Goal: Task Accomplishment & Management: Manage account settings

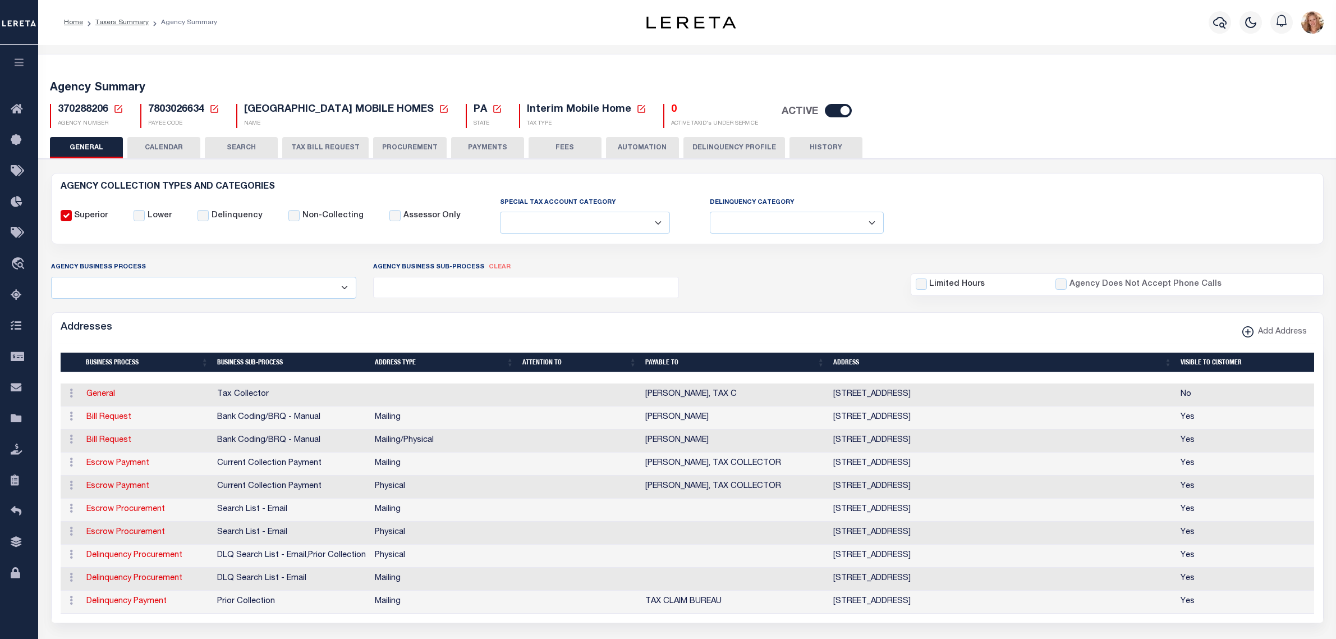
select select
drag, startPoint x: 273, startPoint y: 104, endPoint x: 278, endPoint y: 114, distance: 11.3
click at [273, 104] on span "[GEOGRAPHIC_DATA] MOBILE HOMES" at bounding box center [339, 109] width 190 height 10
click at [483, 149] on button "PAYMENTS" at bounding box center [487, 147] width 73 height 21
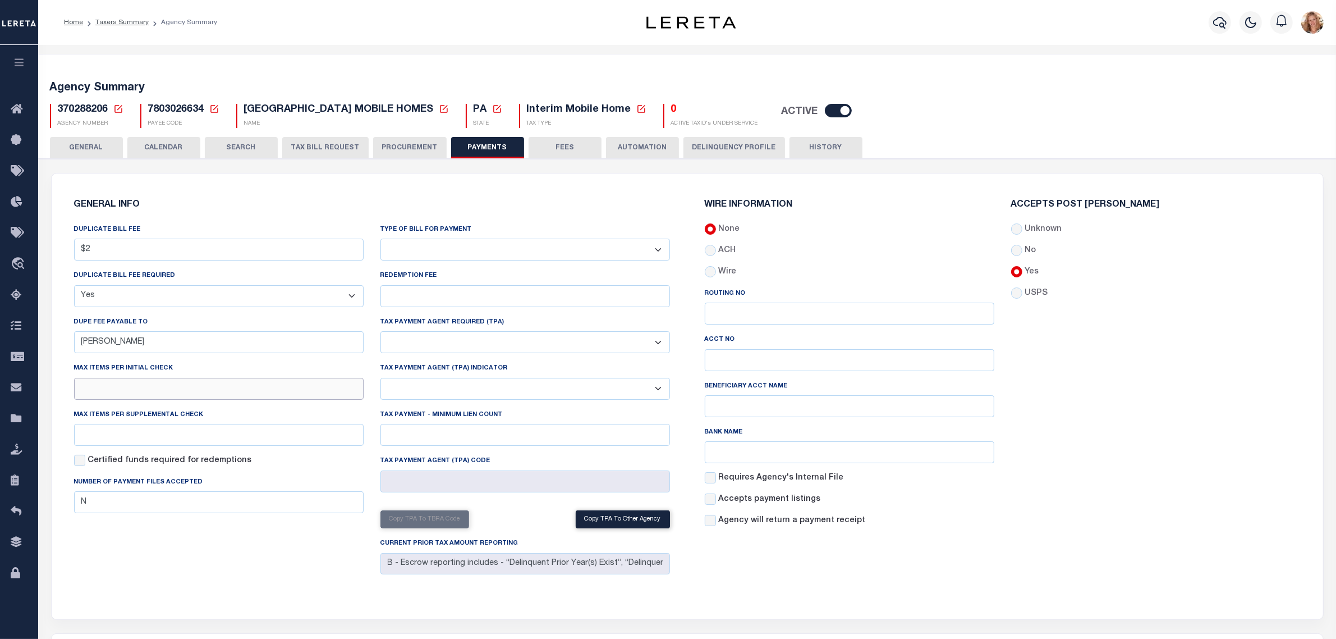
click at [116, 392] on input "text" at bounding box center [219, 389] width 290 height 22
type input "75"
click at [107, 433] on input "text" at bounding box center [219, 435] width 290 height 22
type input "75"
click at [155, 585] on div "GENERAL INFO DUPLICATE BILL FEE $2 DUPLICATE BILL FEE REQUIRED Yes No DUPE FEE …" at bounding box center [372, 389] width 614 height 405
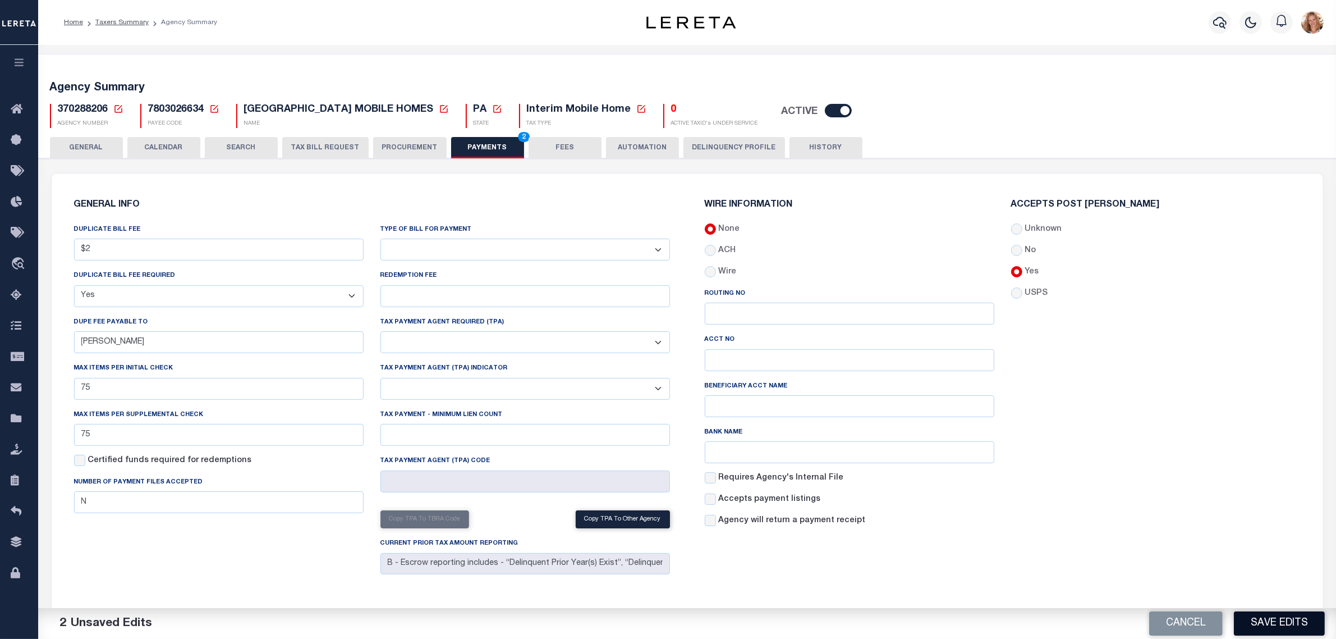
click at [1296, 630] on button "Save Edits" at bounding box center [1279, 623] width 91 height 24
click at [105, 152] on button "GENERAL" at bounding box center [86, 147] width 73 height 21
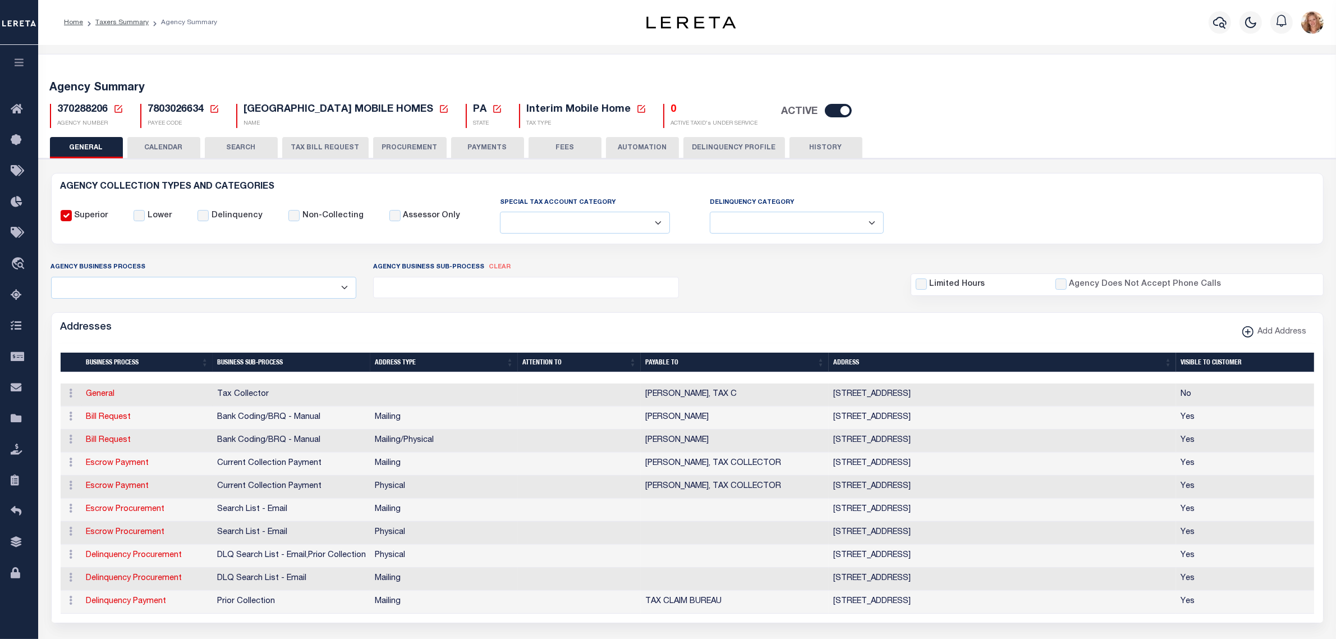
click at [556, 145] on button "FEES" at bounding box center [565, 147] width 73 height 21
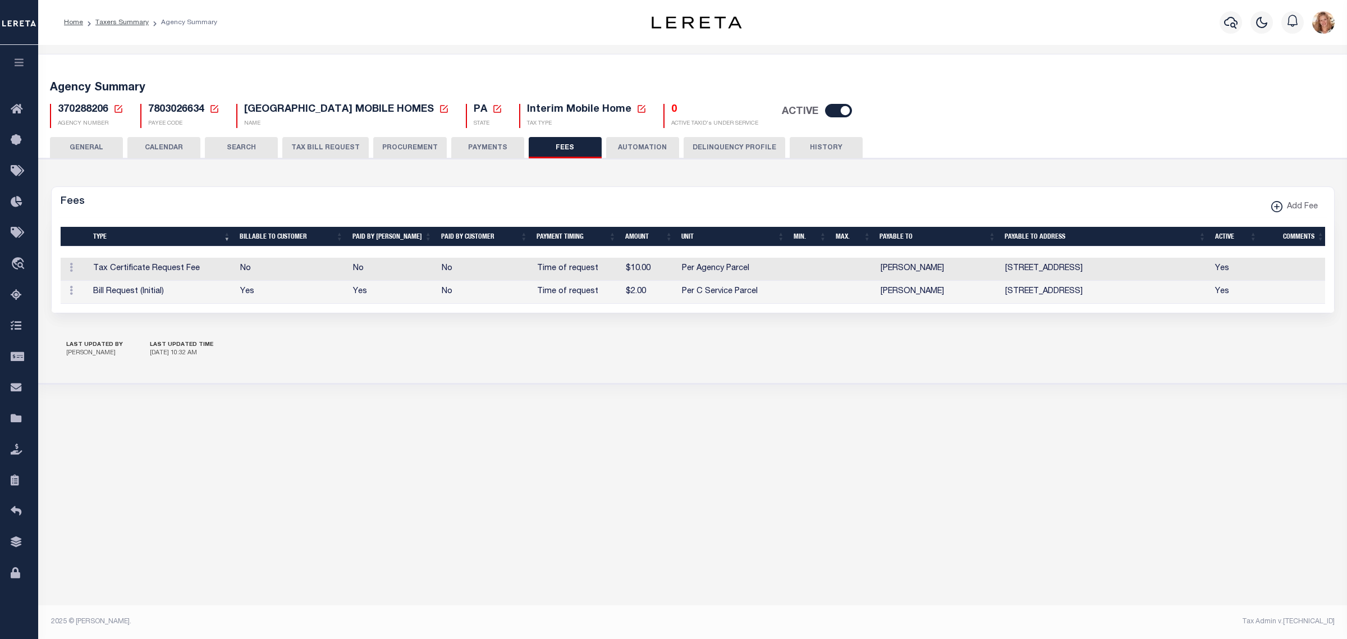
click at [505, 146] on button "PAYMENTS" at bounding box center [487, 147] width 73 height 21
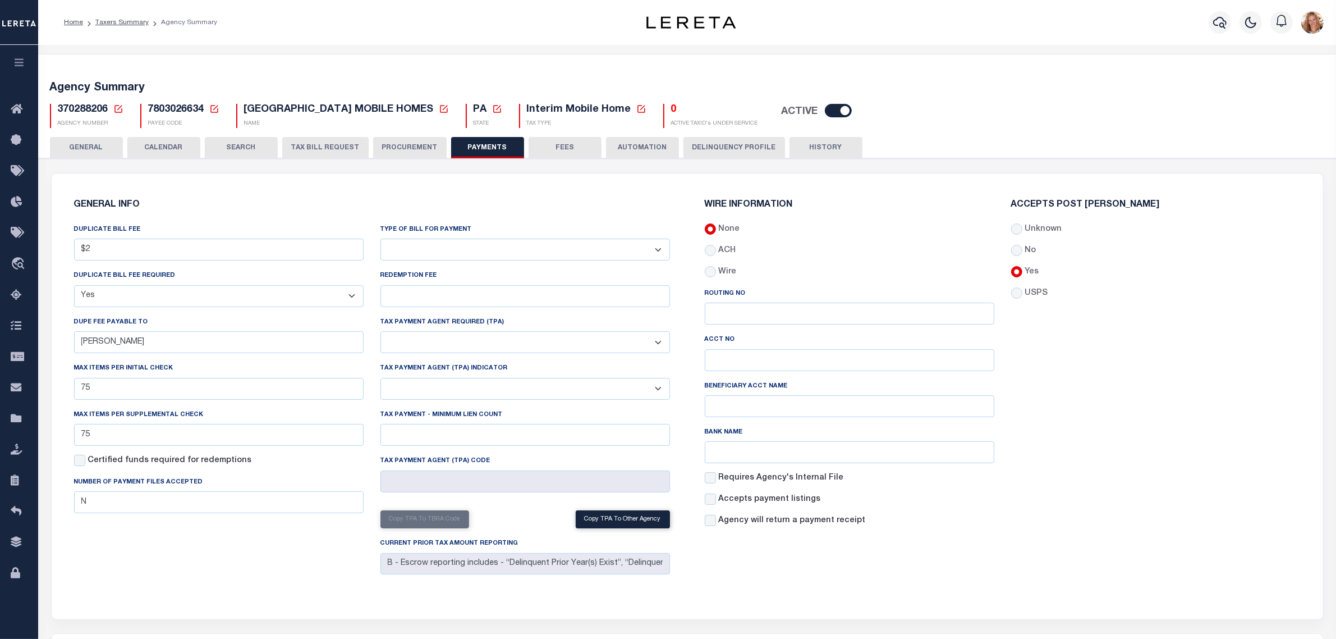
click at [302, 141] on button "TAX BILL REQUEST" at bounding box center [325, 147] width 86 height 21
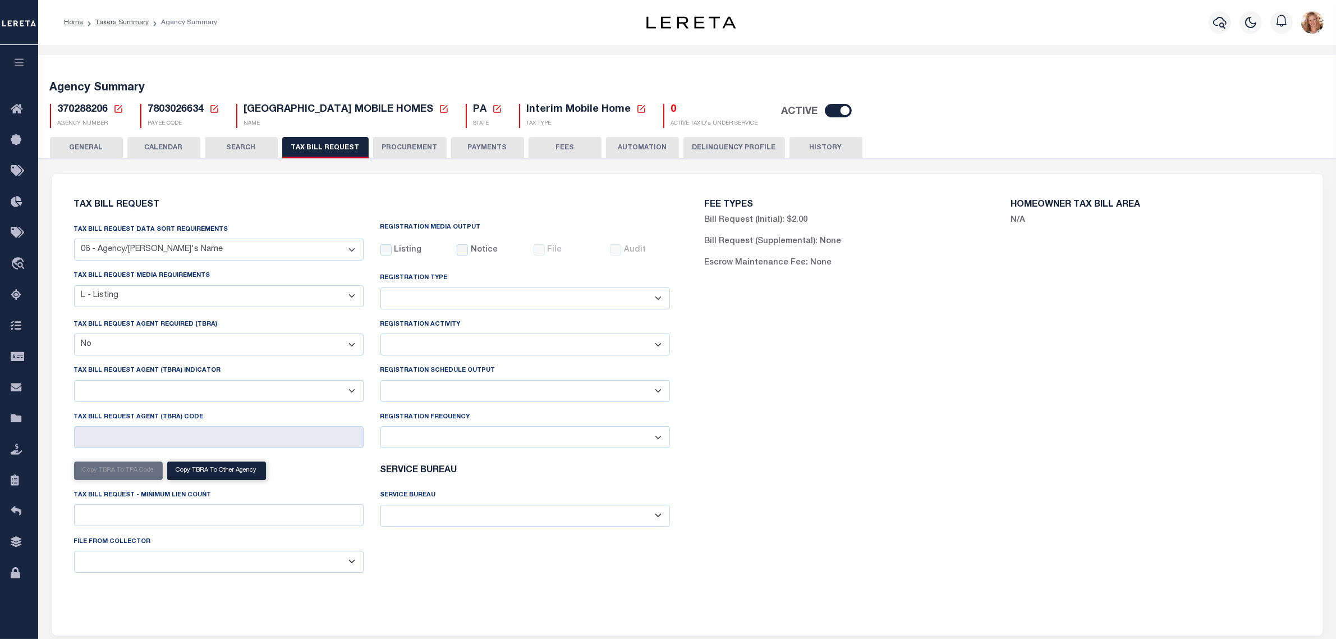
click at [113, 153] on button "GENERAL" at bounding box center [86, 147] width 73 height 21
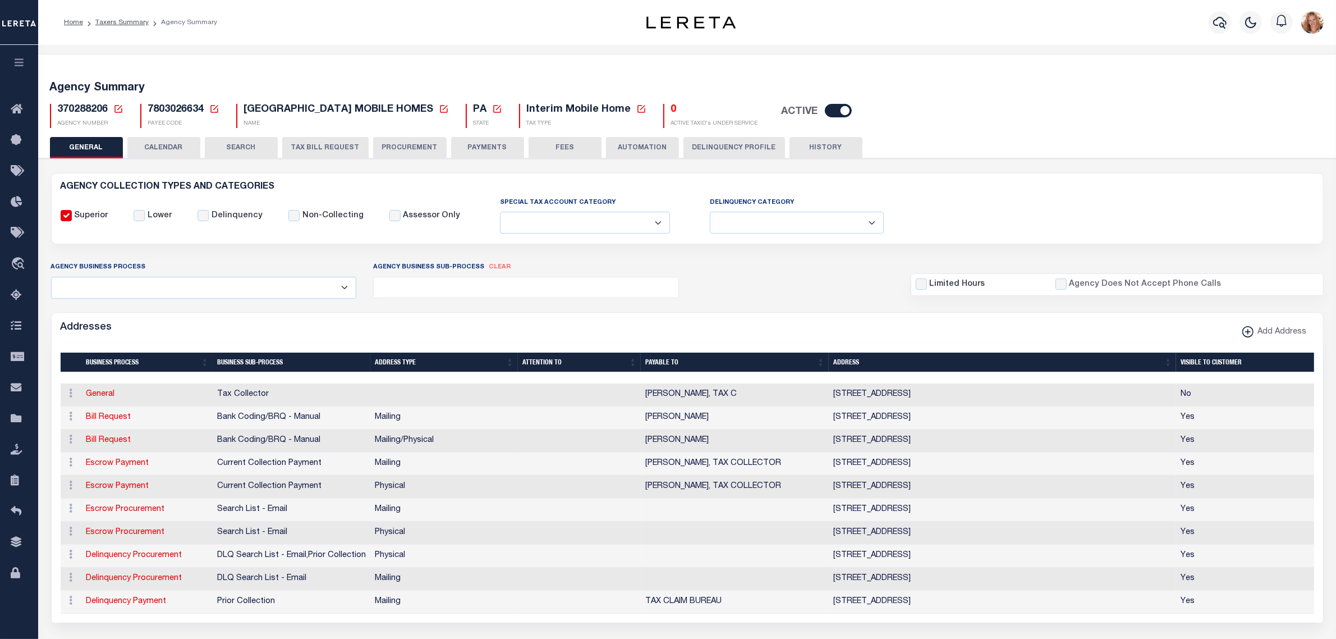
click at [116, 111] on icon at bounding box center [118, 109] width 10 height 10
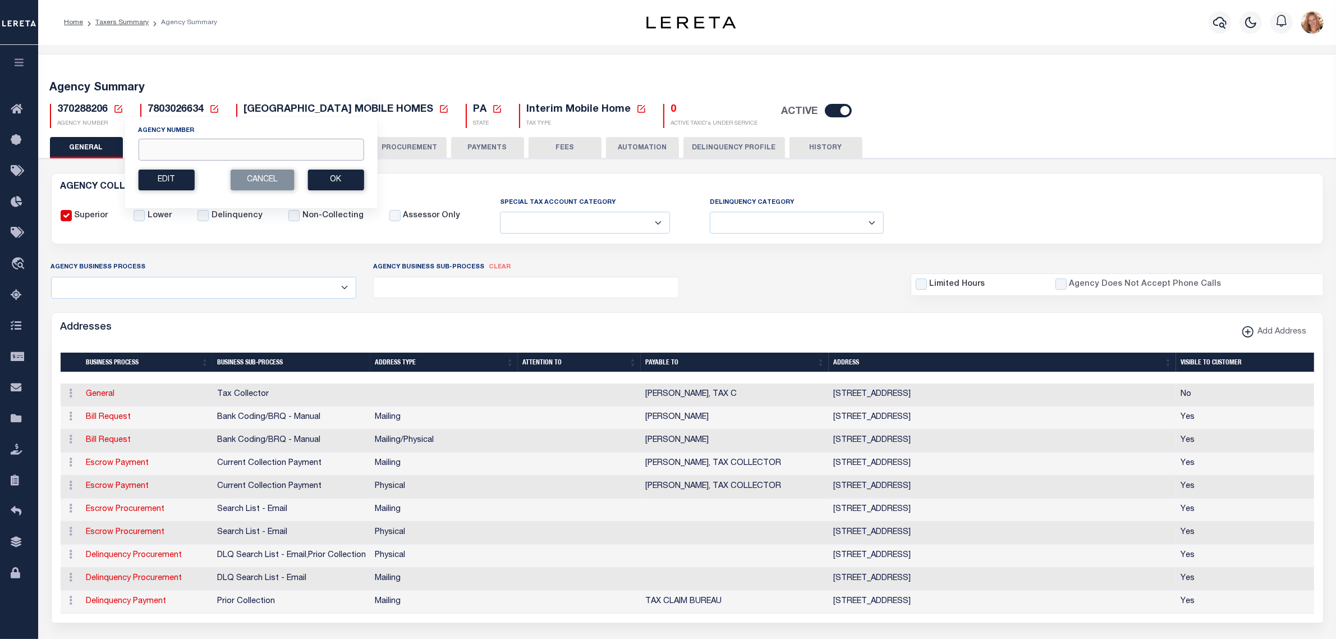
click at [156, 152] on input "Agency Number" at bounding box center [251, 150] width 226 height 22
type input "370280206"
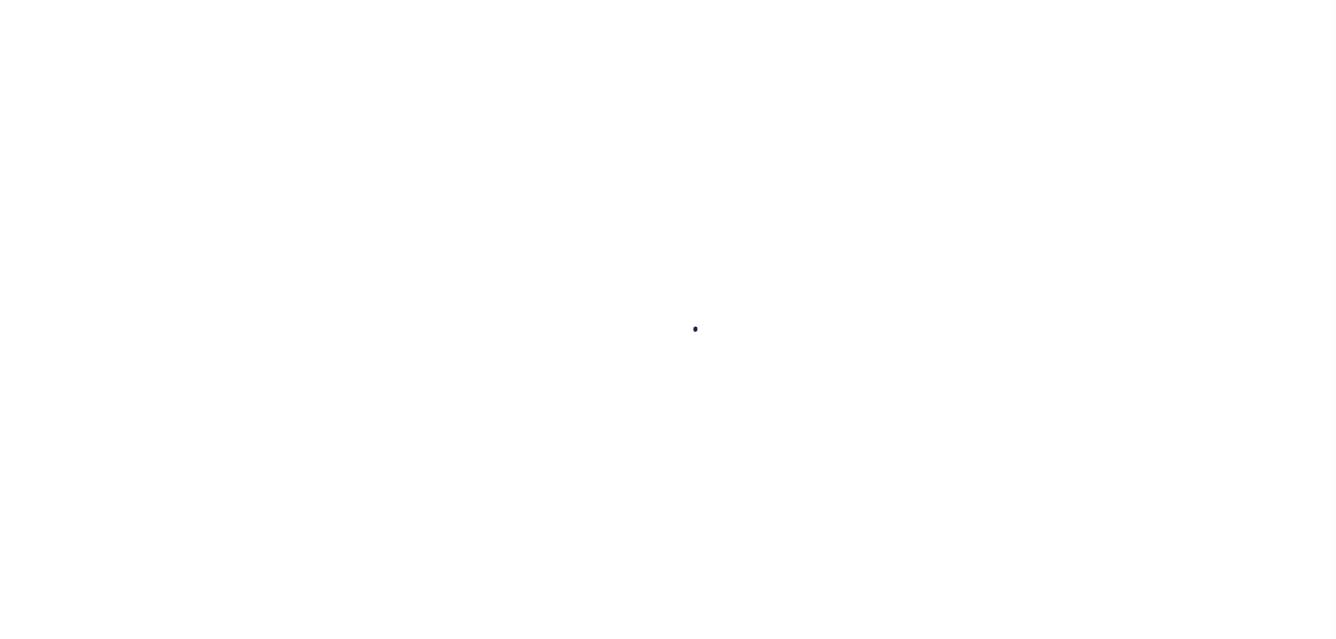
select select
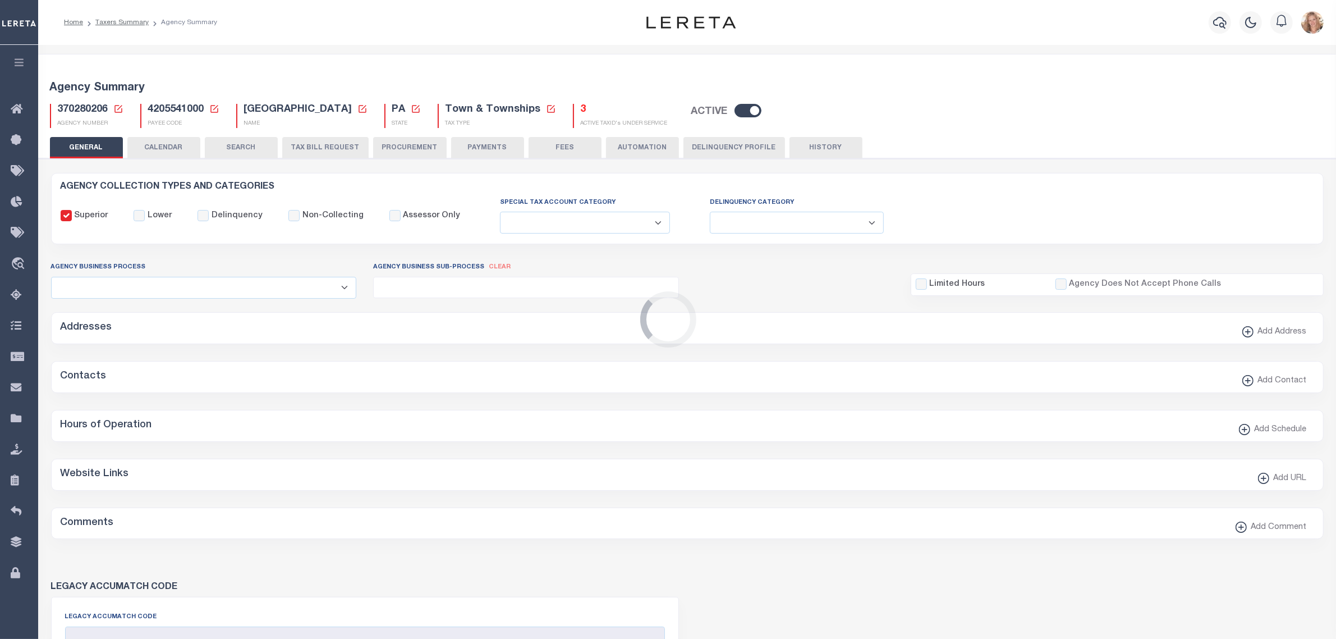
checkbox input "false"
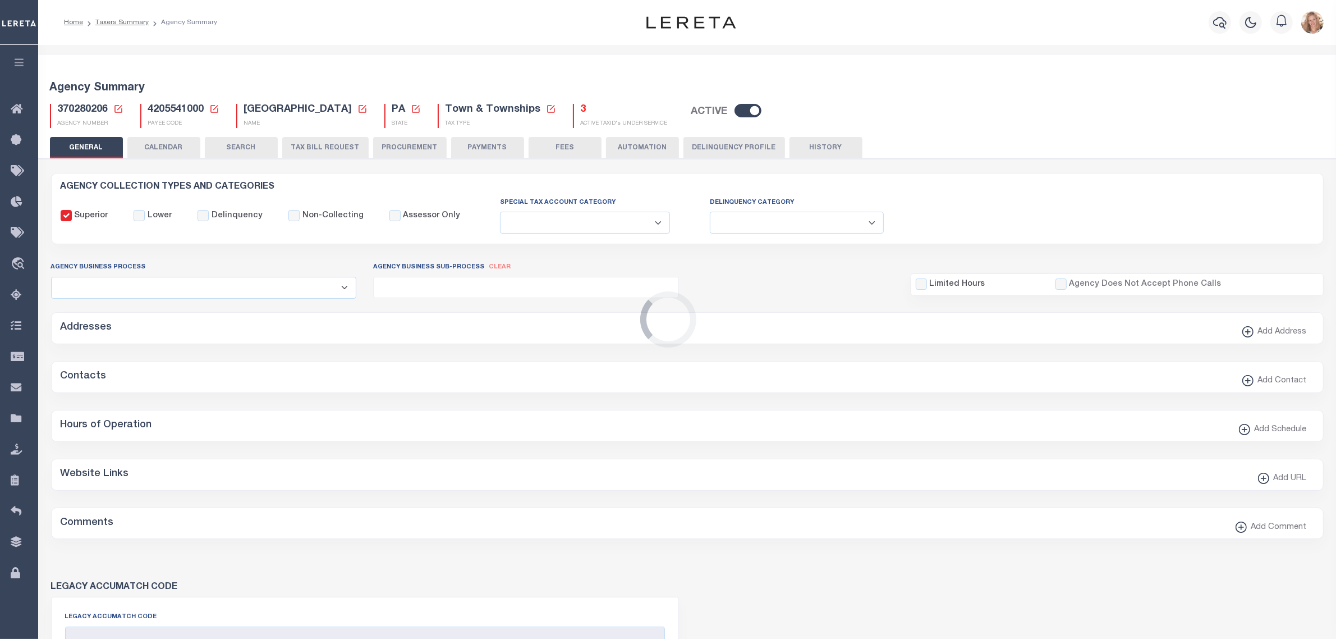
type input "4205541000"
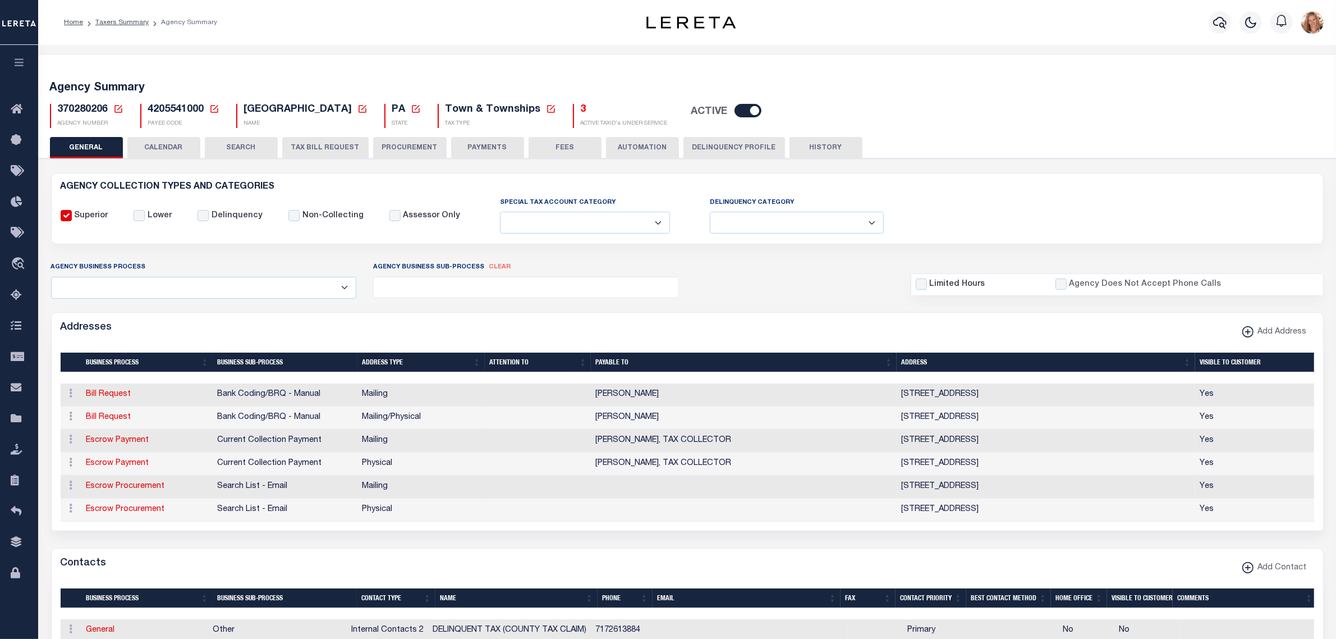
click at [337, 141] on button "TAX BILL REQUEST" at bounding box center [325, 147] width 86 height 21
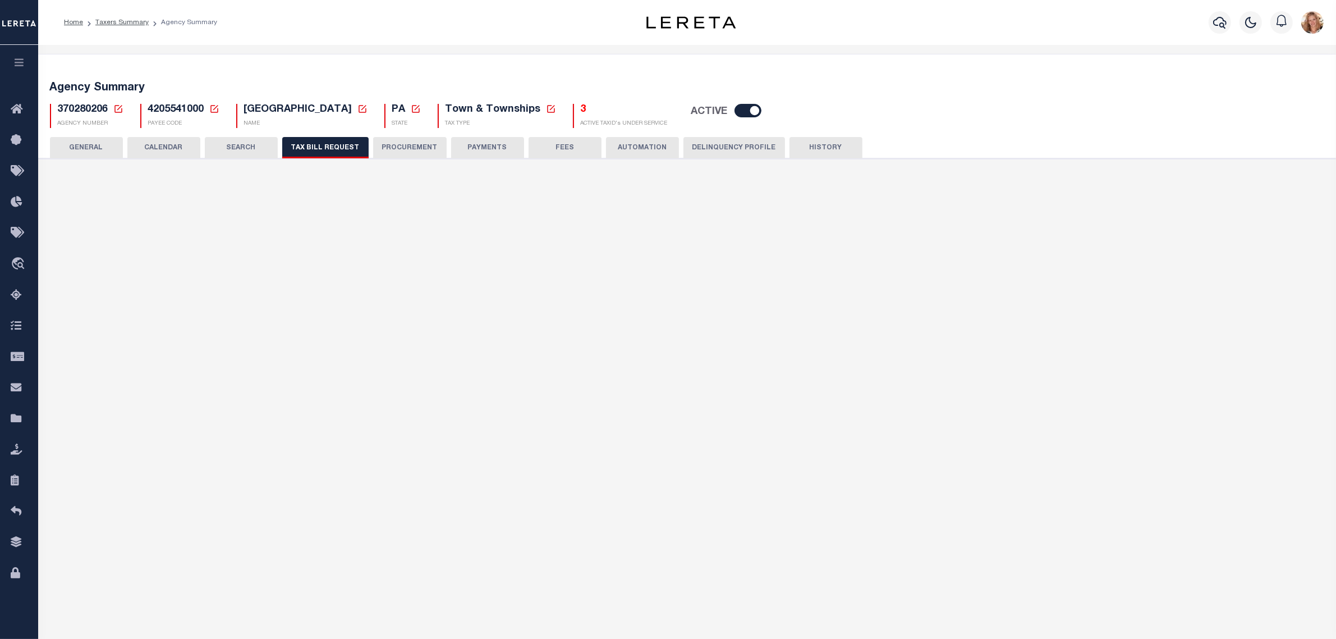
click at [566, 144] on button "FEES" at bounding box center [565, 147] width 73 height 21
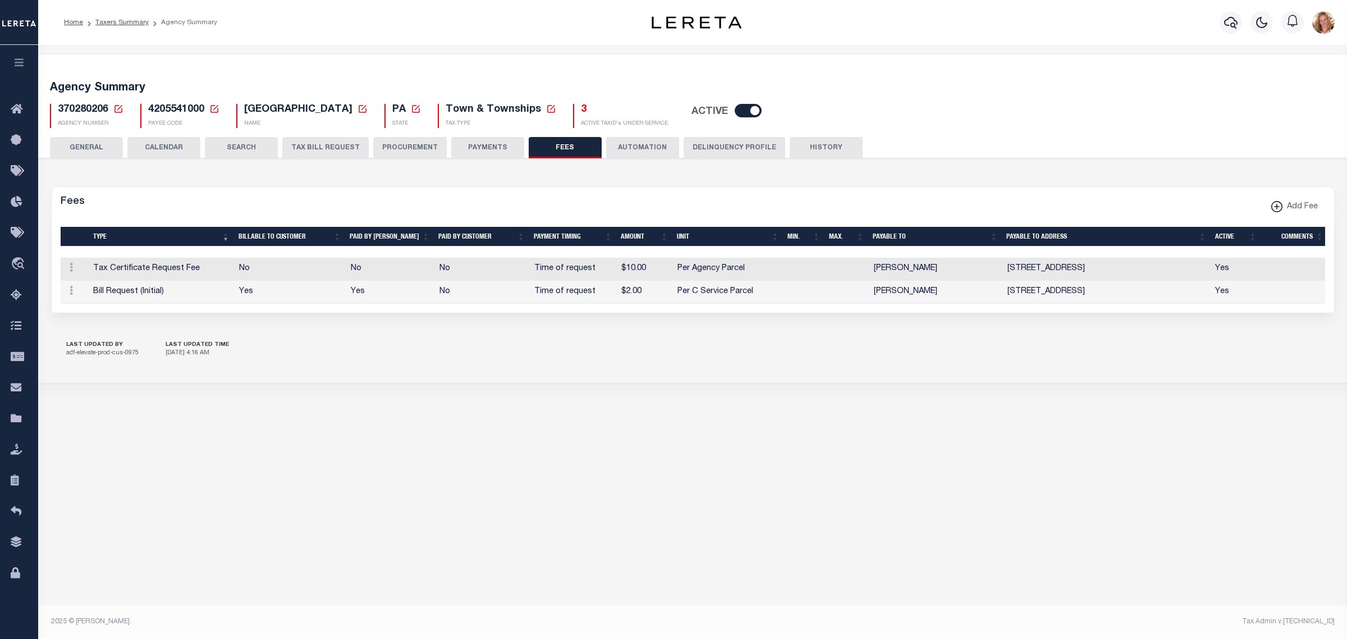
click at [478, 146] on button "PAYMENTS" at bounding box center [487, 147] width 73 height 21
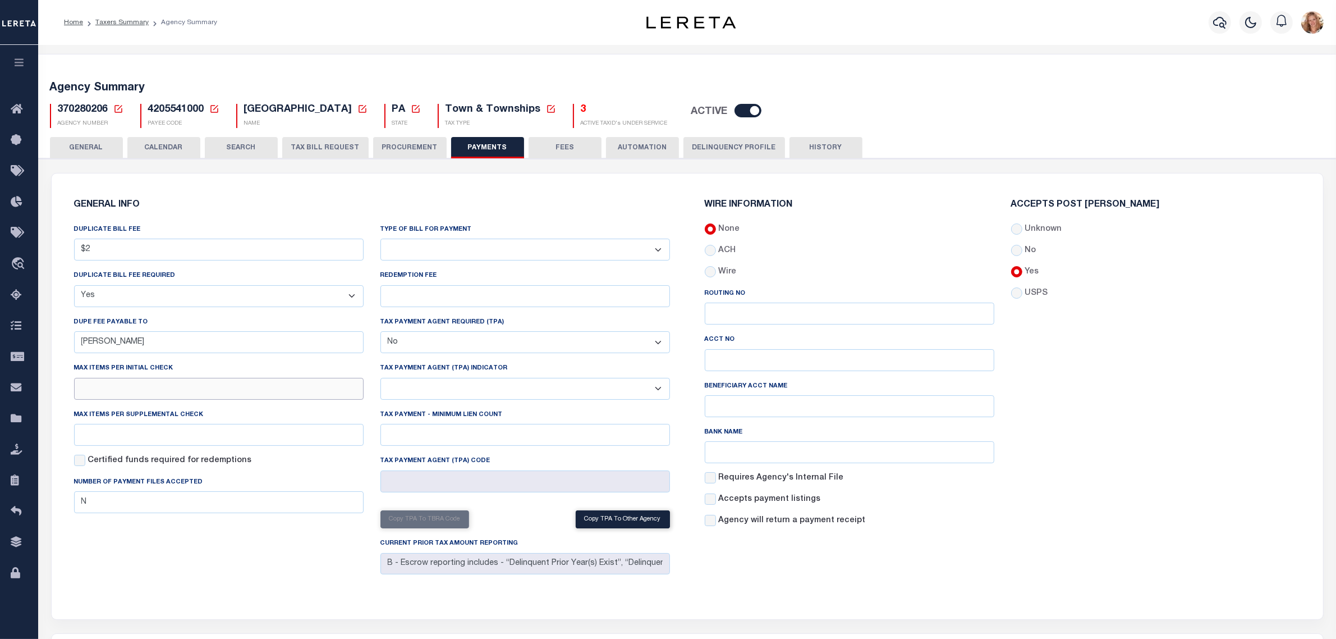
click at [206, 393] on input "text" at bounding box center [219, 389] width 290 height 22
click at [286, 443] on input "text" at bounding box center [219, 435] width 290 height 22
click at [282, 393] on input "7" at bounding box center [219, 389] width 290 height 22
type input "75"
click at [276, 438] on input "text" at bounding box center [219, 435] width 290 height 22
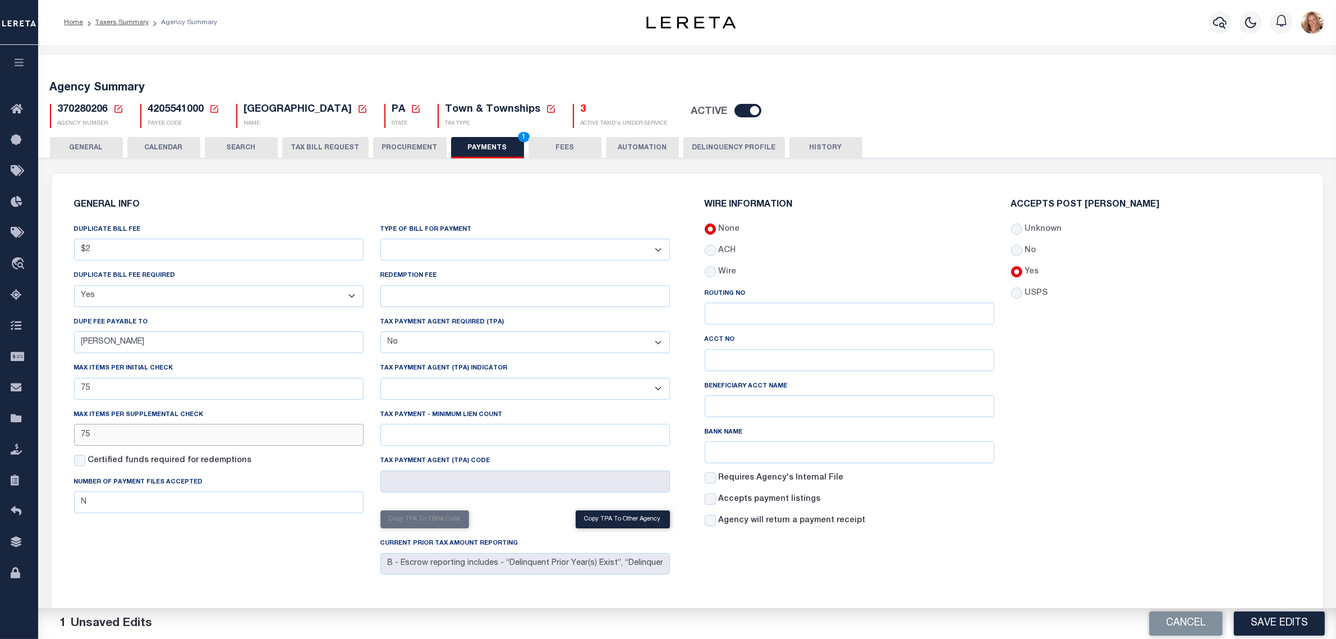
type input "75"
click at [284, 411] on div "Max Items per Supplemental Check 75" at bounding box center [219, 426] width 290 height 37
click at [1249, 623] on button "Save Edits" at bounding box center [1279, 623] width 91 height 24
click at [393, 144] on button "PROCUREMENT" at bounding box center [410, 147] width 74 height 21
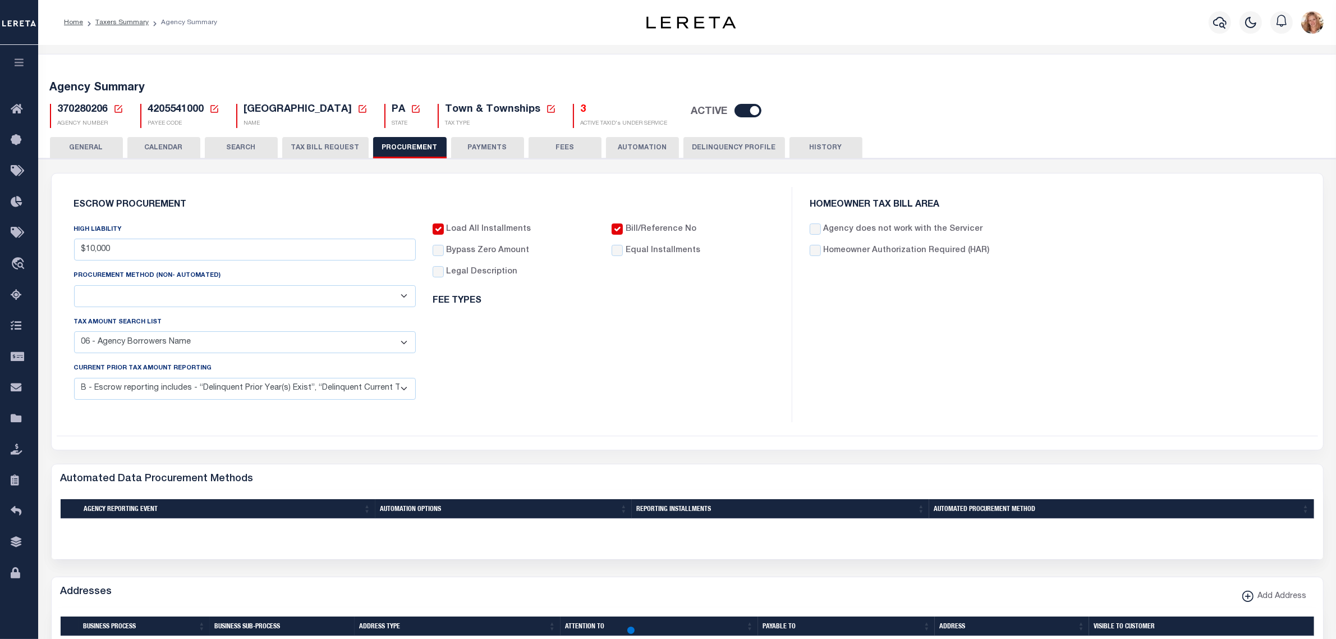
click at [464, 144] on button "PAYMENTS" at bounding box center [487, 147] width 73 height 21
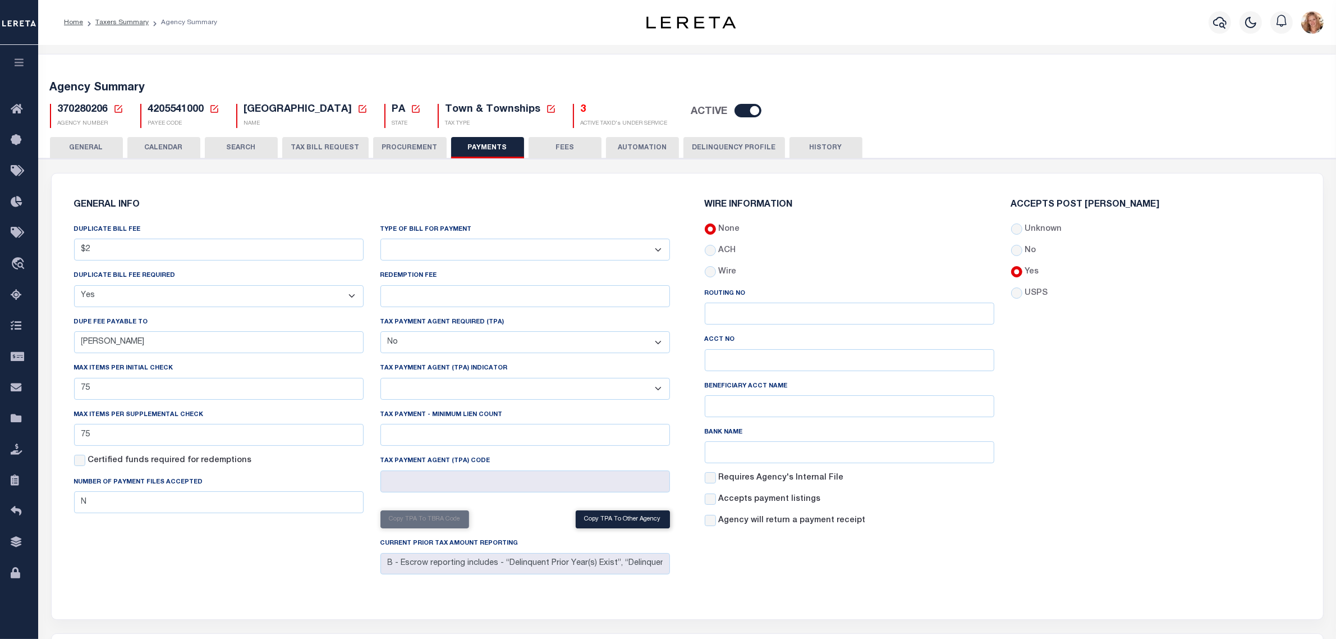
click at [113, 108] on icon at bounding box center [118, 109] width 10 height 10
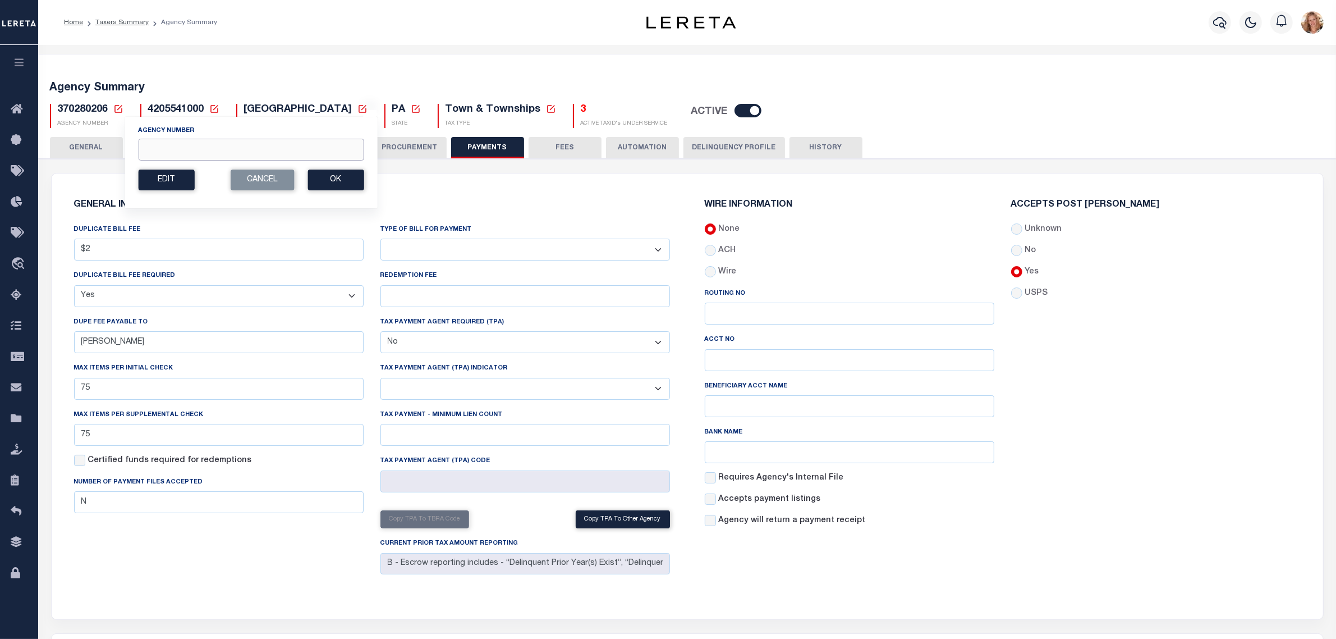
click at [154, 146] on input "Agency Number" at bounding box center [251, 150] width 226 height 22
type input "370620618"
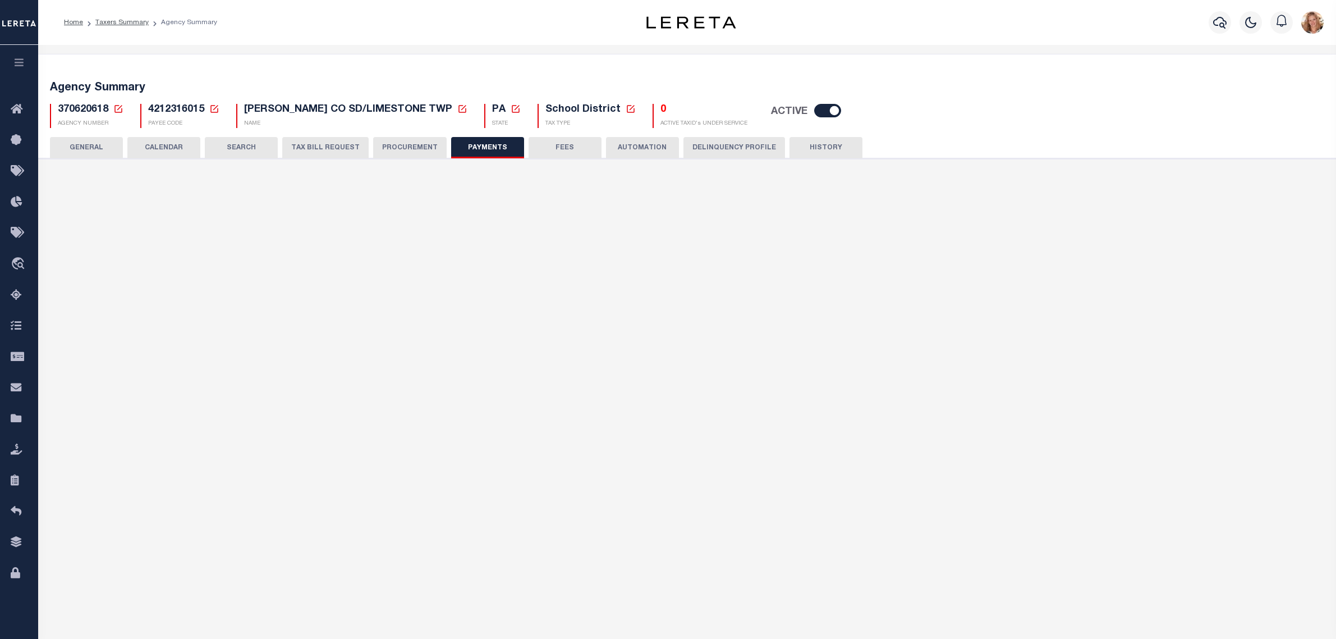
type input "$5"
select select "true"
checkbox input "false"
type input "N"
select select "false"
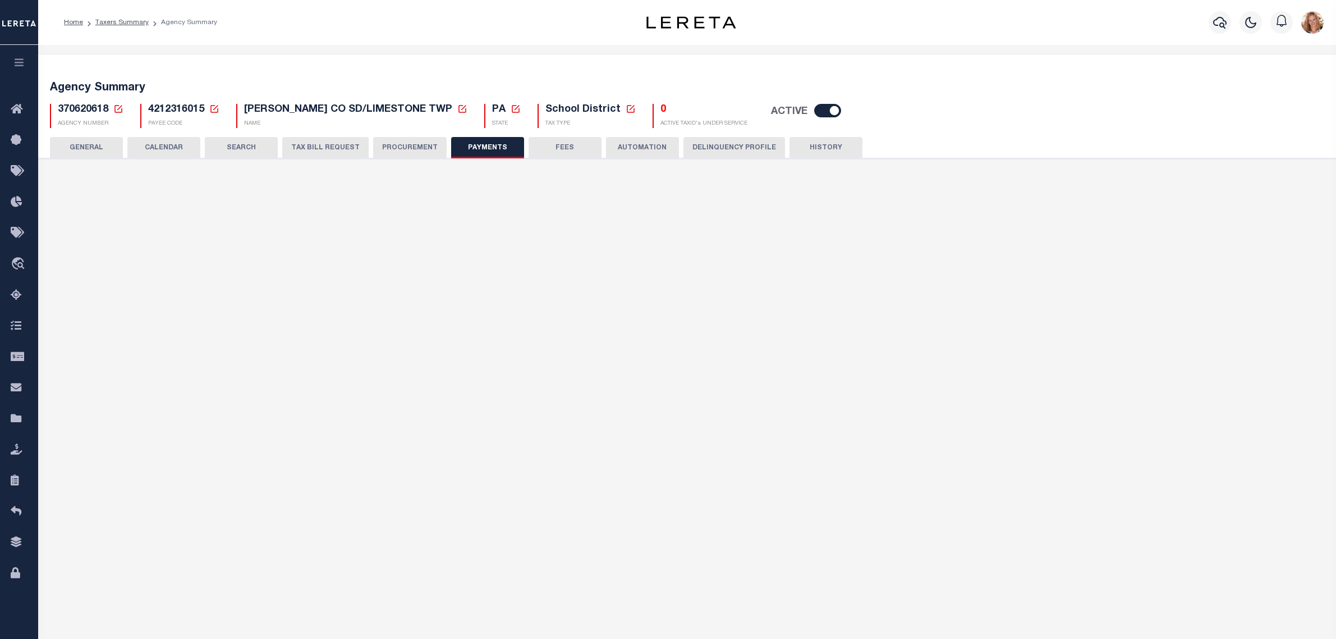
type input "B - Escrow reporting includes - “Delinquent Prior Year(s) Exist”, “Delinquent C…"
radio input "true"
checkbox input "false"
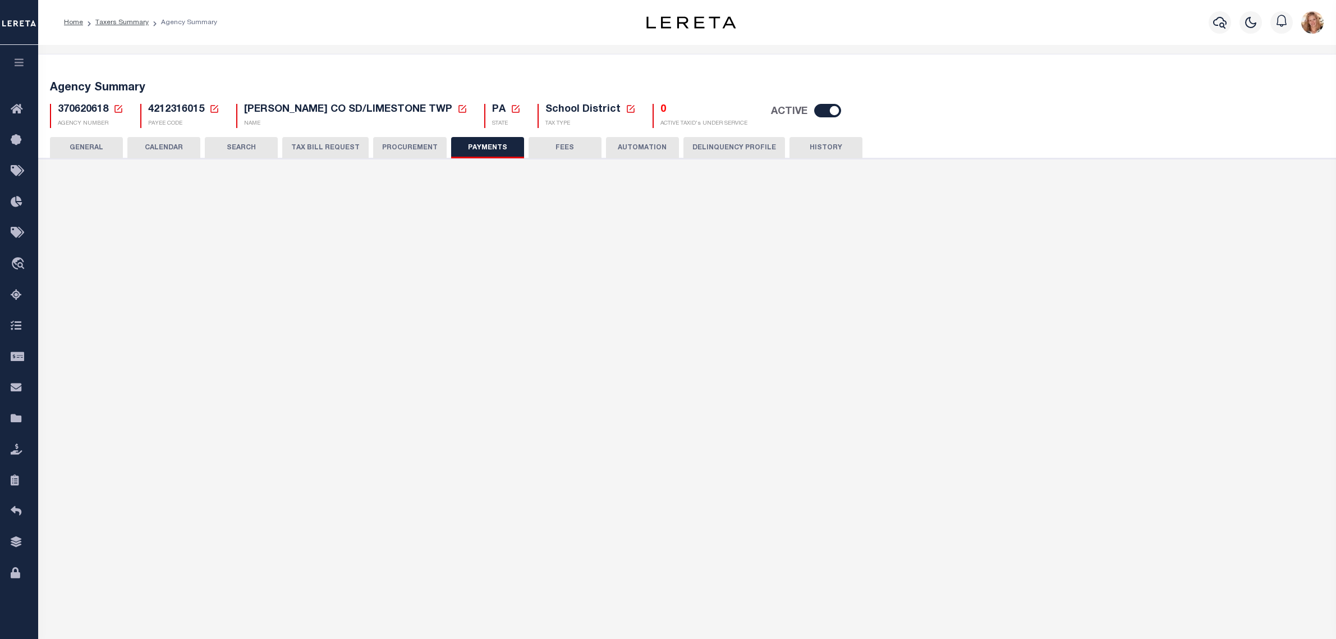
radio input "true"
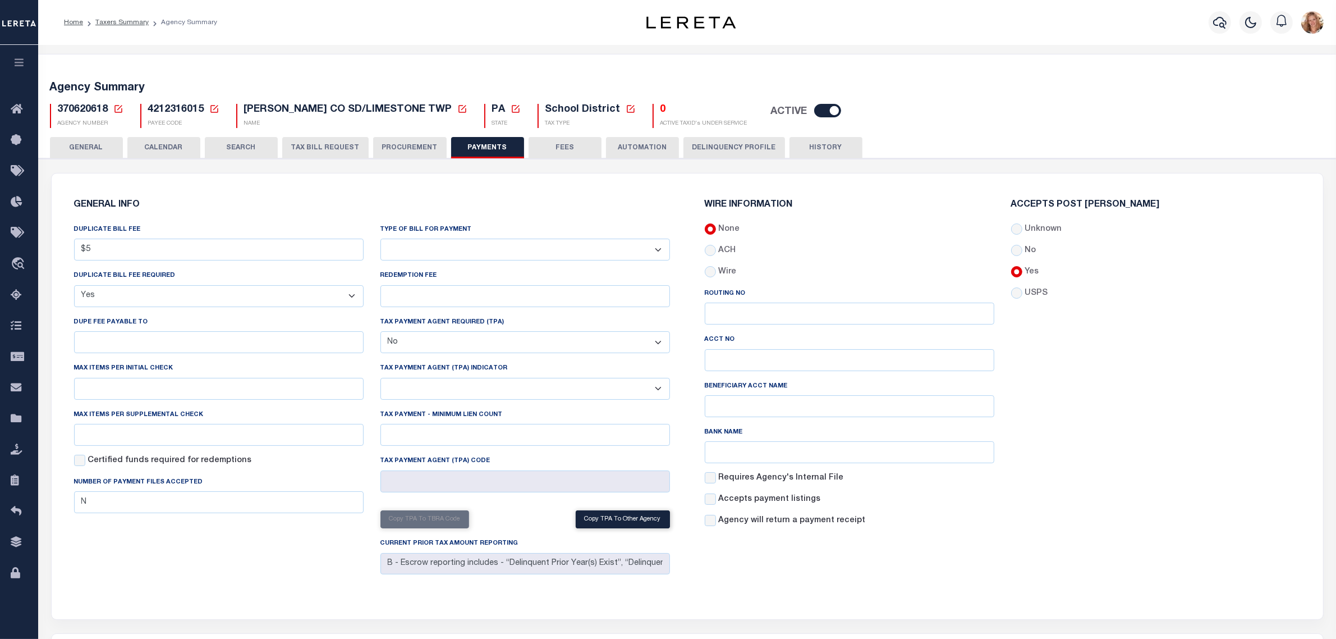
click at [339, 145] on button "TAX BILL REQUEST" at bounding box center [325, 147] width 86 height 21
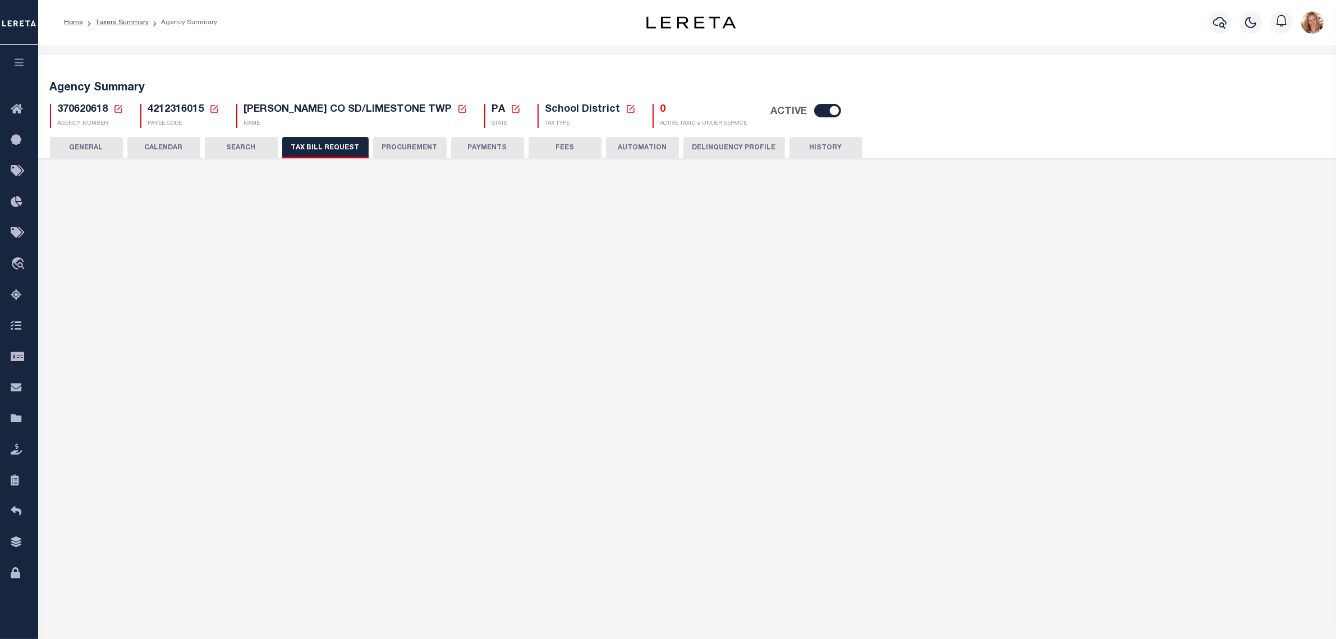
select select "29"
checkbox input "false"
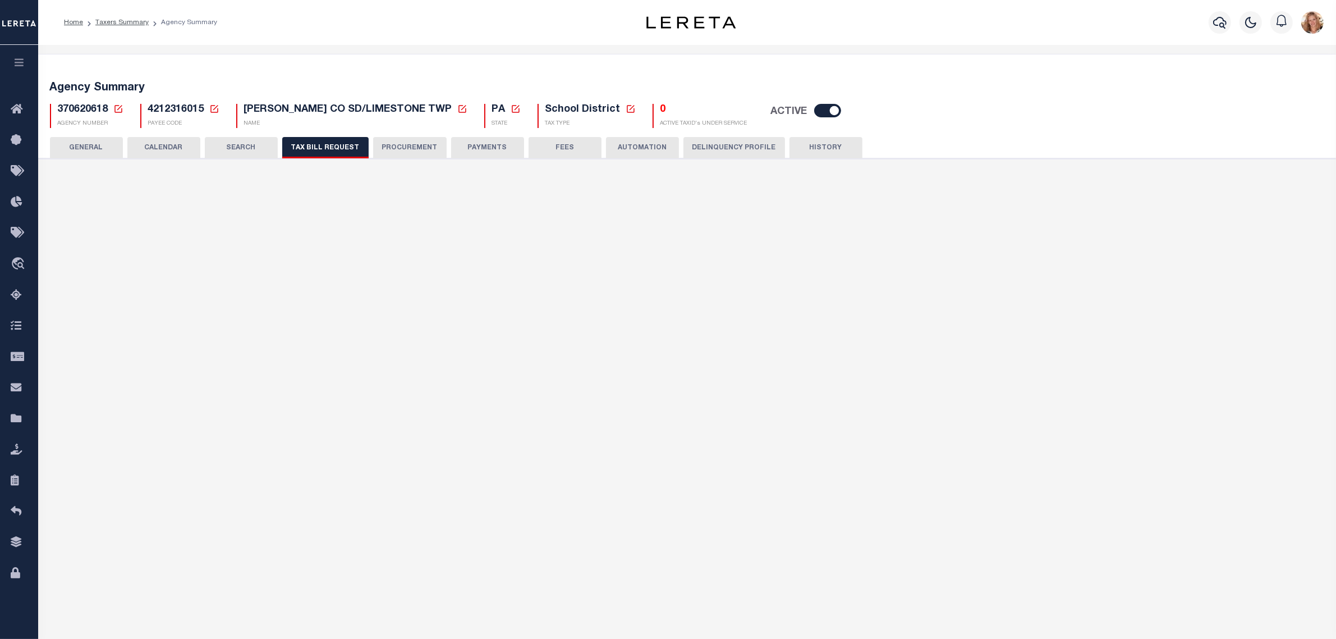
select select "23"
select select "false"
select select
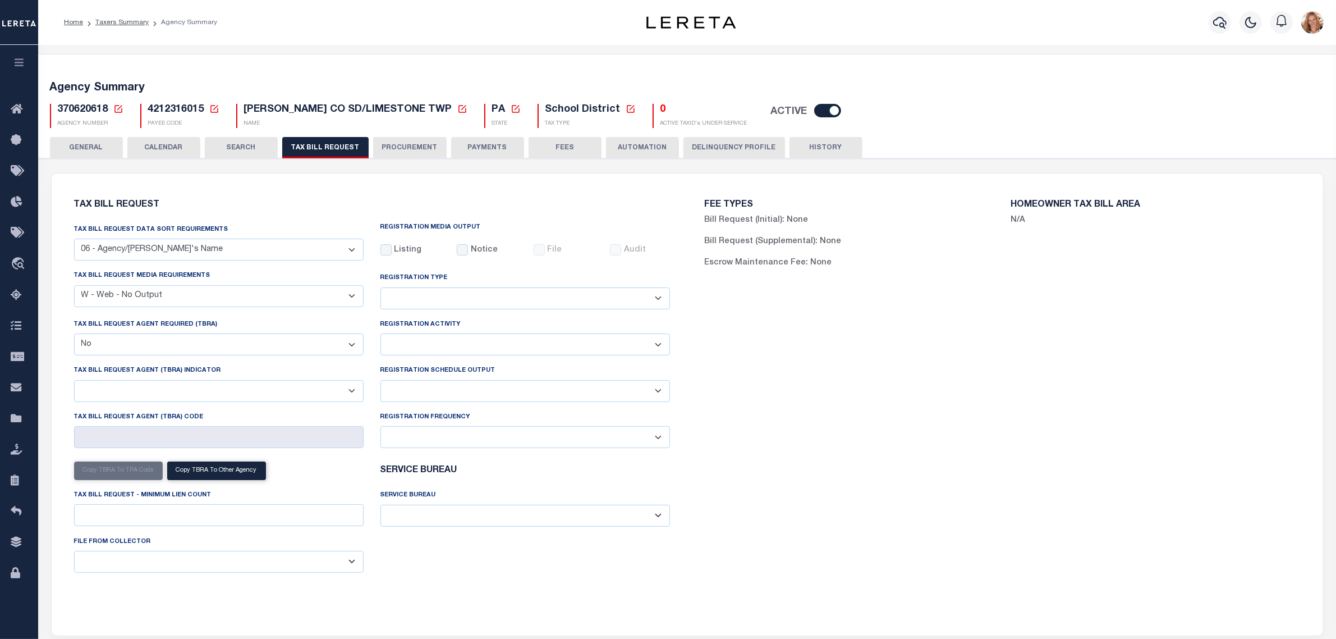
click at [143, 564] on select "B - Agency provides Full file at 1st Inst, only Open file at subsequent install…" at bounding box center [219, 561] width 290 height 22
click at [287, 205] on h6 "Tax Bill Request" at bounding box center [372, 205] width 596 height 10
click at [557, 150] on button "FEES" at bounding box center [565, 147] width 73 height 21
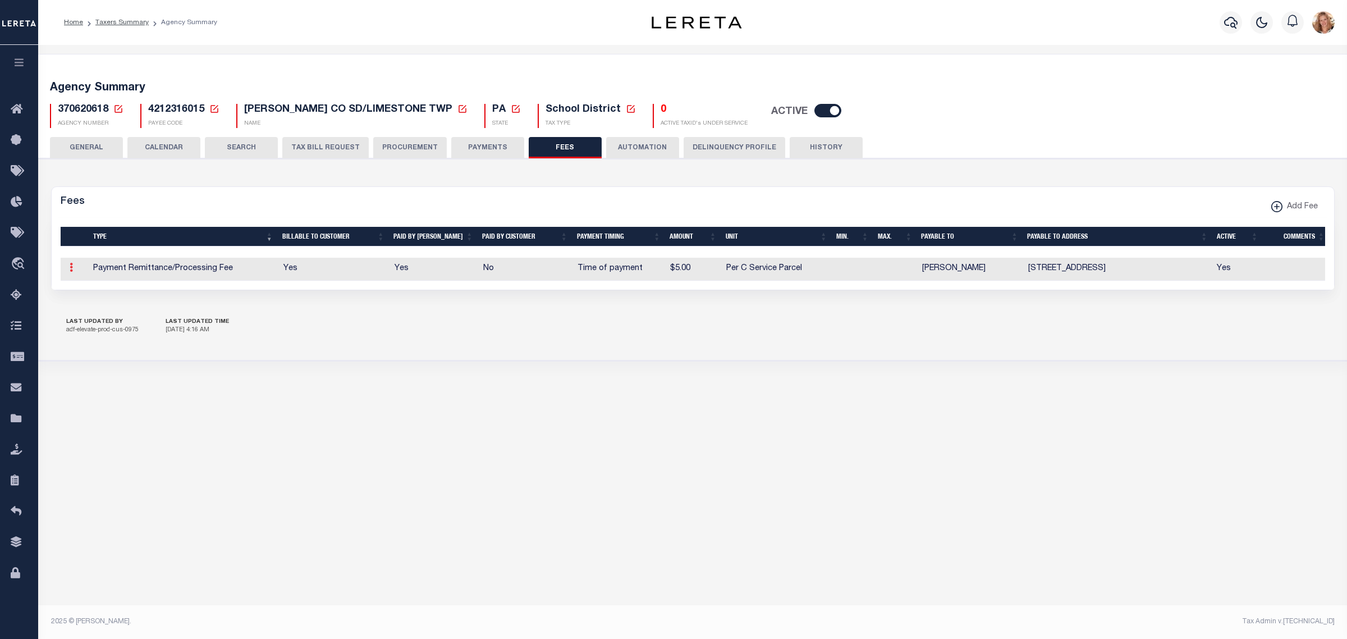
click at [70, 271] on icon at bounding box center [71, 267] width 3 height 9
click at [80, 307] on link "Edit" at bounding box center [91, 303] width 51 height 19
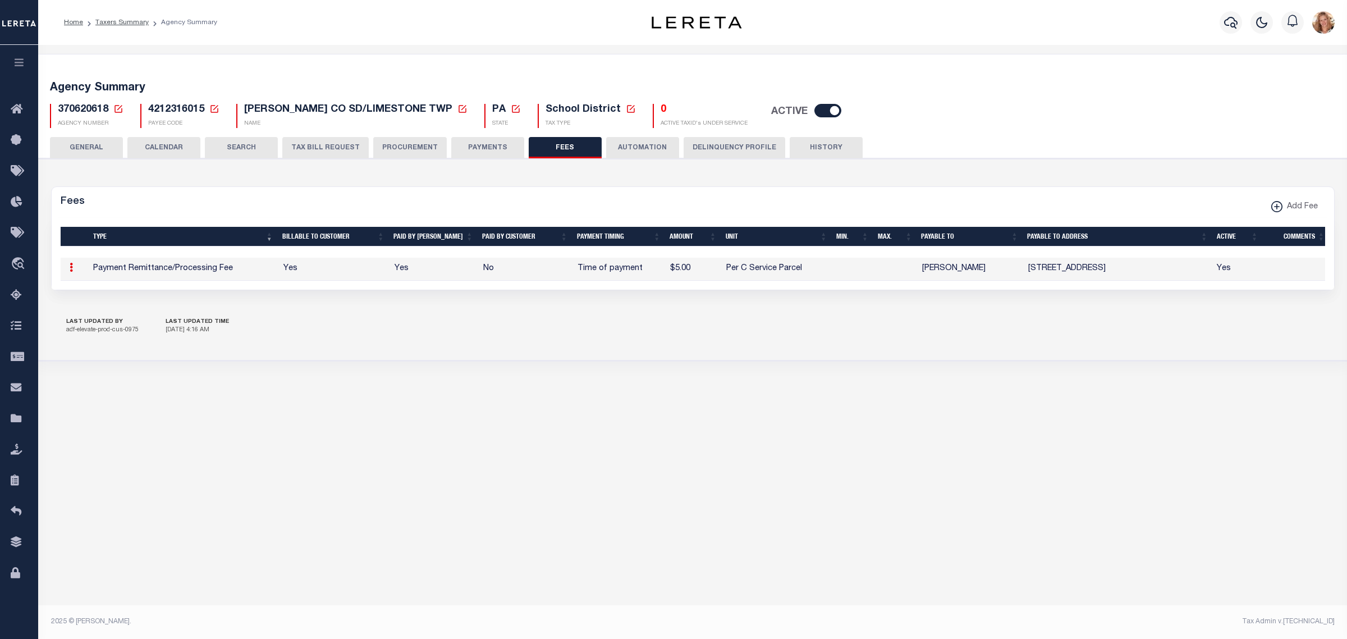
select select
checkbox input "false"
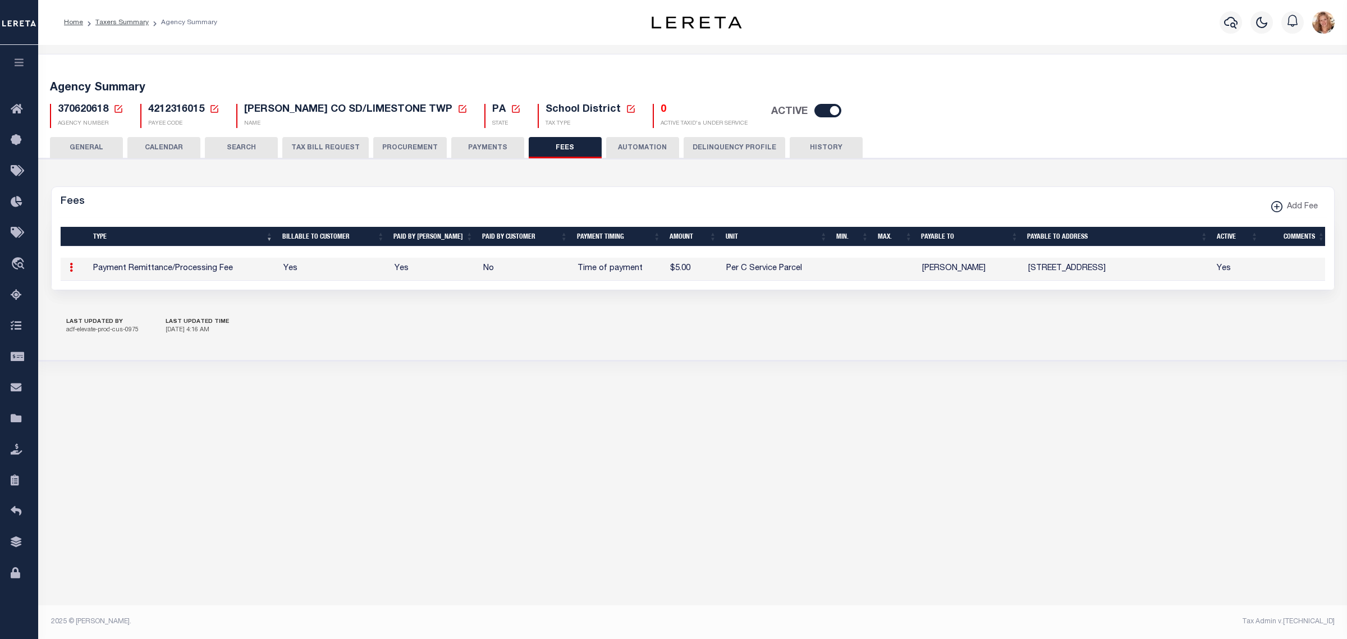
checkbox input "false"
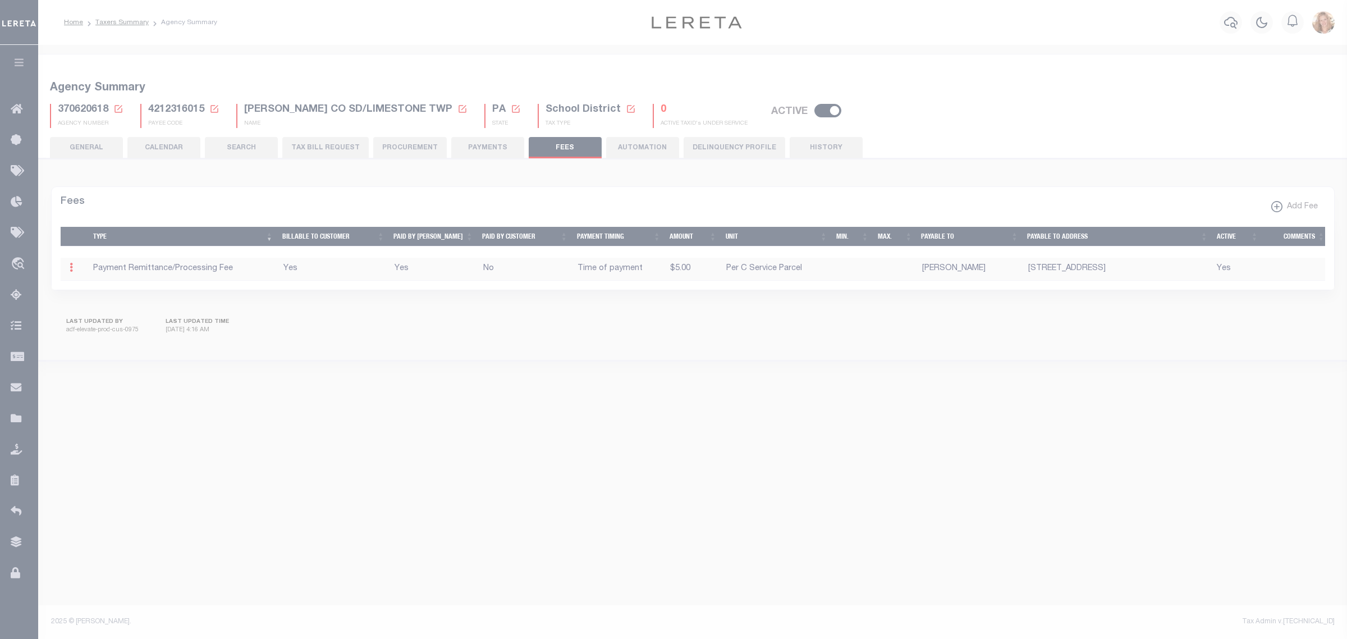
select select "10"
select select "7"
type input "$5"
select select
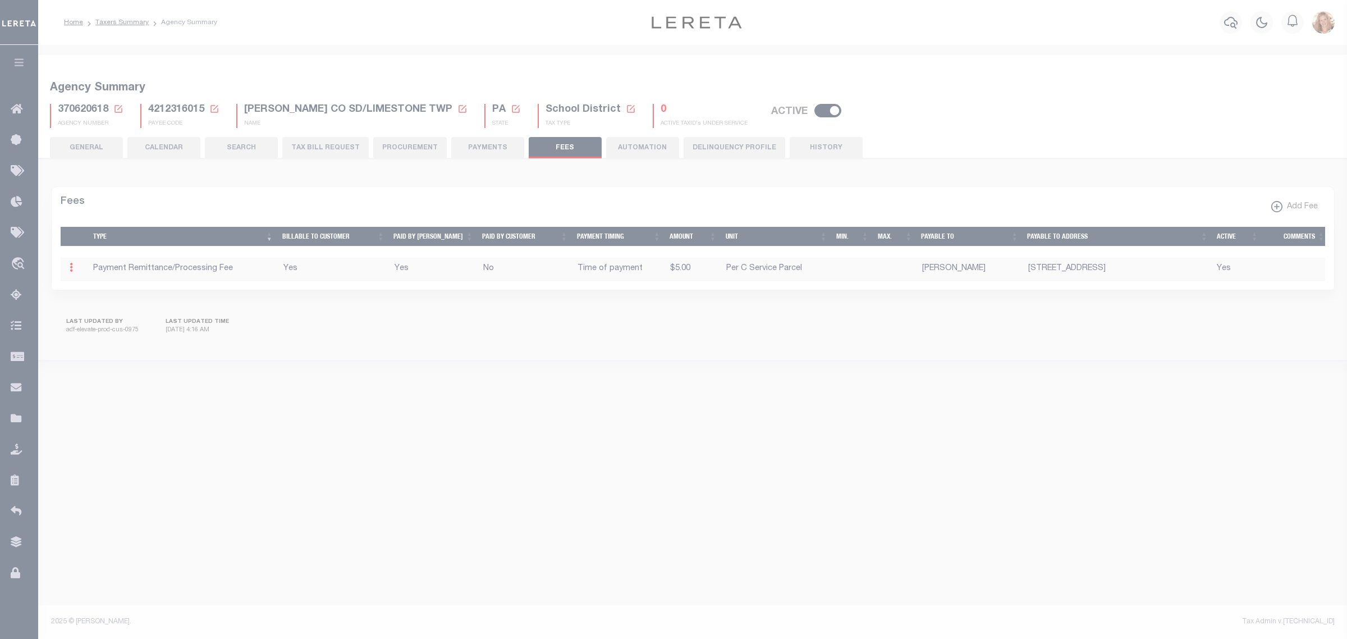
select select "5"
checkbox input "true"
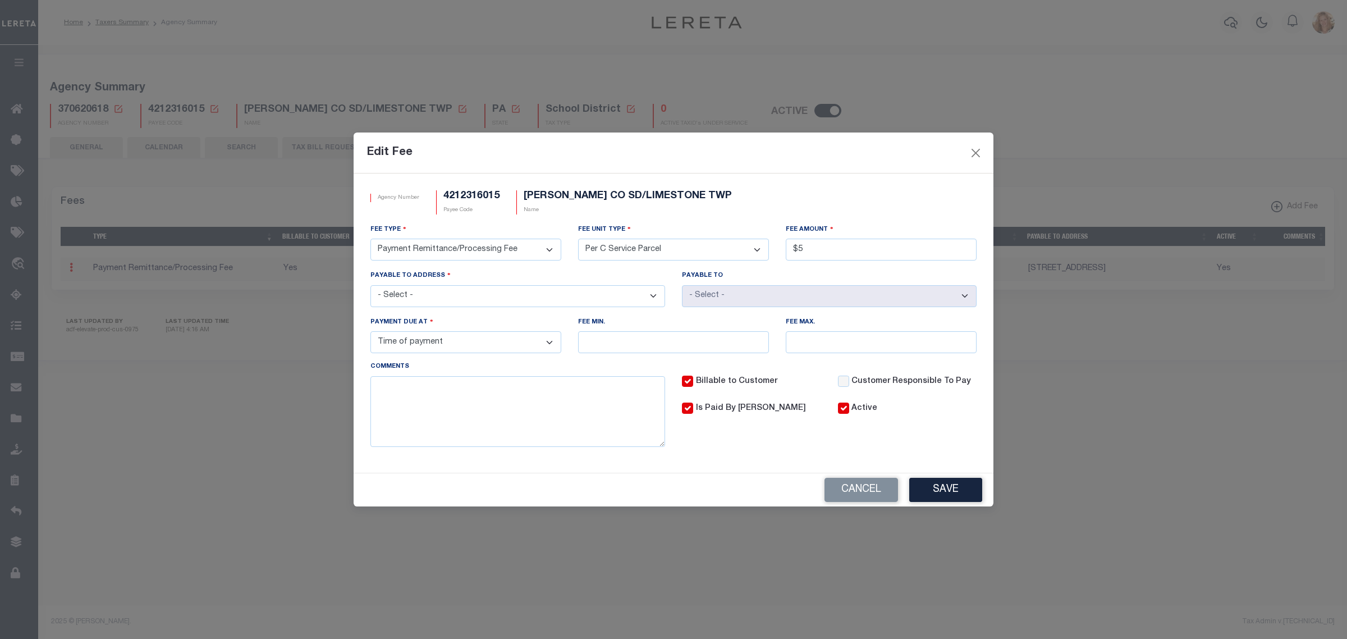
click at [509, 248] on select "3rd Party Web Extract Fee Current 3rd Party Web Extract Fee Prior Automation Fe…" at bounding box center [465, 249] width 191 height 22
select select "1"
click at [370, 238] on select "3rd Party Web Extract Fee Current 3rd Party Web Extract Fee Prior Automation Fe…" at bounding box center [465, 249] width 191 height 22
click at [467, 349] on select "- Select - File download Invoice (Prepay) Invoice (Trailing) Time of payment Ti…" at bounding box center [465, 342] width 191 height 22
select select "3"
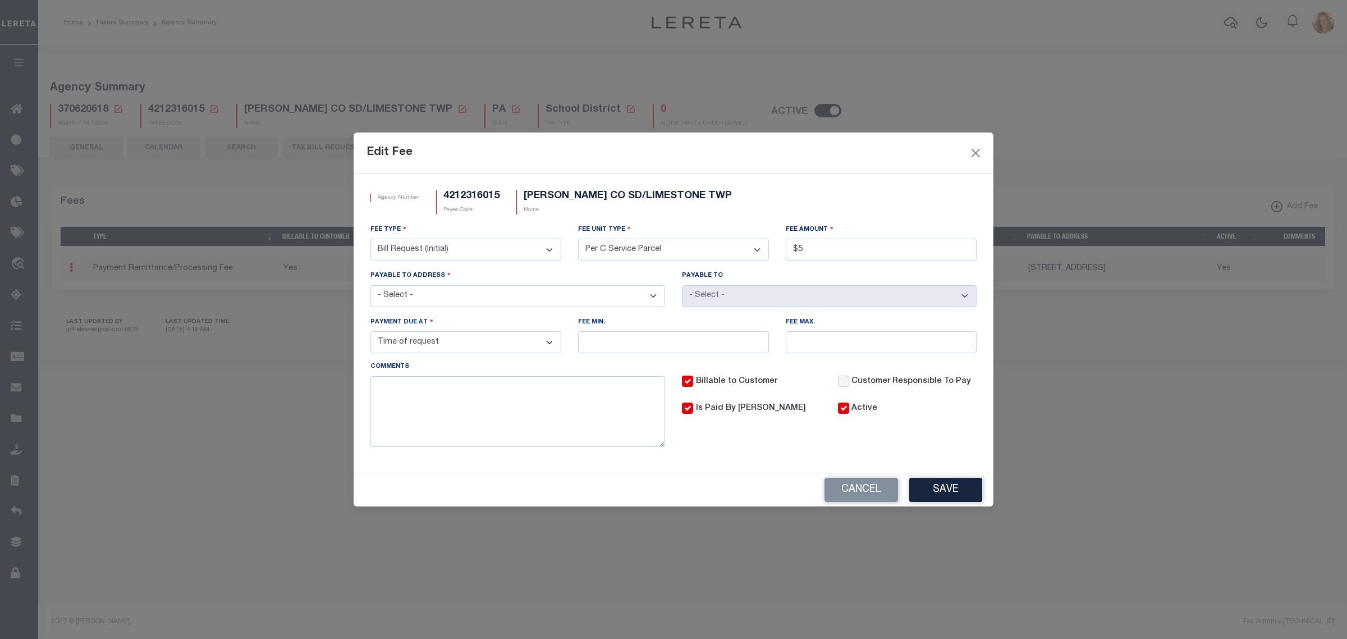
click at [370, 333] on select "- Select - File download Invoice (Prepay) Invoice (Trailing) Time of payment Ti…" at bounding box center [465, 342] width 191 height 22
click at [931, 494] on button "Save" at bounding box center [945, 490] width 73 height 24
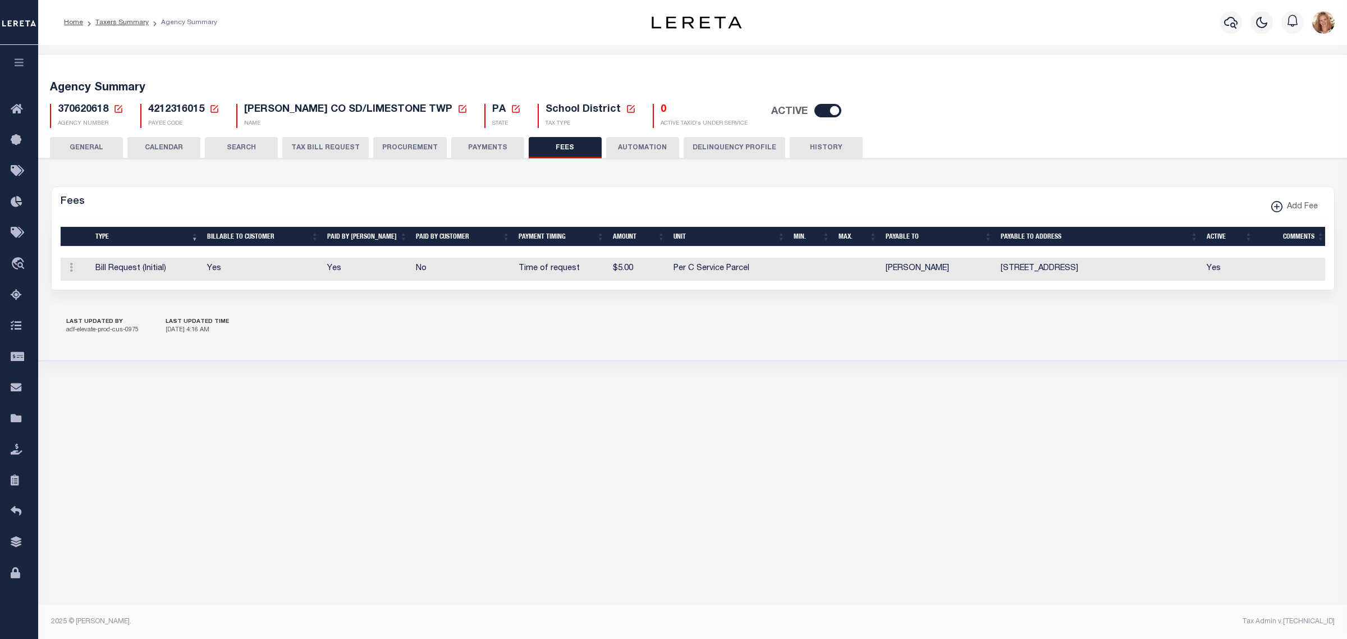
click at [97, 144] on button "GENERAL" at bounding box center [86, 147] width 73 height 21
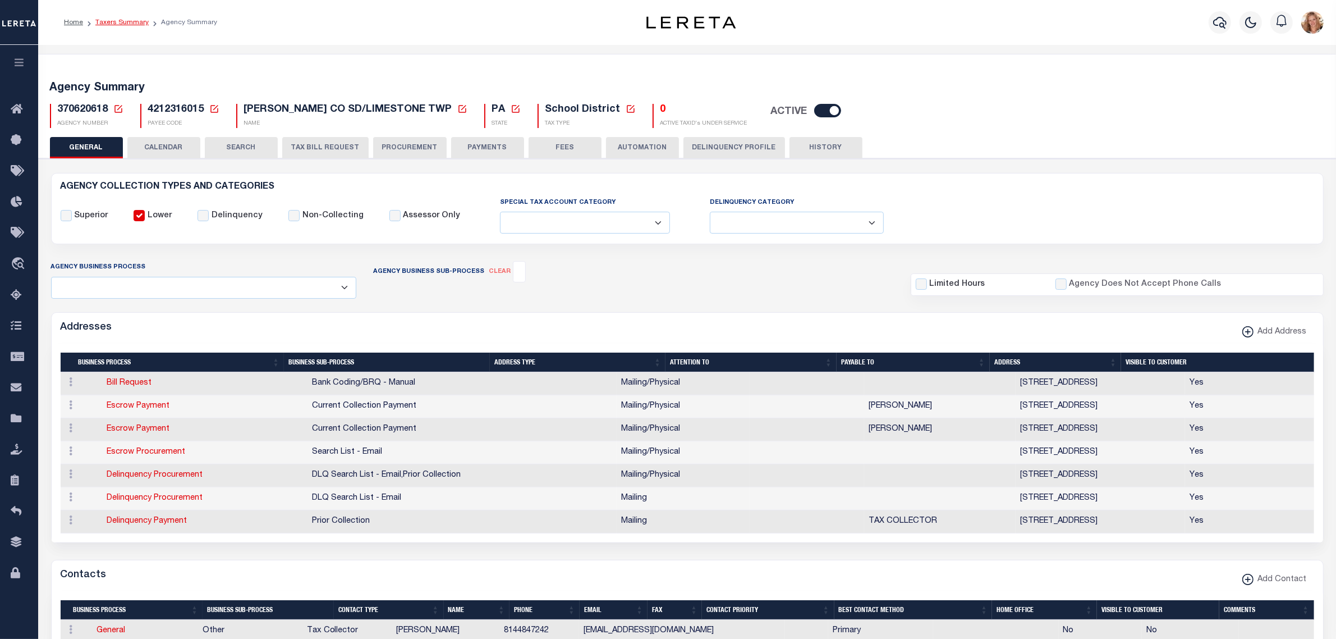
click at [112, 24] on link "Taxers Summary" at bounding box center [121, 22] width 53 height 7
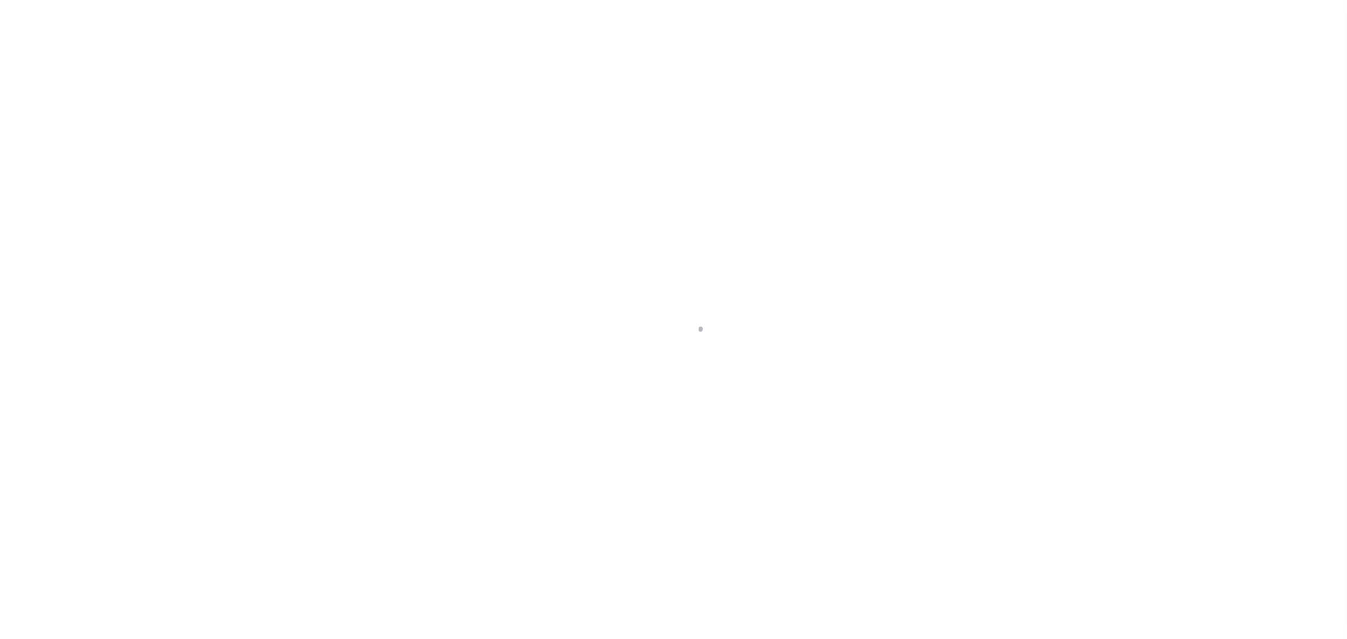
select select
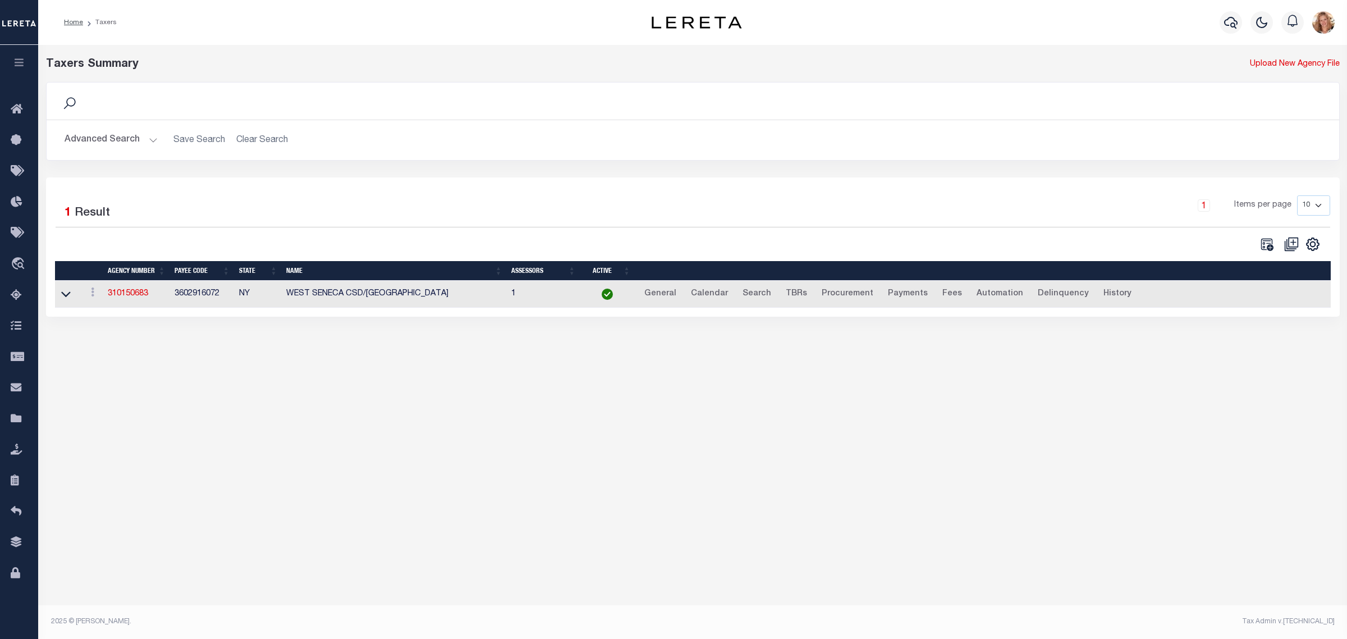
click at [122, 135] on button "Advanced Search" at bounding box center [111, 140] width 93 height 22
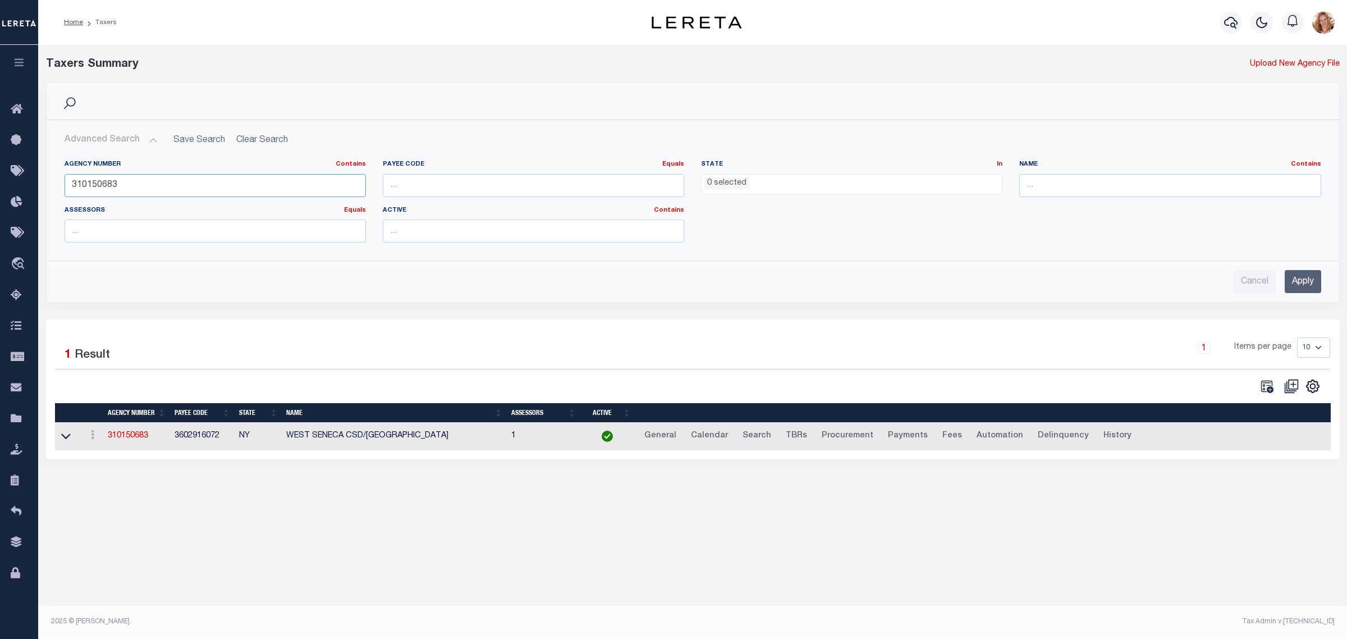
click at [109, 184] on input "310150683" at bounding box center [215, 185] width 301 height 23
click at [763, 186] on ul "0 selected" at bounding box center [851, 182] width 300 height 15
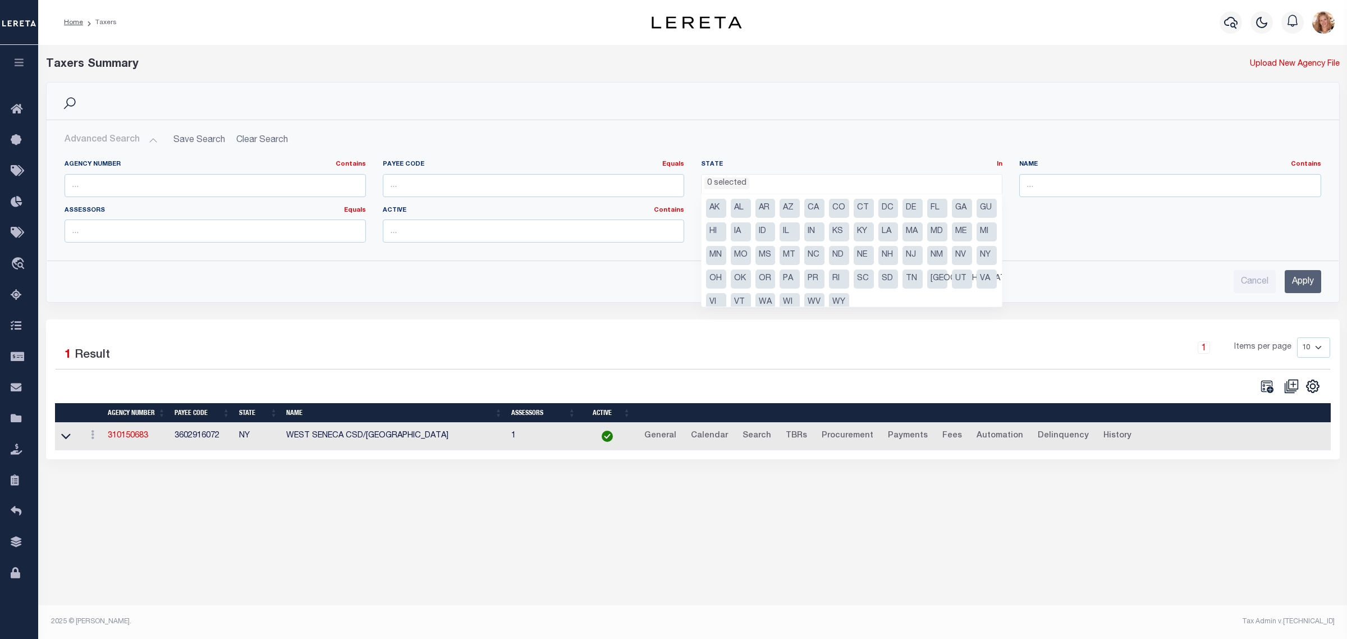
click at [927, 288] on li "[GEOGRAPHIC_DATA]" at bounding box center [937, 278] width 20 height 19
select select "[GEOGRAPHIC_DATA]"
click at [1086, 178] on input "text" at bounding box center [1169, 185] width 301 height 23
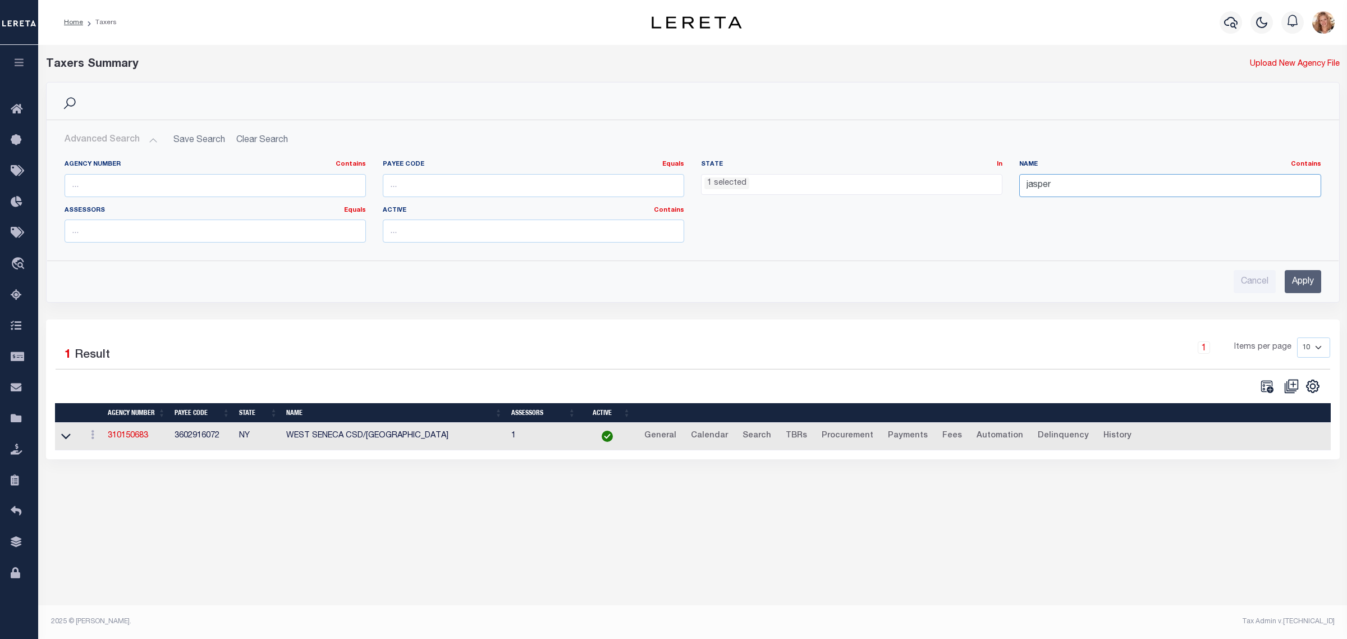
type input "jasper"
click at [1305, 288] on input "Apply" at bounding box center [1302, 281] width 36 height 23
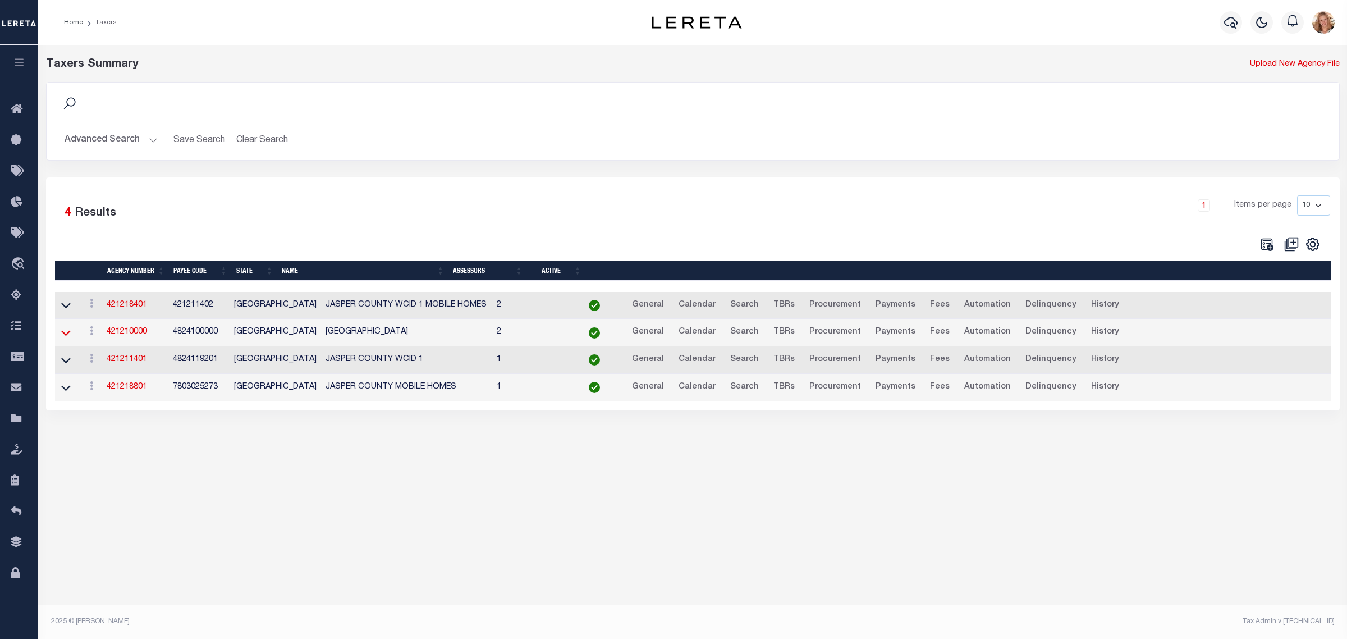
click at [69, 336] on icon at bounding box center [66, 333] width 10 height 12
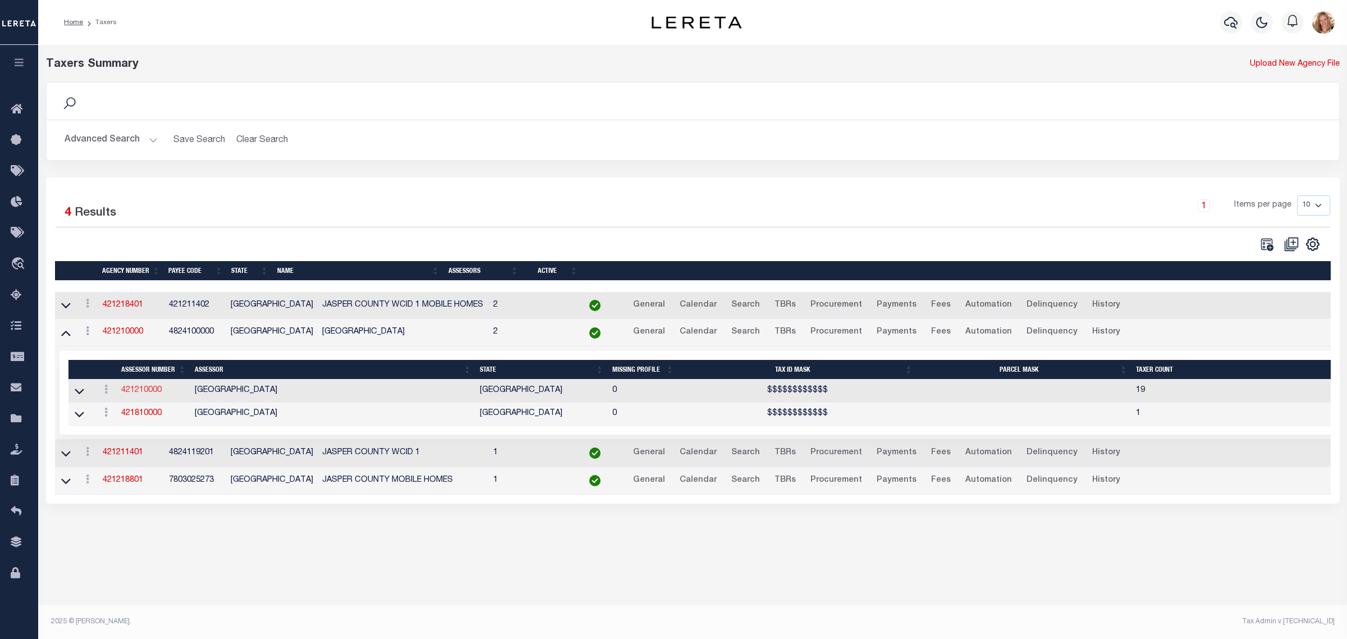
click at [135, 391] on link "421210000" at bounding box center [141, 390] width 40 height 8
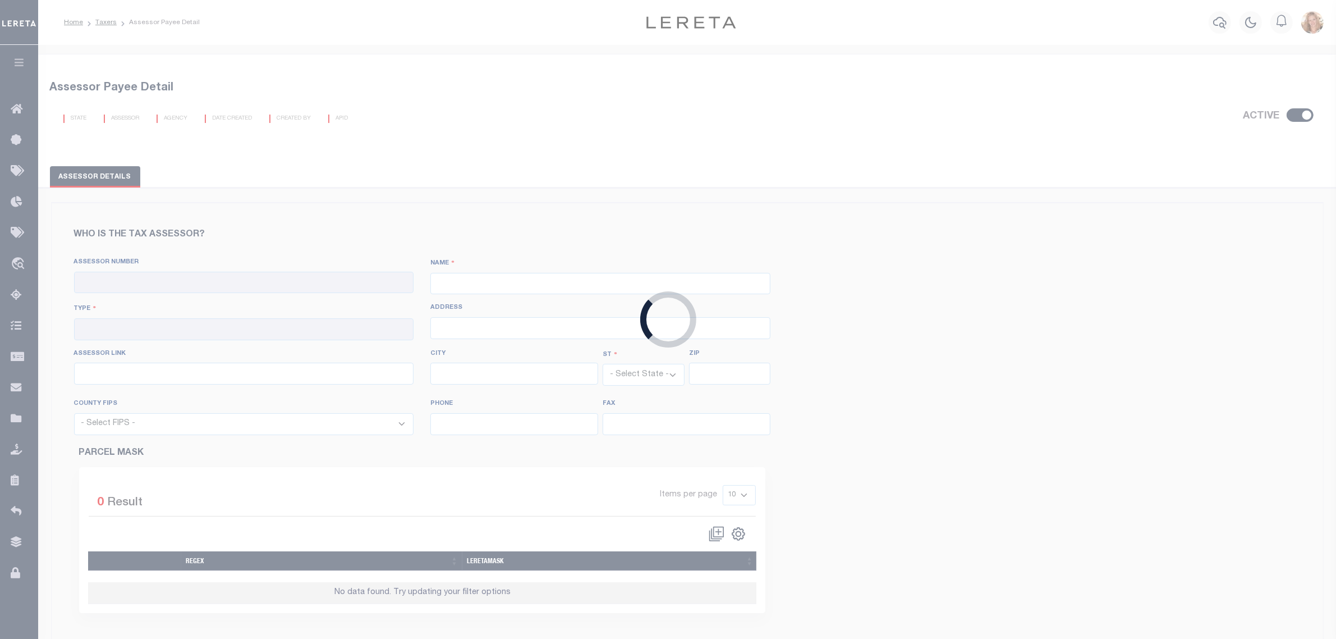
checkbox input "true"
type input "421210000"
type input "JASPER COUNTY"
type input "00 - County"
type input "271 East Lamar St"
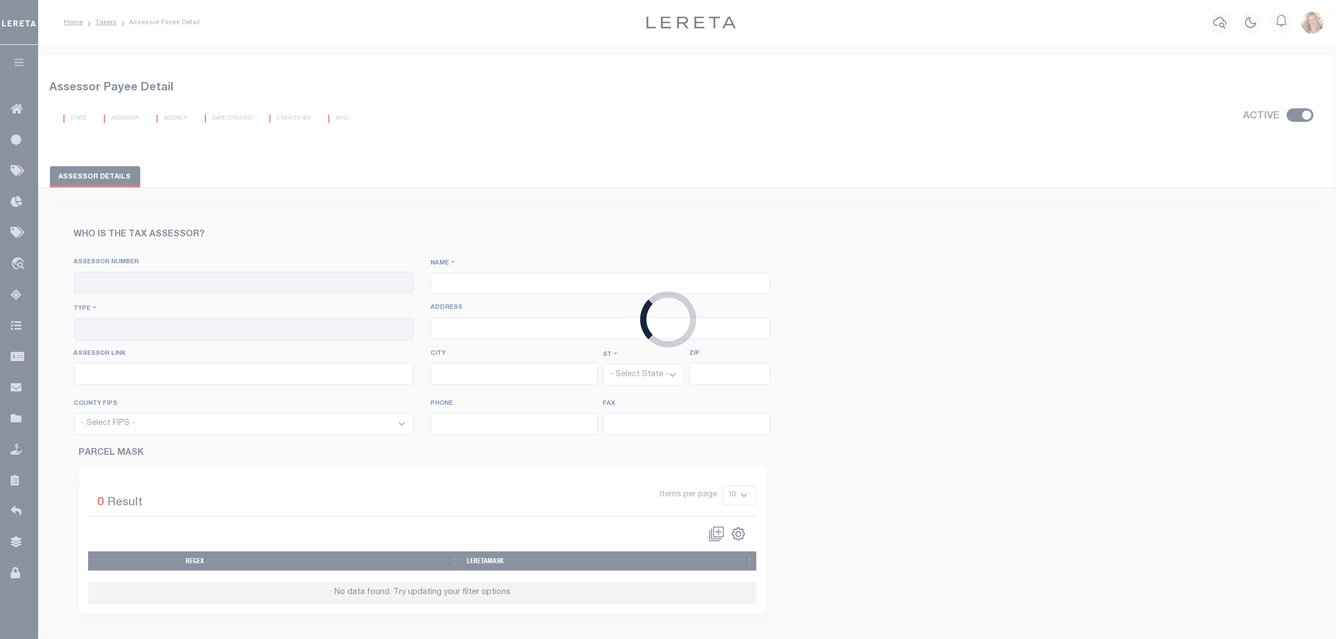
type input "https://esearch.jaspercad.org/?_gl=1*1cjx5em*_ga*OTYyMDg0OTk4LjE3Mjc0NTI4NDc.*_…"
type input "Jasper"
select select "[GEOGRAPHIC_DATA]"
type input "75951"
select select "48241"
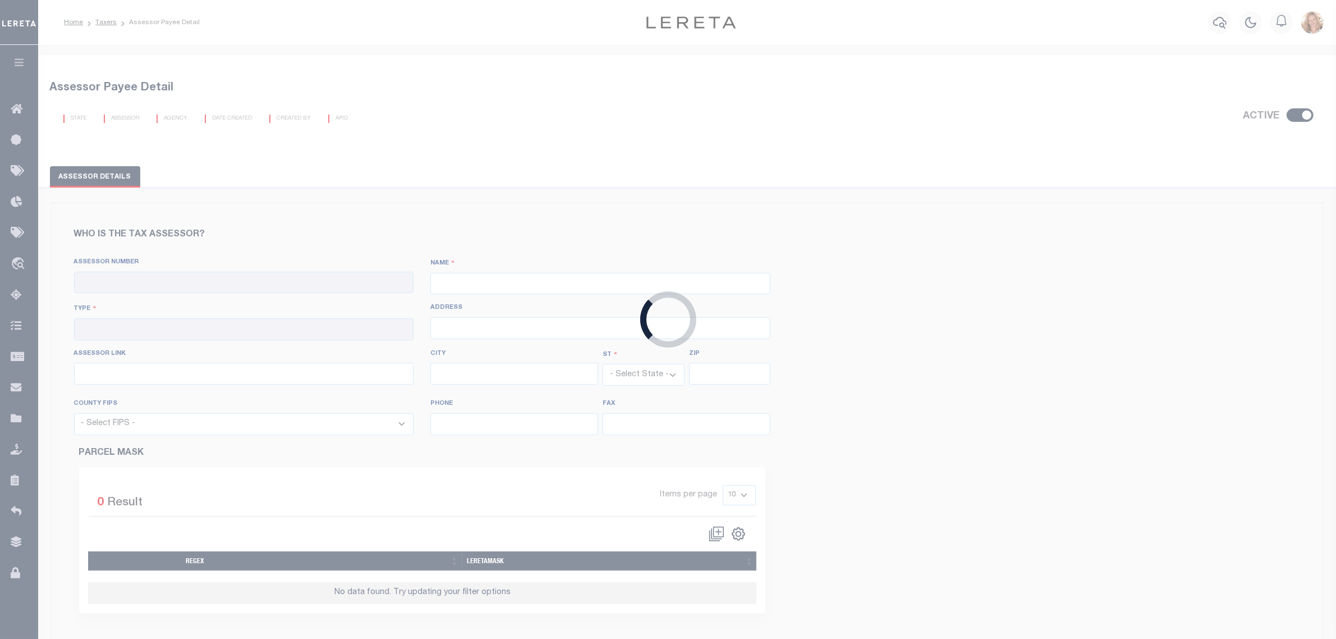
type input "409-384-6896"
type input "409-384-8226"
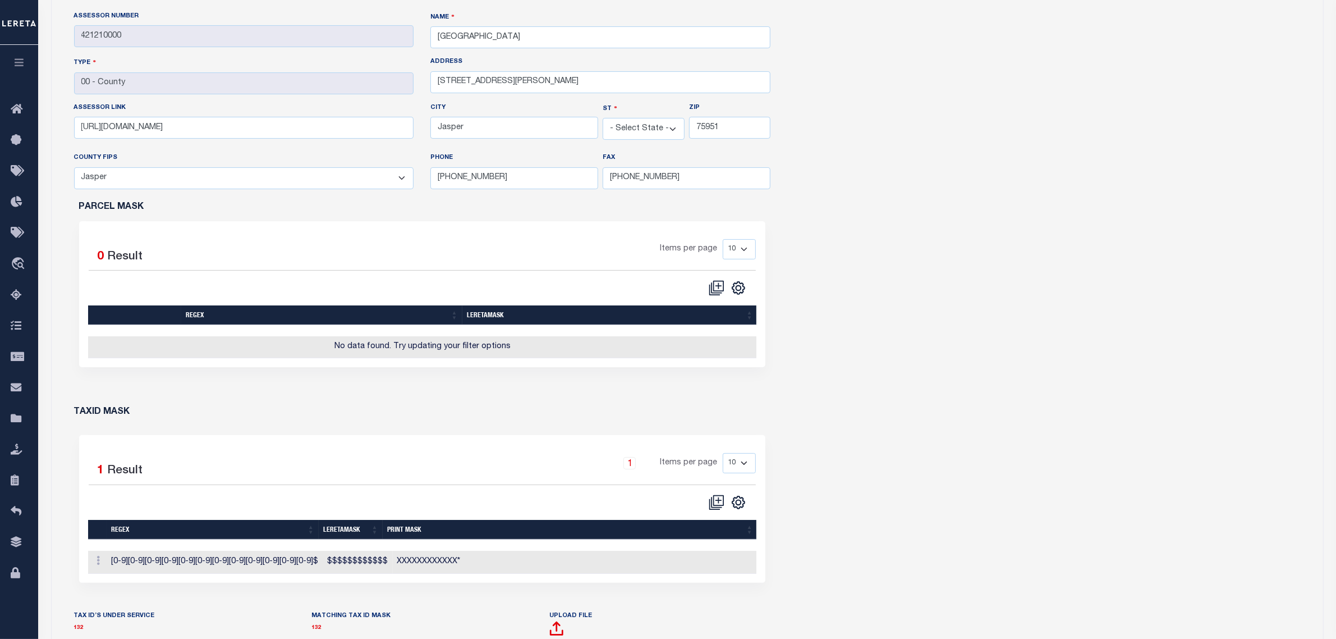
scroll to position [281, 0]
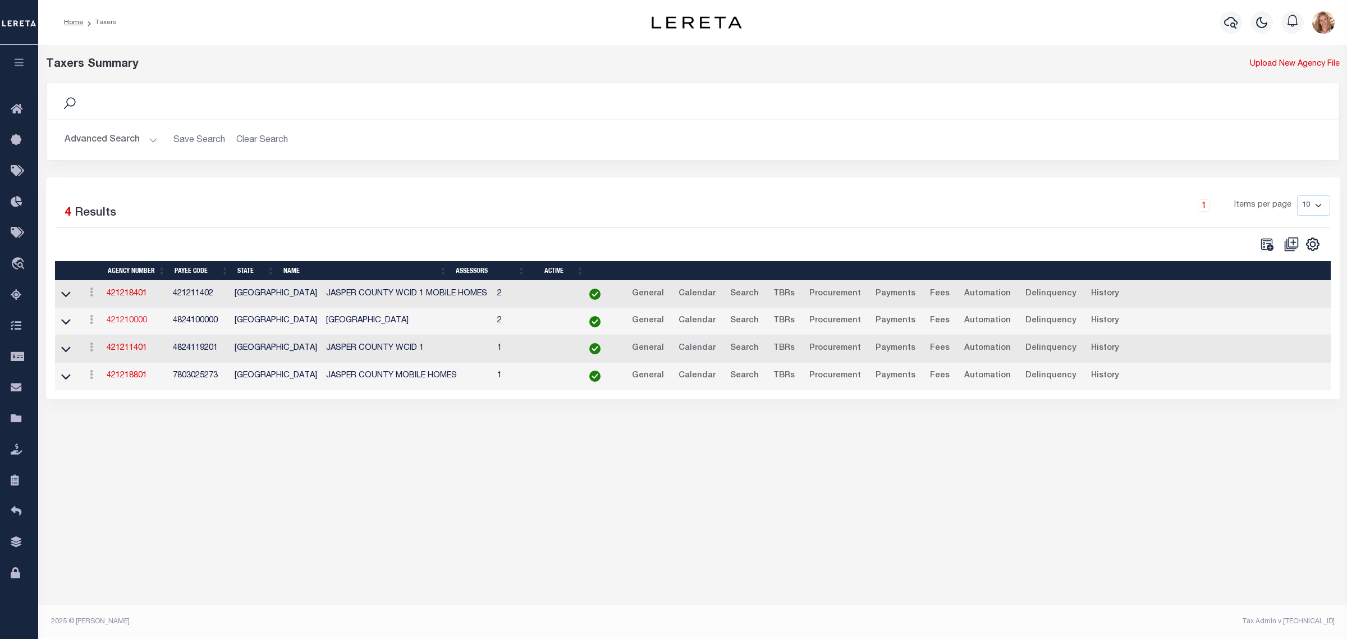
click at [136, 324] on link "421210000" at bounding box center [127, 320] width 40 height 8
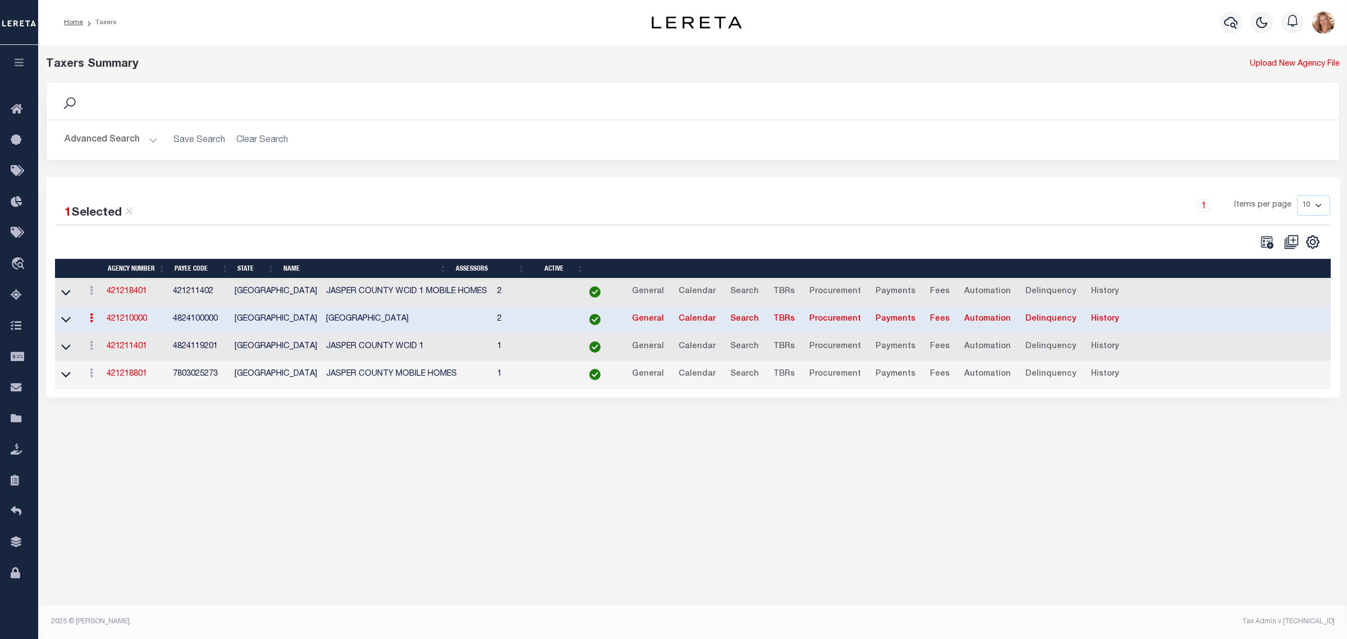
click at [101, 141] on button "Advanced Search" at bounding box center [111, 140] width 93 height 22
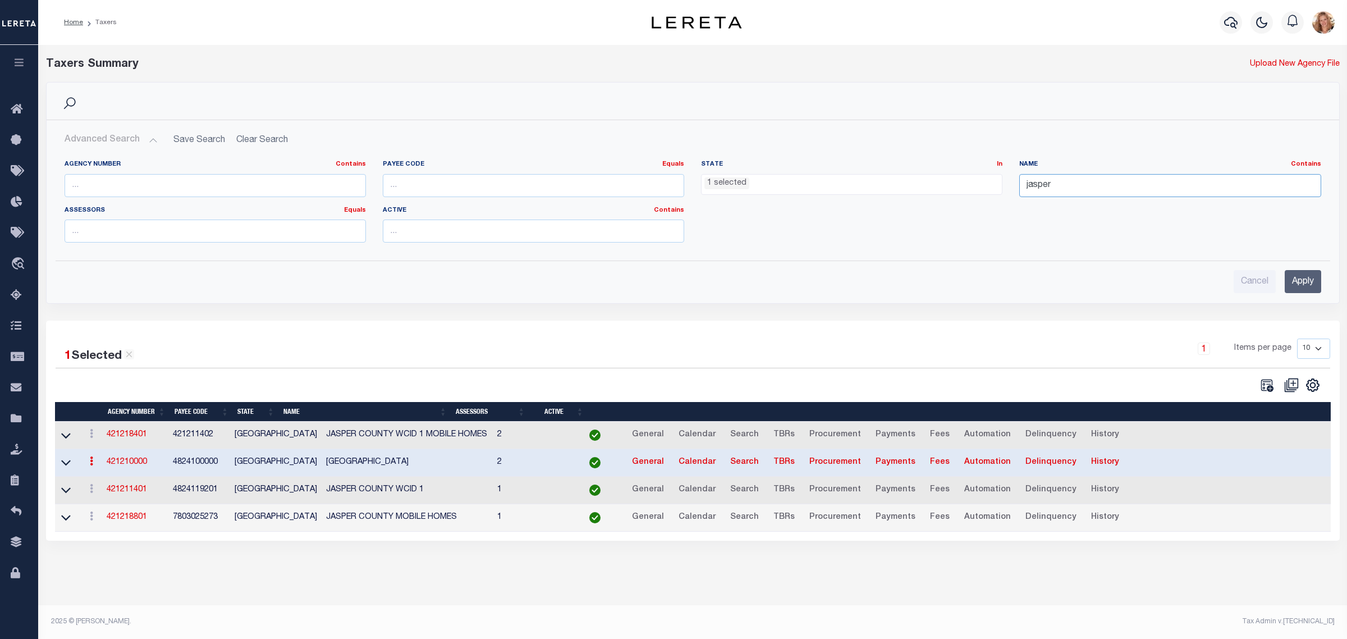
click at [1061, 187] on input "jasper" at bounding box center [1169, 185] width 301 height 23
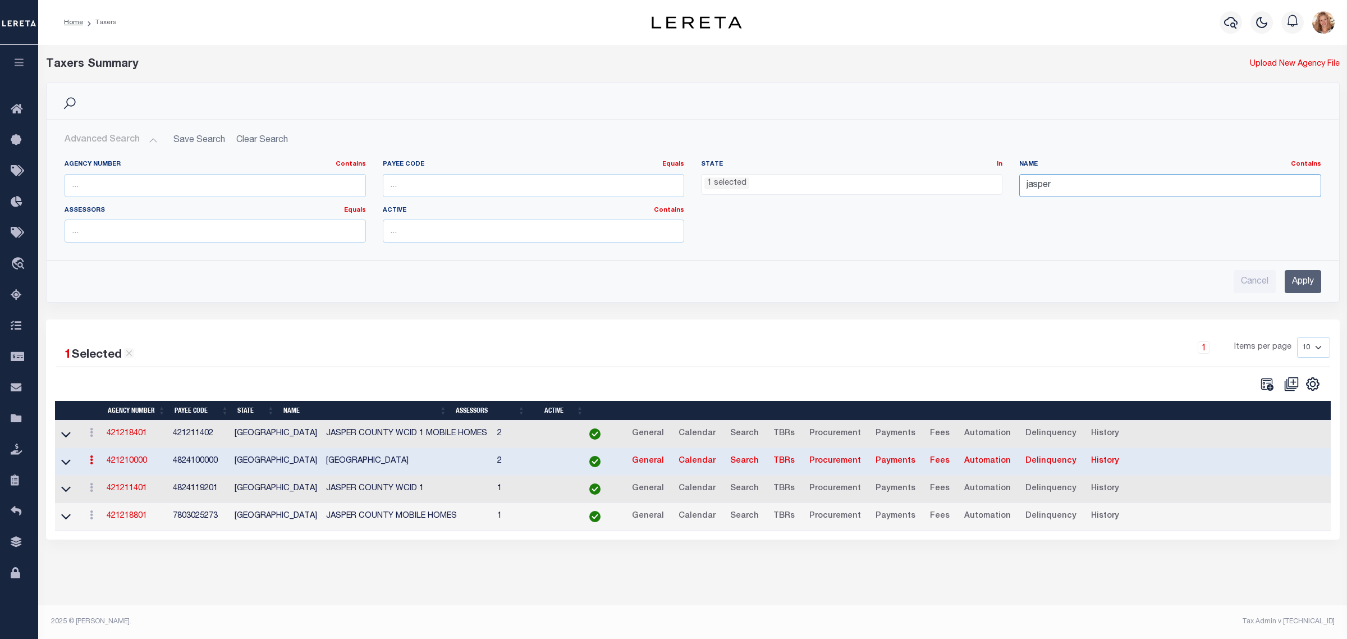
click at [1061, 187] on input "jasper" at bounding box center [1169, 185] width 301 height 23
type input "trinity"
click at [1308, 285] on input "Apply" at bounding box center [1302, 281] width 36 height 23
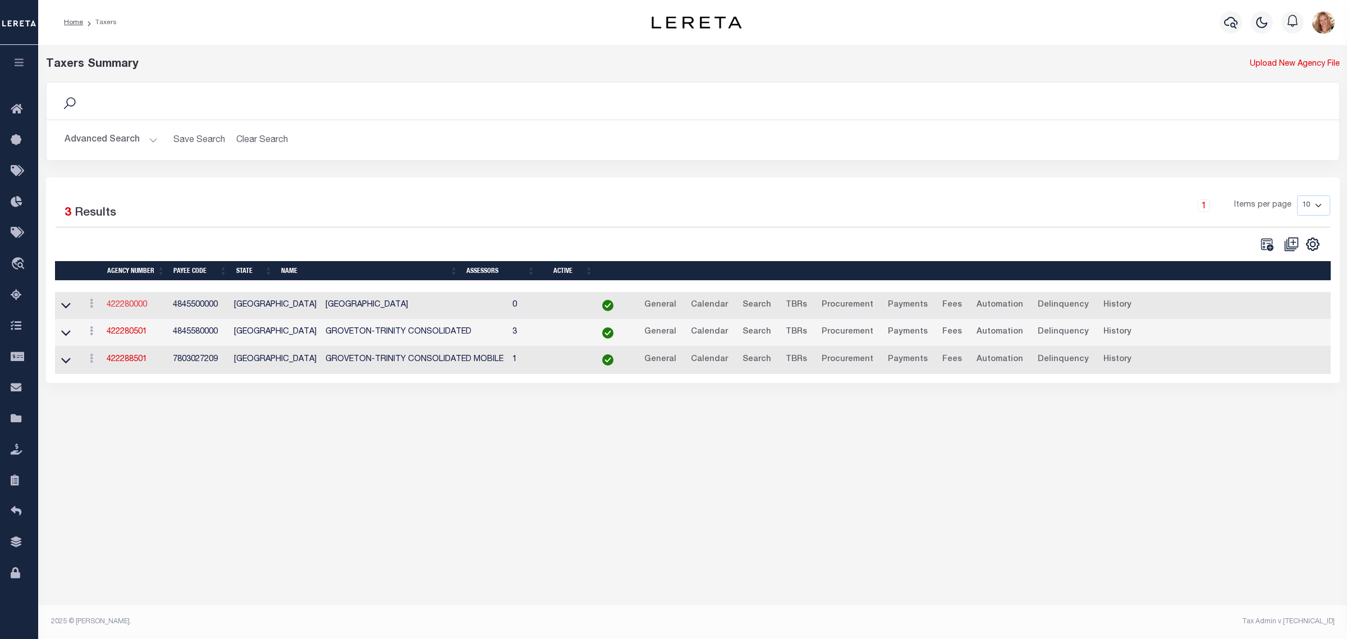
click at [139, 304] on link "422280000" at bounding box center [127, 305] width 40 height 8
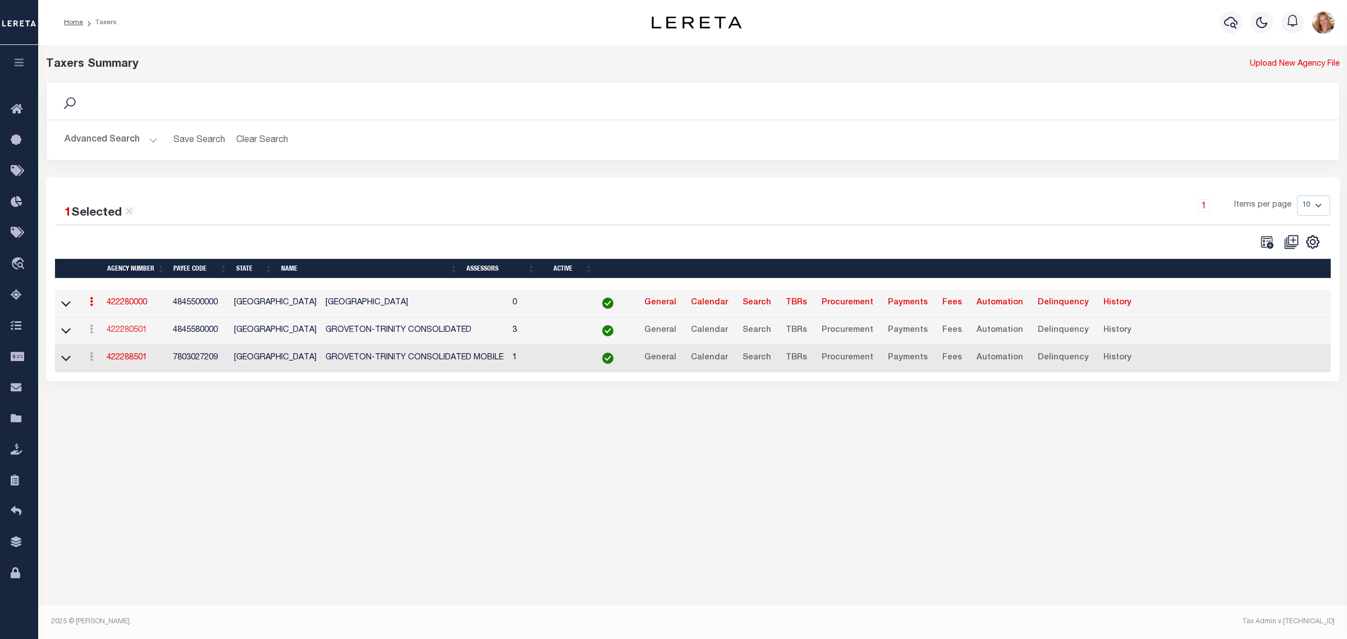
click at [113, 330] on link "422280501" at bounding box center [127, 330] width 40 height 8
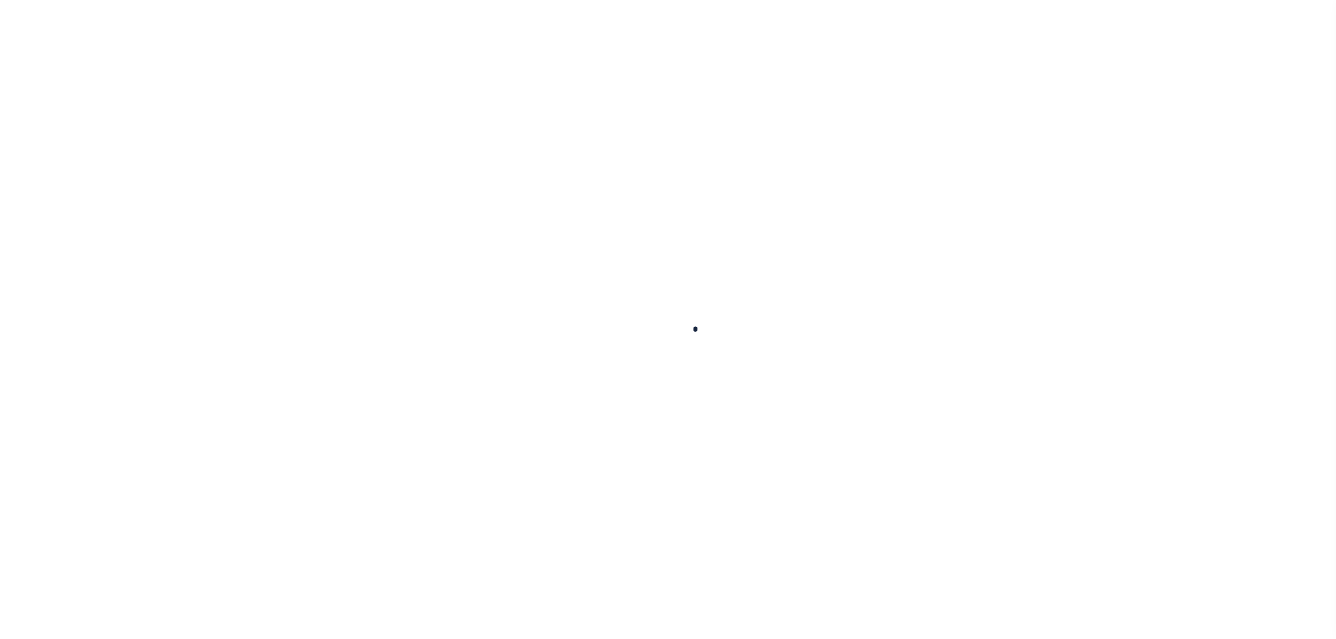
select select
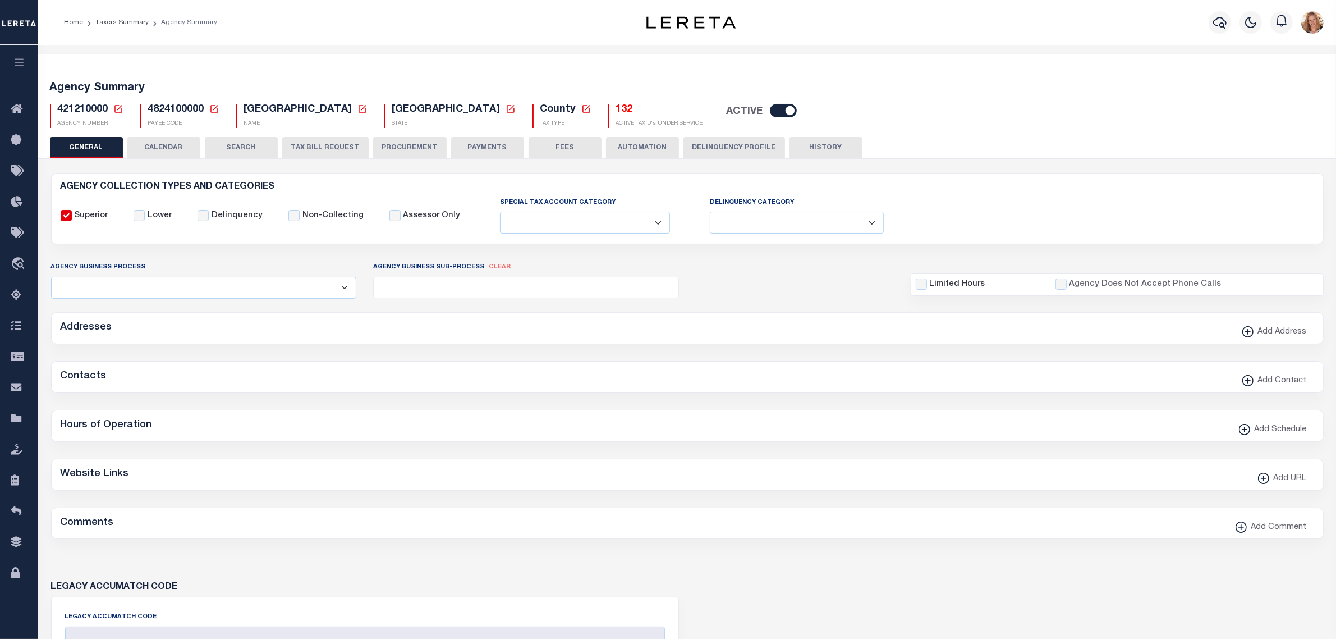
checkbox input "false"
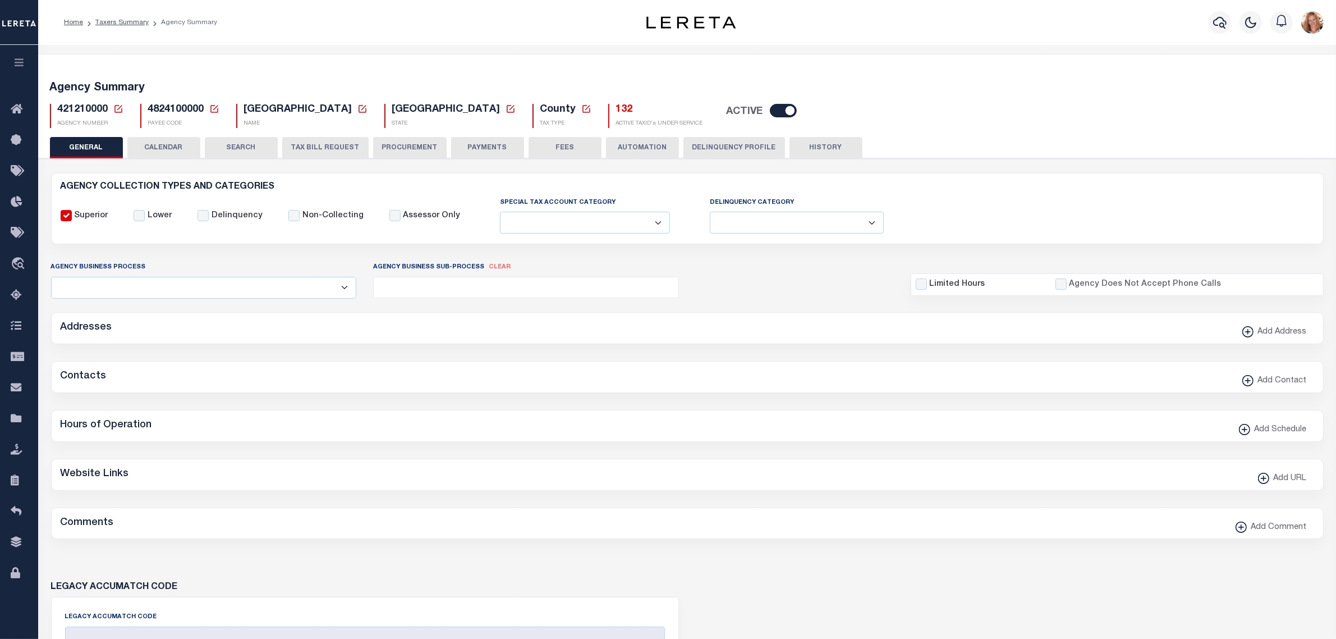
type input "4824100000"
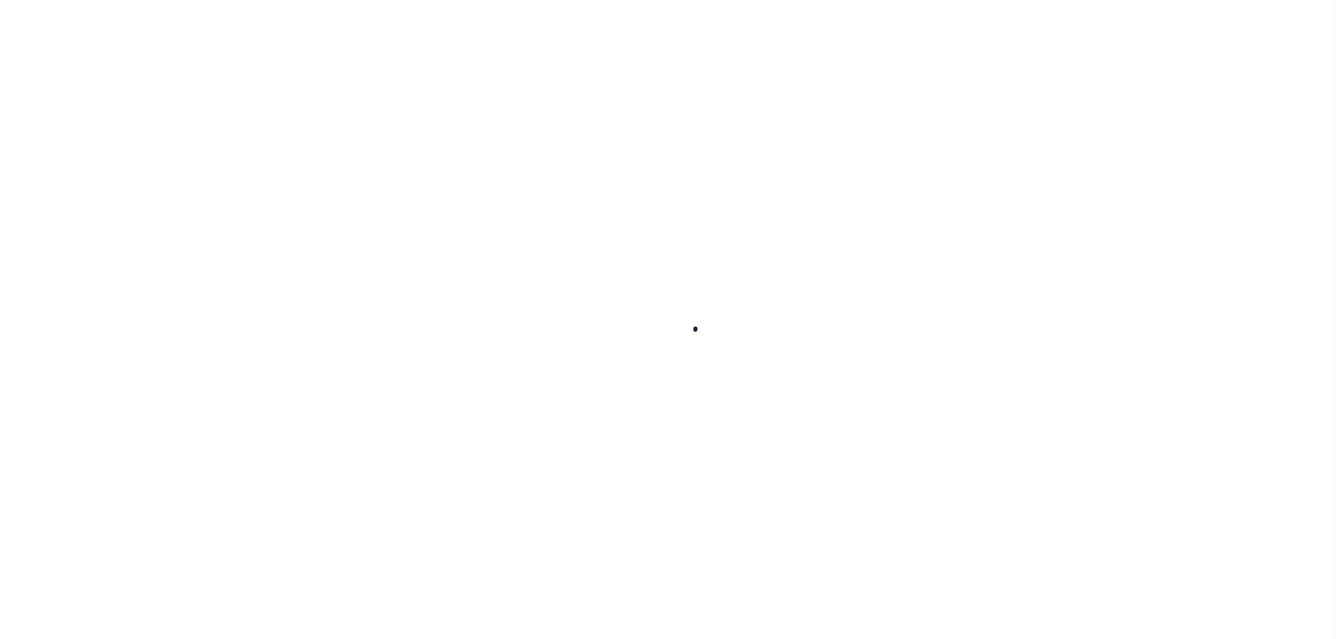
select select
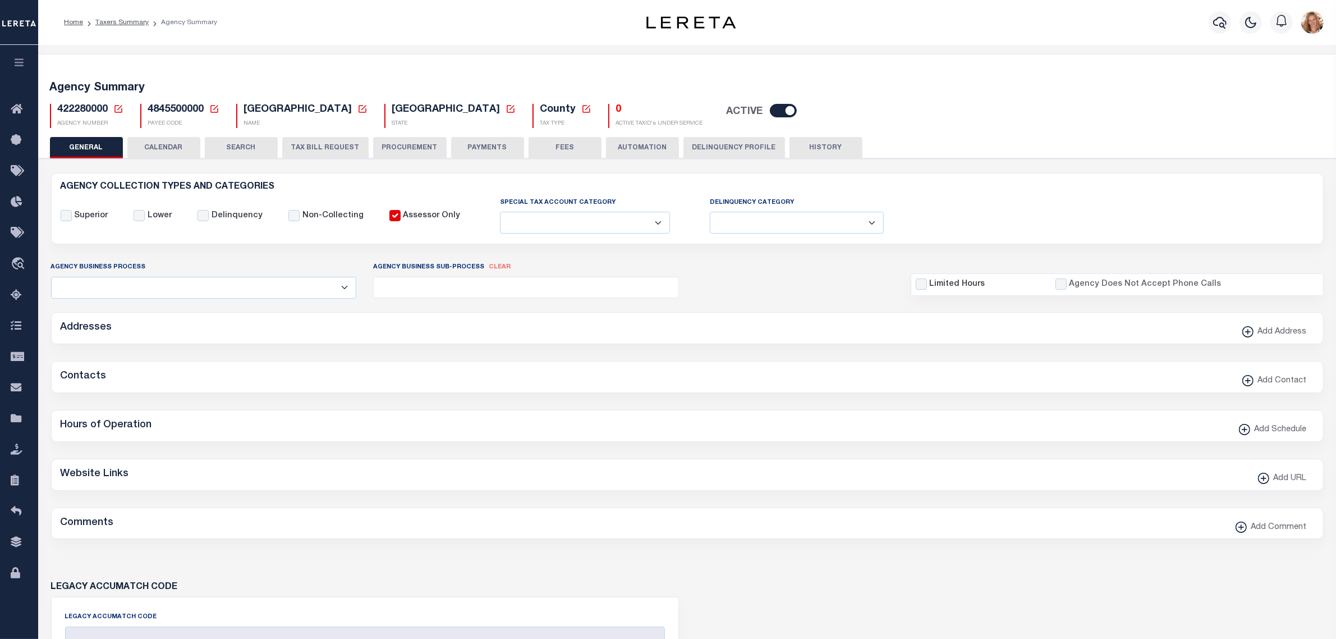
checkbox input "false"
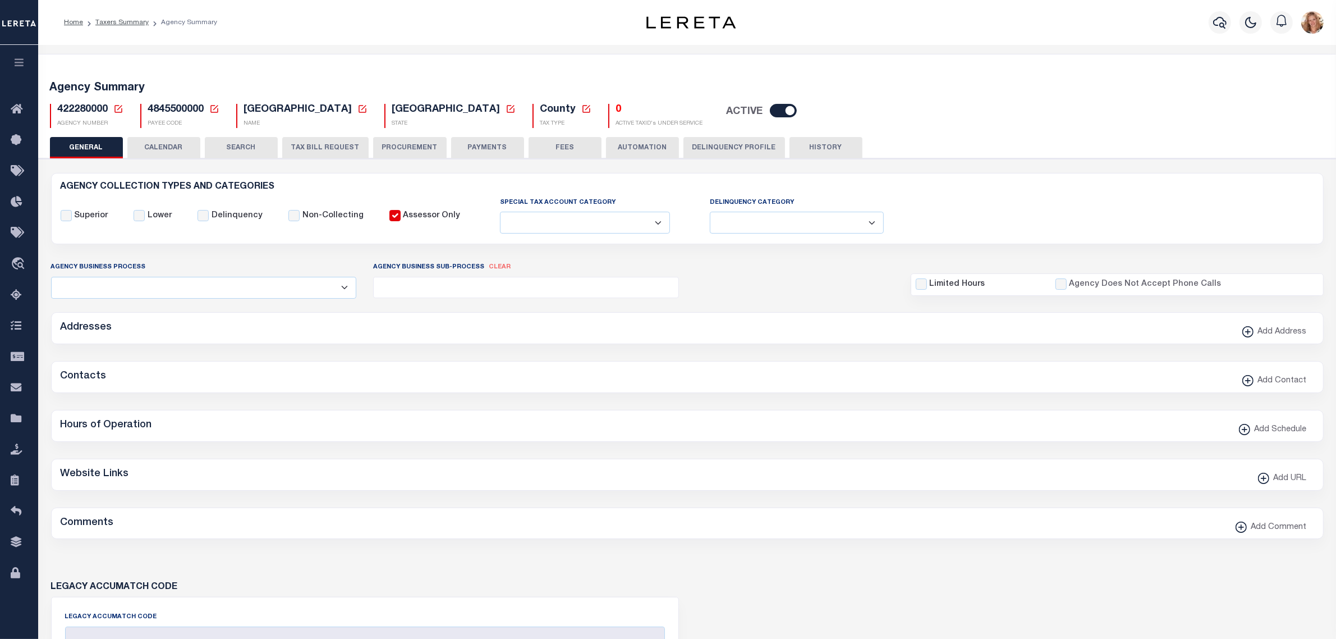
type input "4845500000"
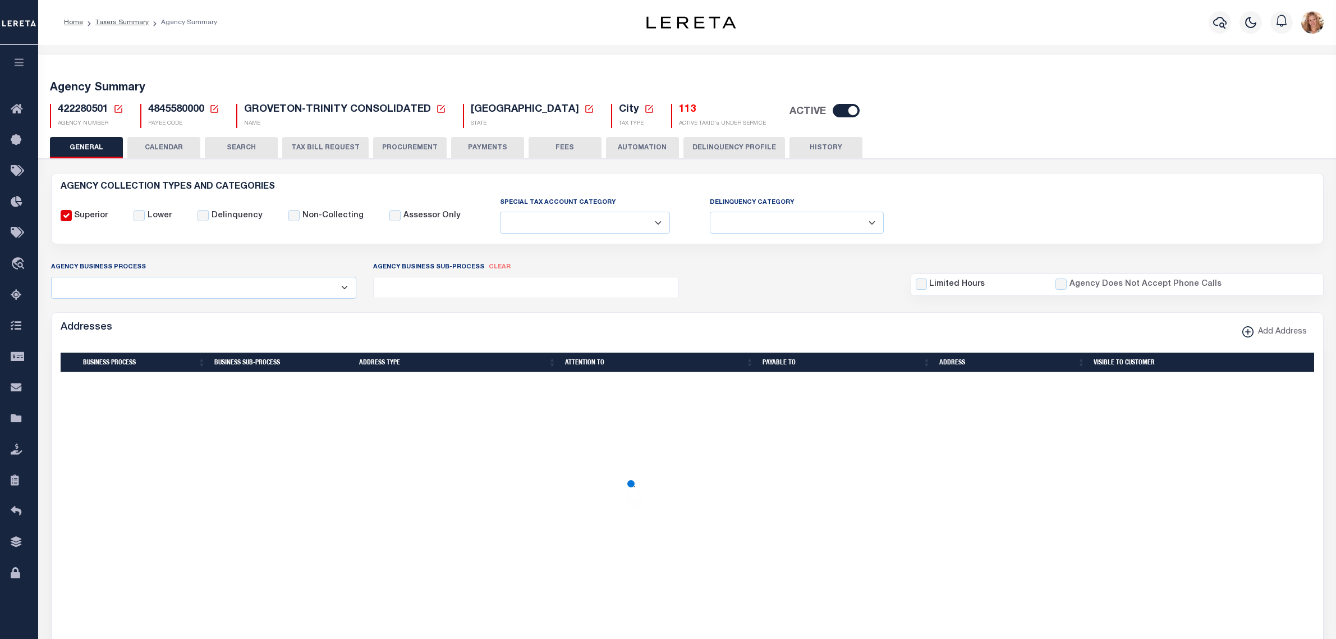
select select
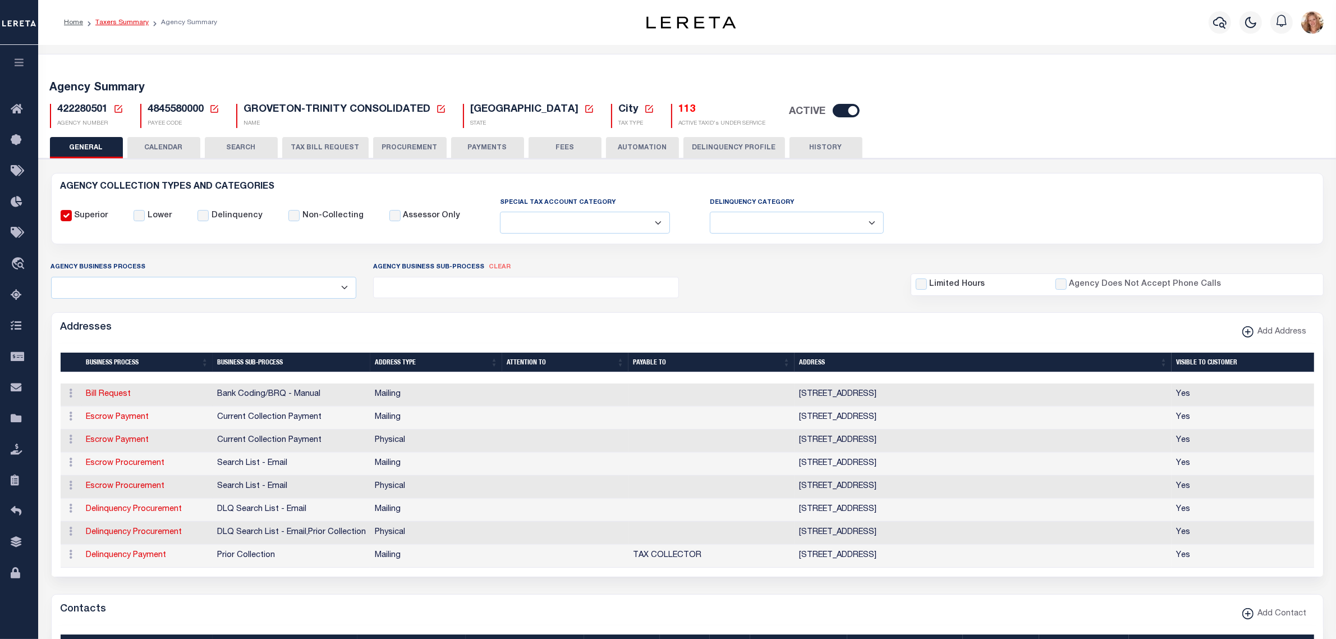
click at [113, 21] on link "Taxers Summary" at bounding box center [121, 22] width 53 height 7
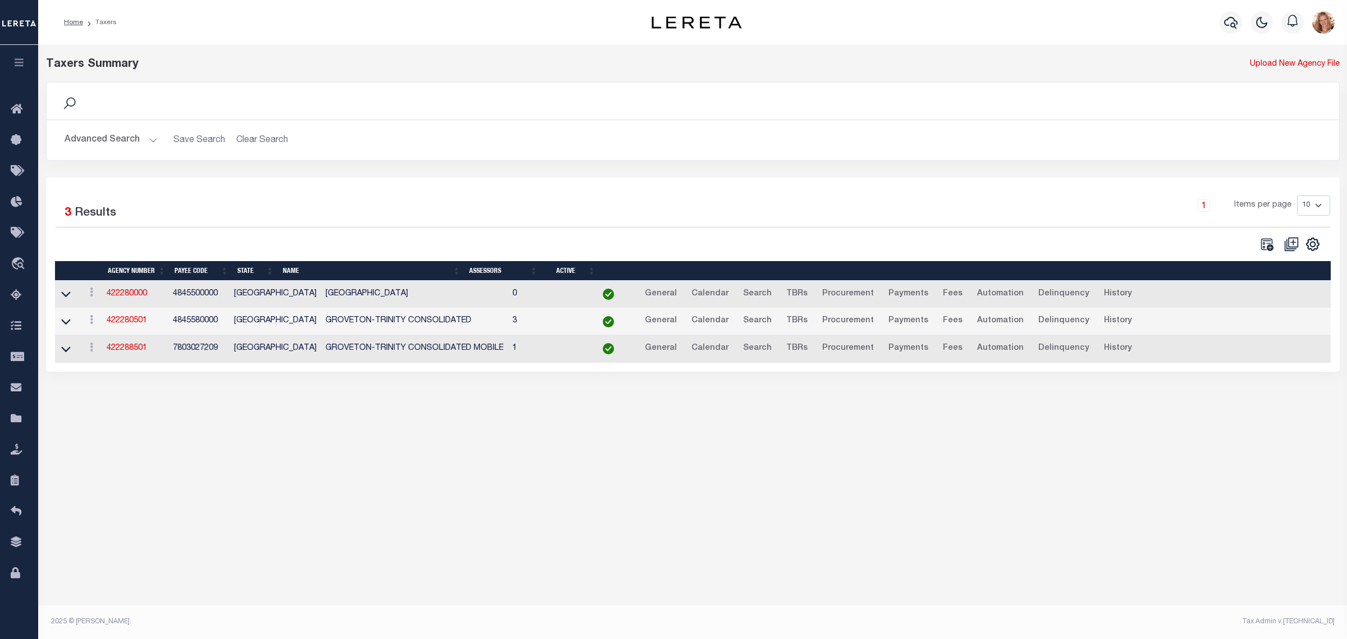
click at [134, 141] on button "Advanced Search" at bounding box center [111, 140] width 93 height 22
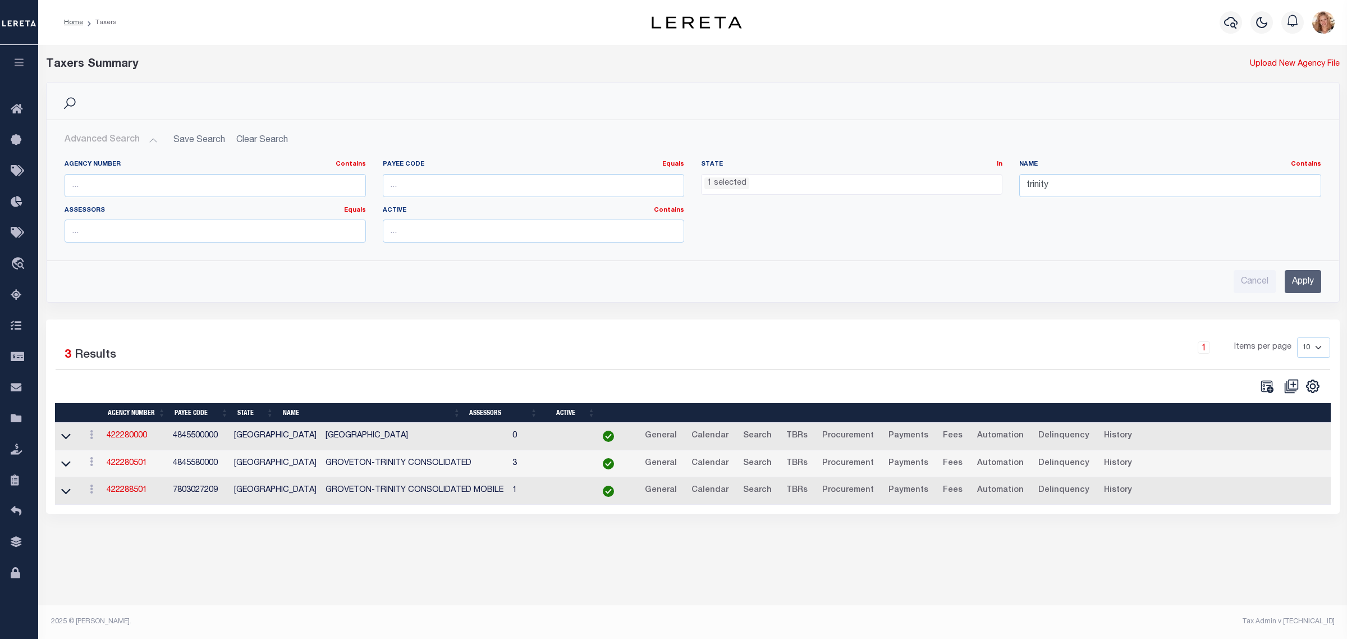
click at [755, 180] on ul "1 selected" at bounding box center [851, 182] width 300 height 15
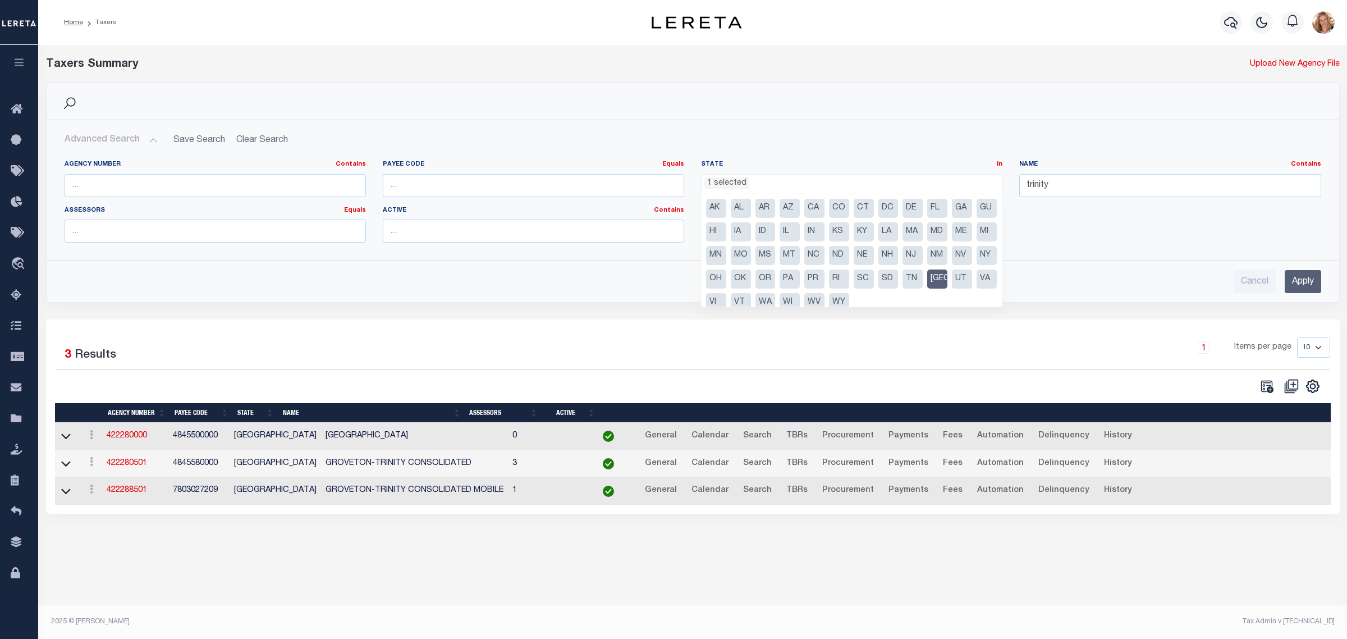
click at [800, 233] on li "IL" at bounding box center [789, 231] width 20 height 19
select select "IL"
click at [927, 288] on li "[GEOGRAPHIC_DATA]" at bounding box center [937, 278] width 20 height 19
click at [1092, 181] on input "trinity" at bounding box center [1169, 185] width 301 height 23
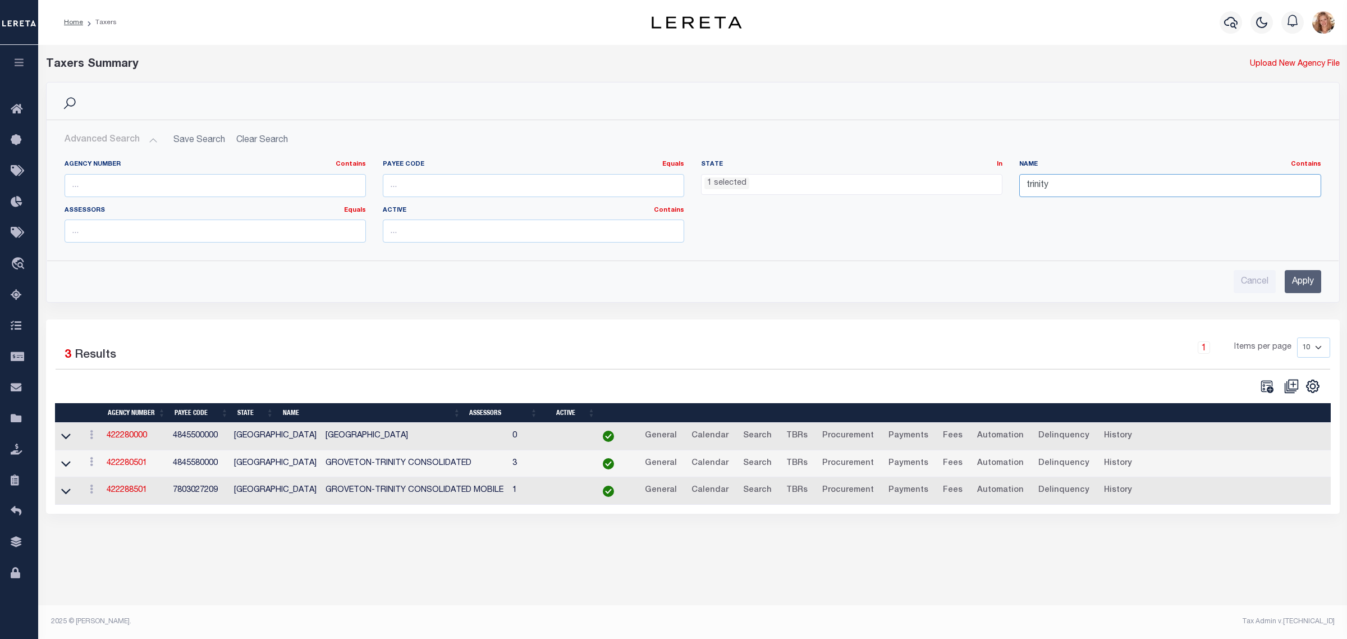
click at [1092, 181] on input "trinity" at bounding box center [1169, 185] width 301 height 23
click at [1302, 288] on input "Apply" at bounding box center [1302, 281] width 36 height 23
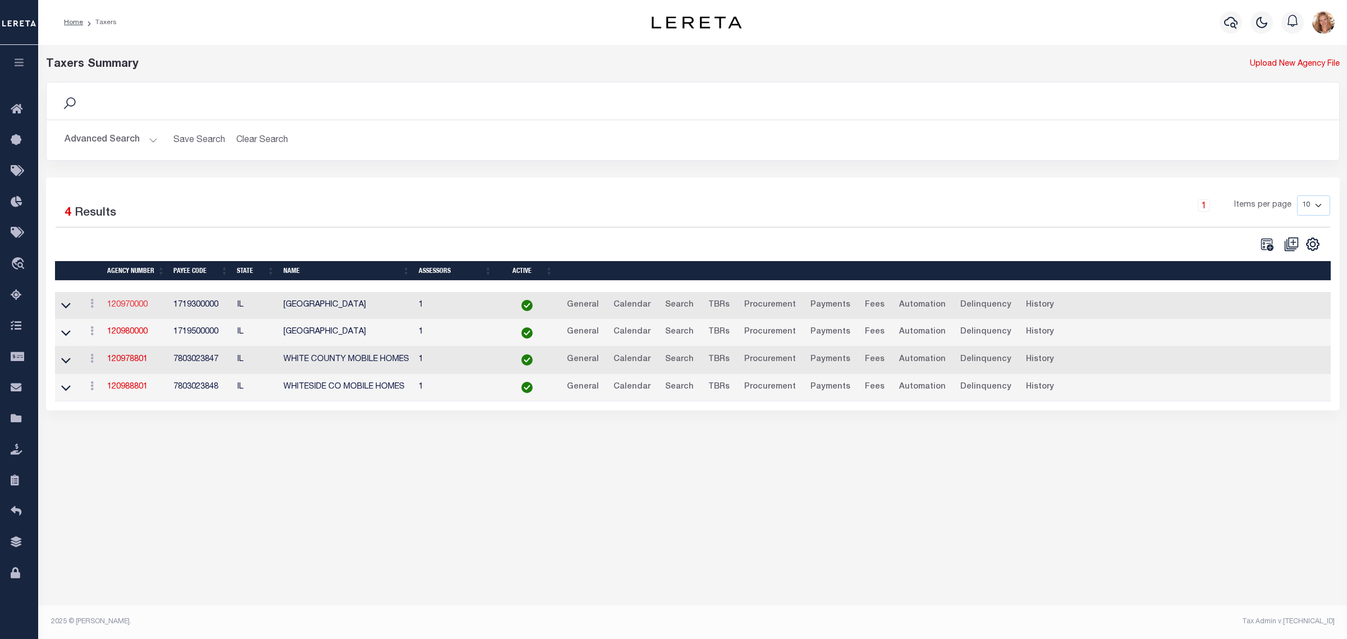
click at [125, 304] on link "120970000" at bounding box center [127, 305] width 40 height 8
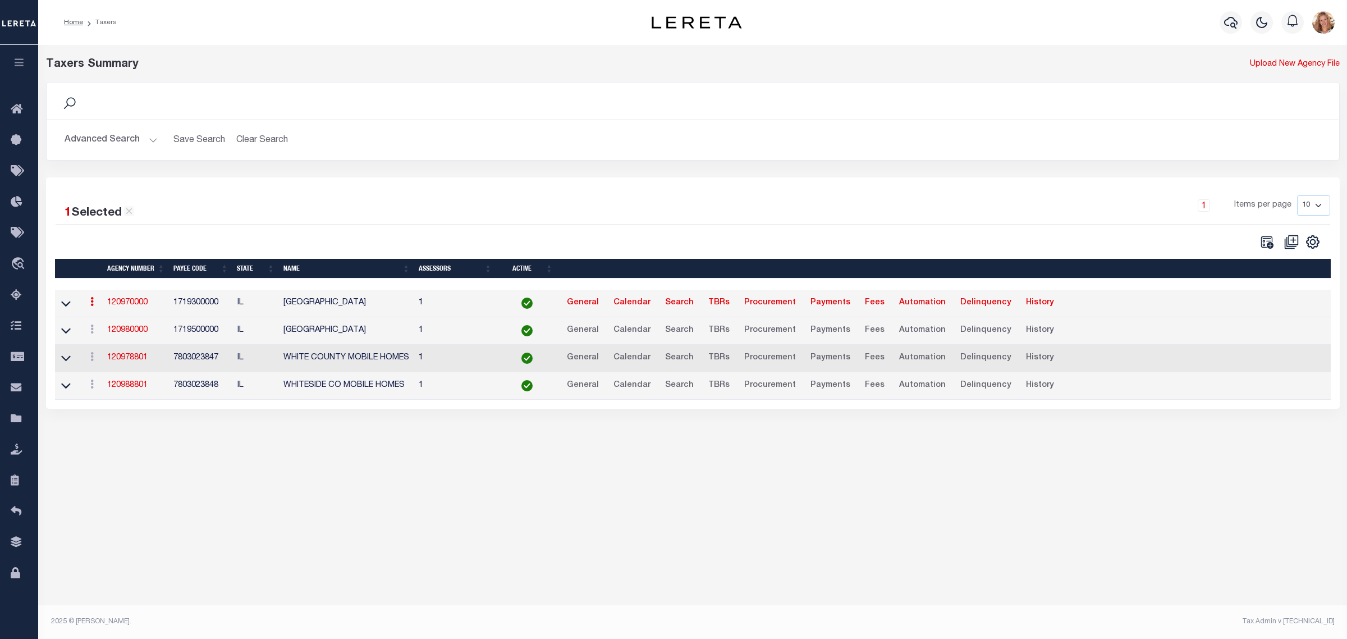
click at [125, 136] on button "Advanced Search" at bounding box center [111, 140] width 93 height 22
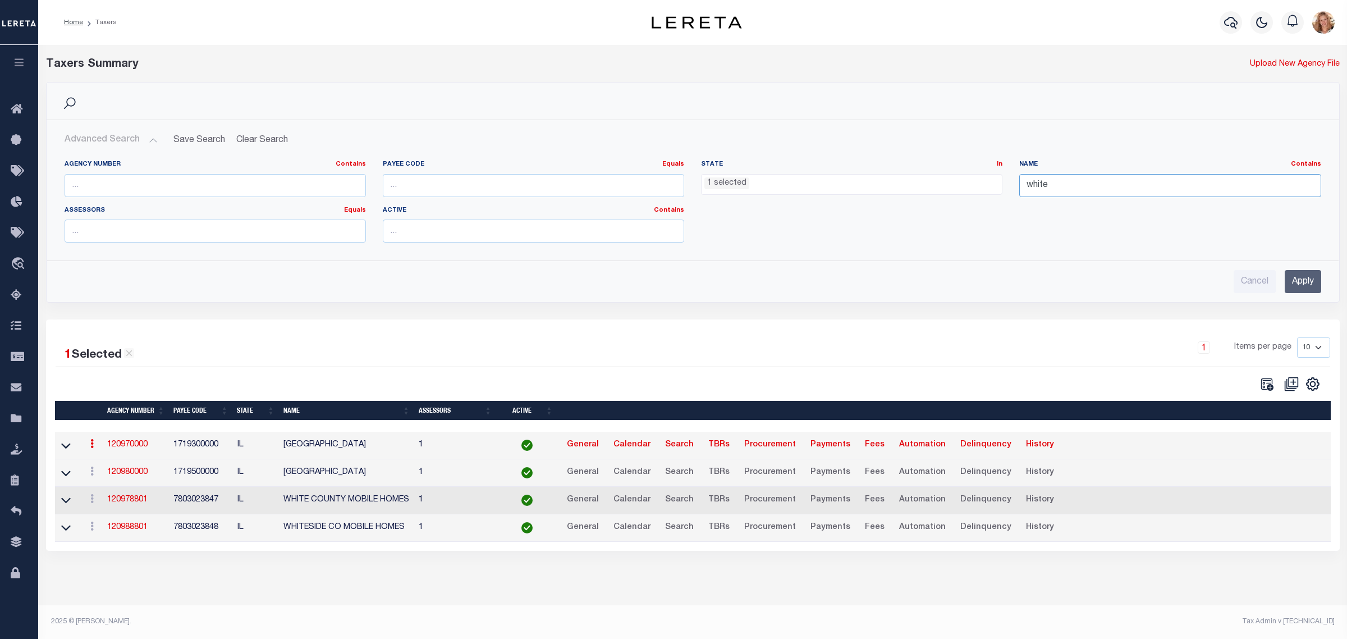
click at [1048, 184] on input "white" at bounding box center [1169, 185] width 301 height 23
type input "[PERSON_NAME]"
click at [1289, 282] on input "Apply" at bounding box center [1302, 281] width 36 height 23
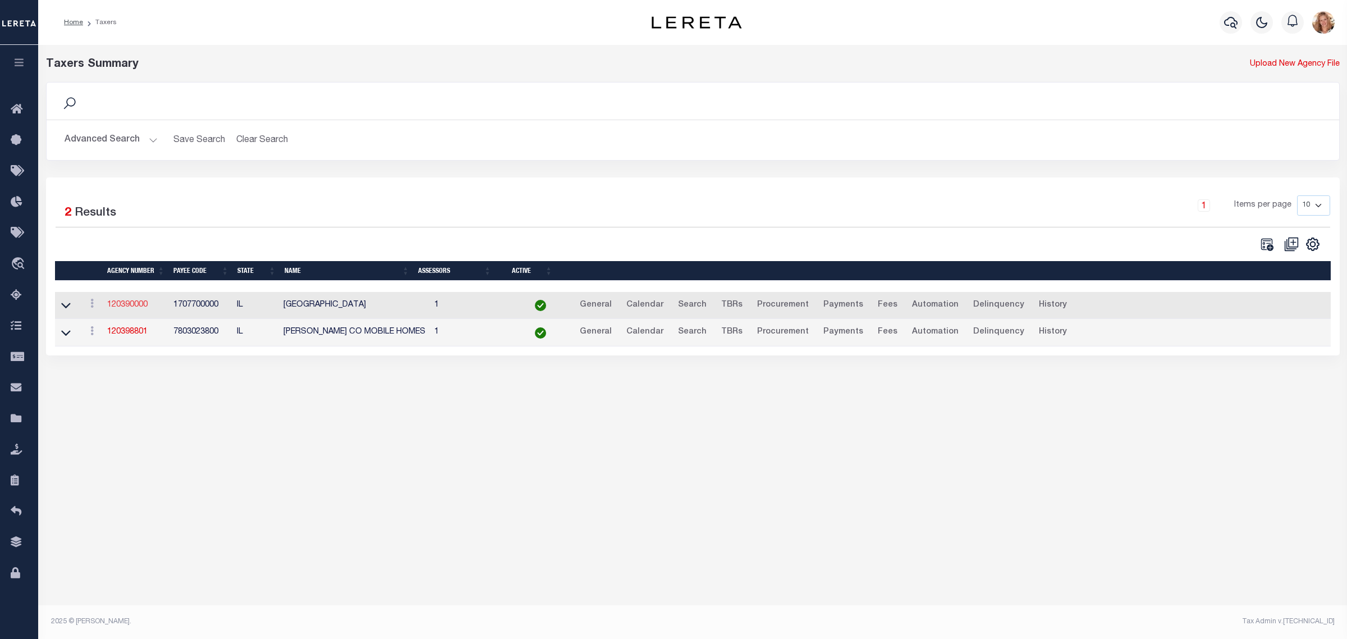
click at [116, 304] on link "120390000" at bounding box center [127, 305] width 40 height 8
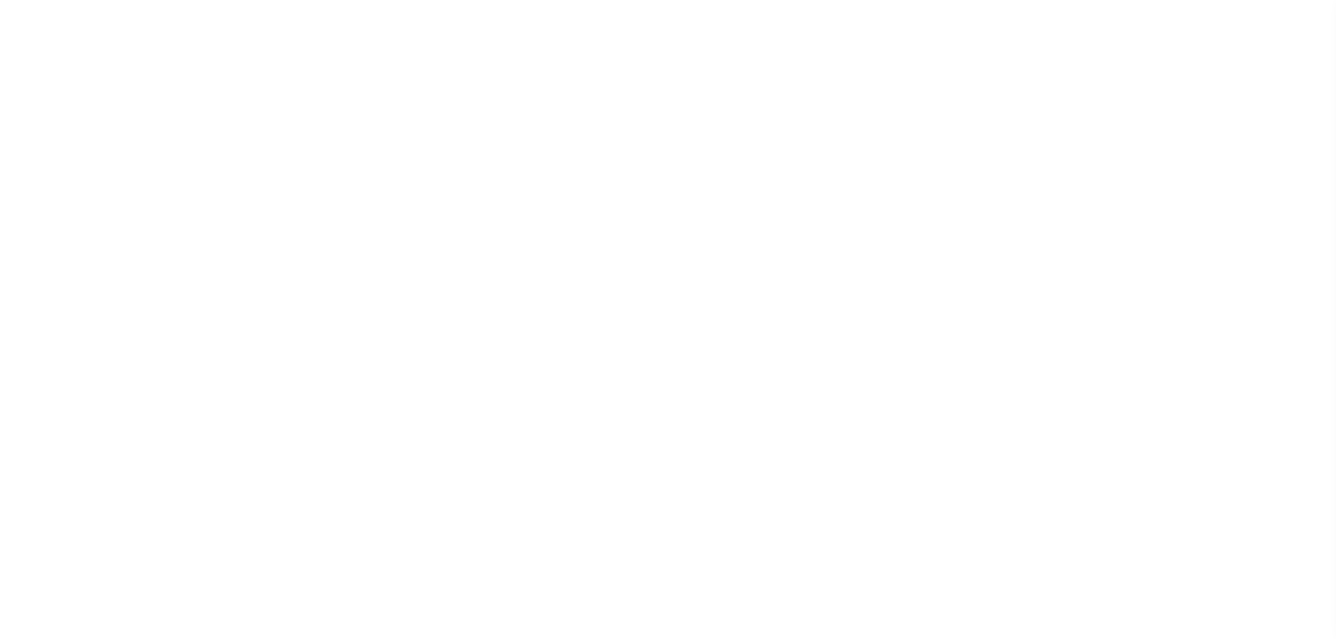
select select
checkbox input "false"
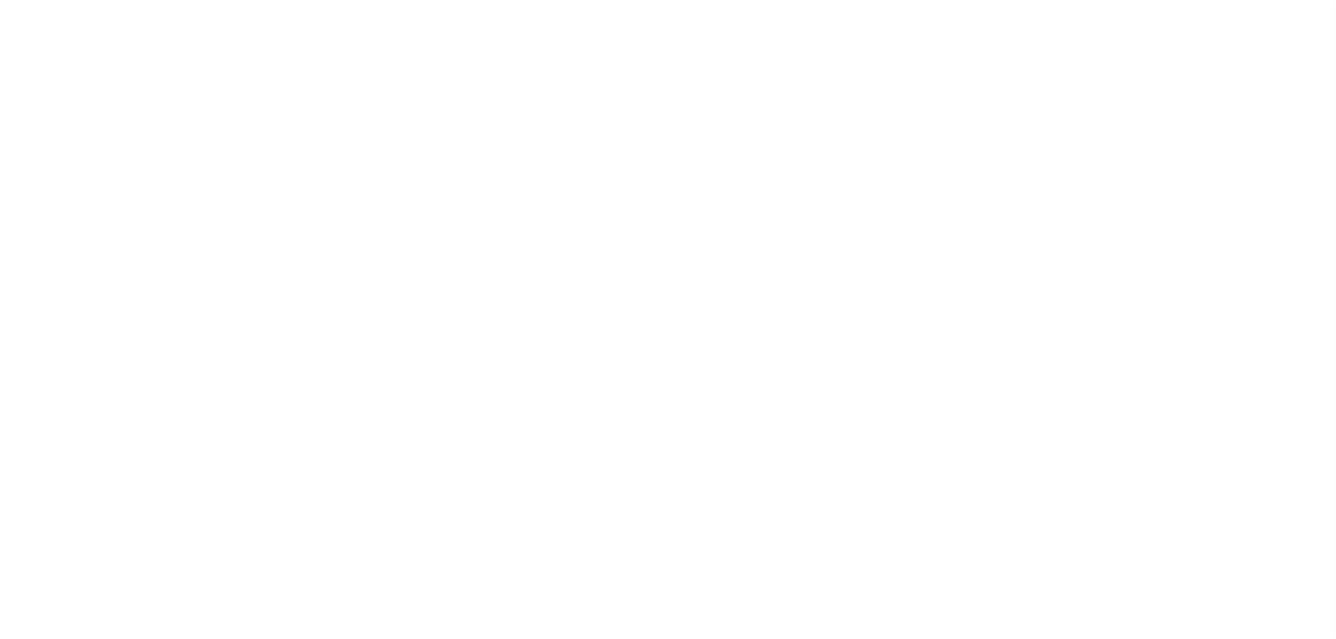
checkbox input "false"
type input "1719300000"
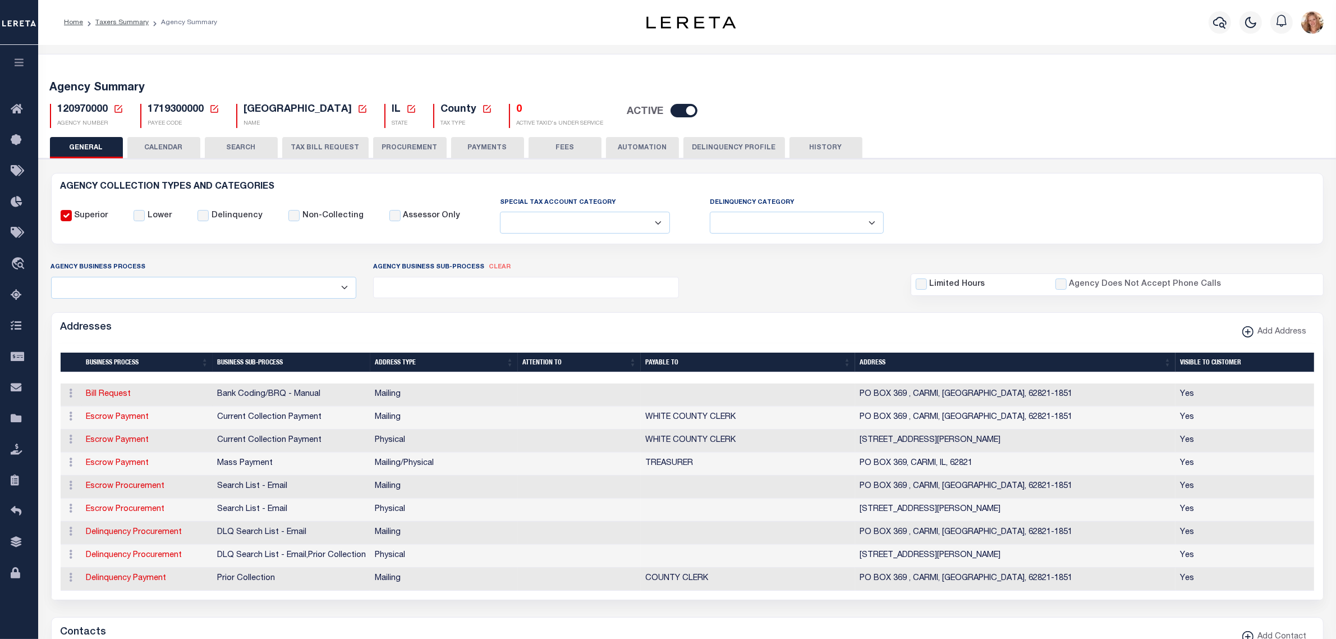
click at [172, 153] on button "CALENDAR" at bounding box center [163, 147] width 73 height 21
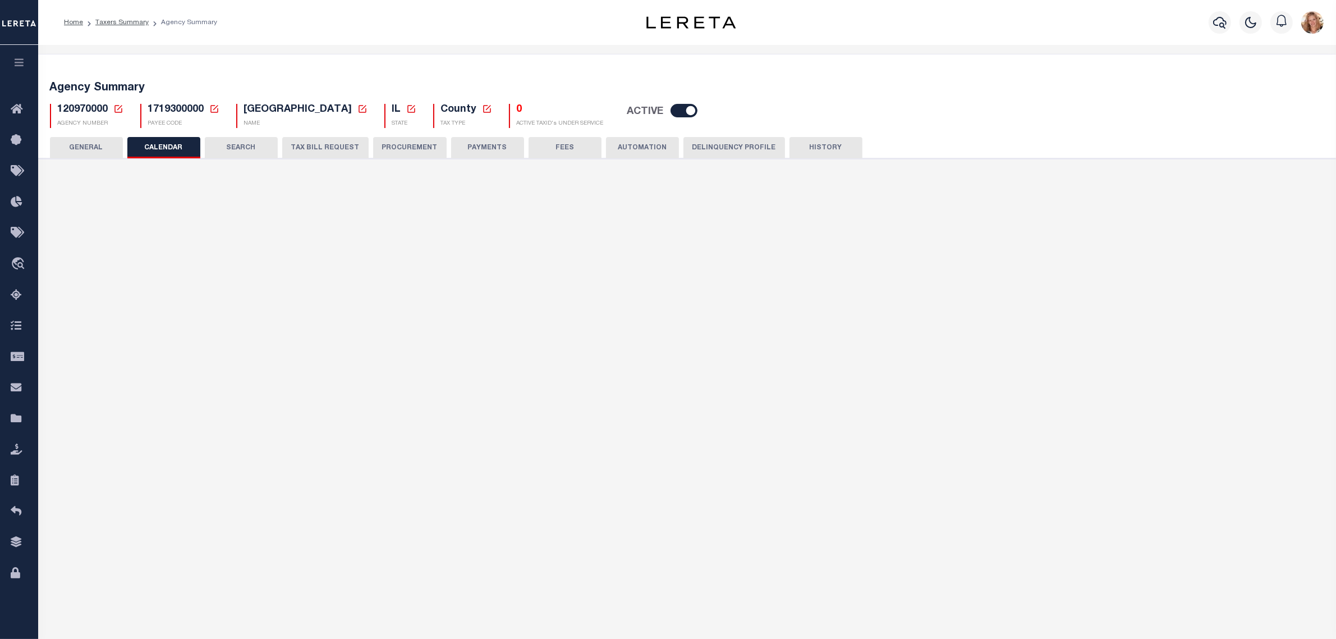
checkbox input "false"
type input "1"
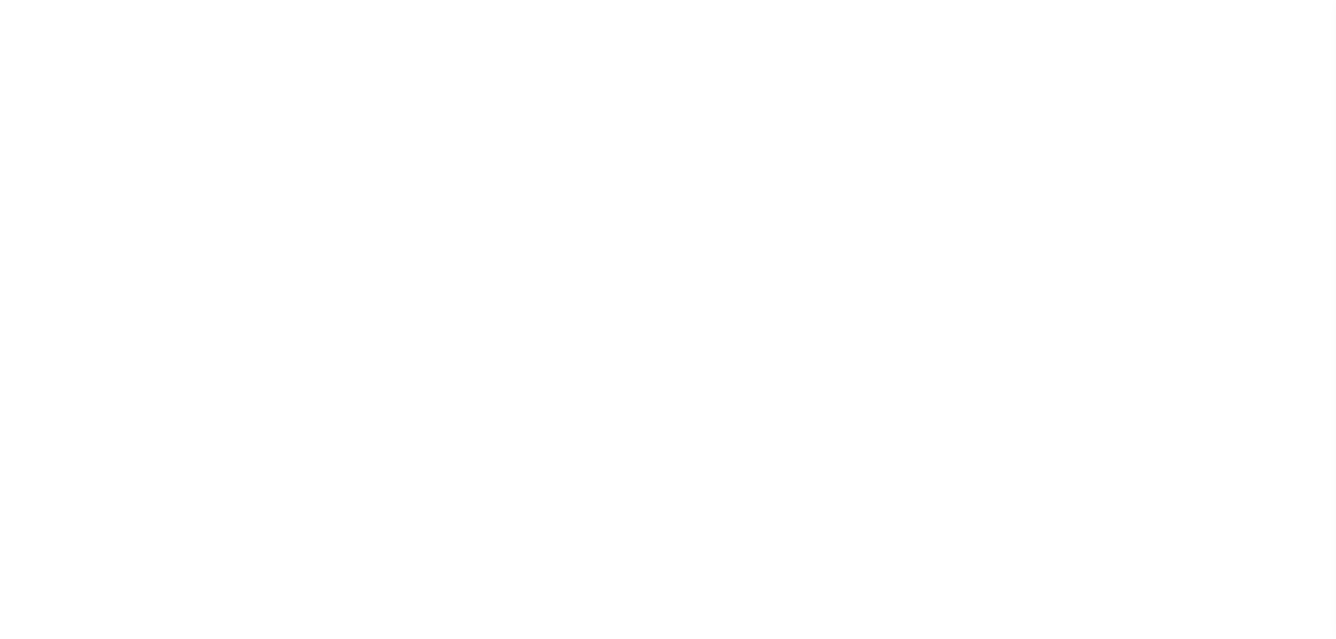
select select
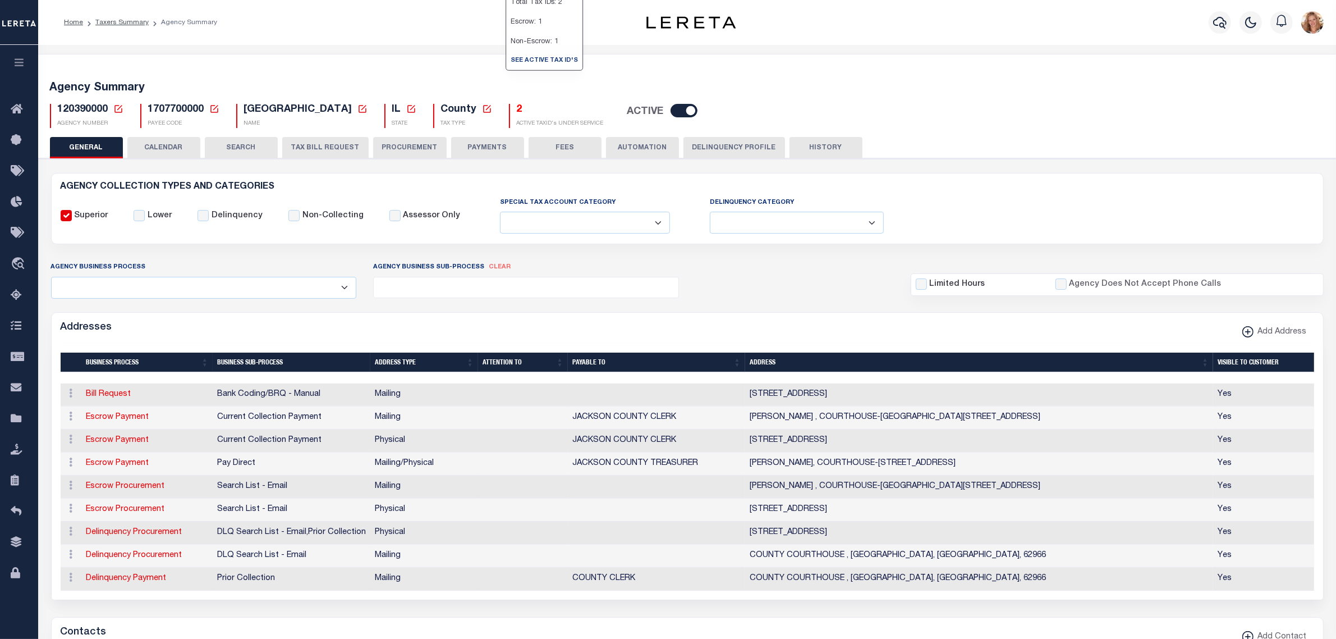
click at [174, 153] on button "CALENDAR" at bounding box center [163, 147] width 73 height 21
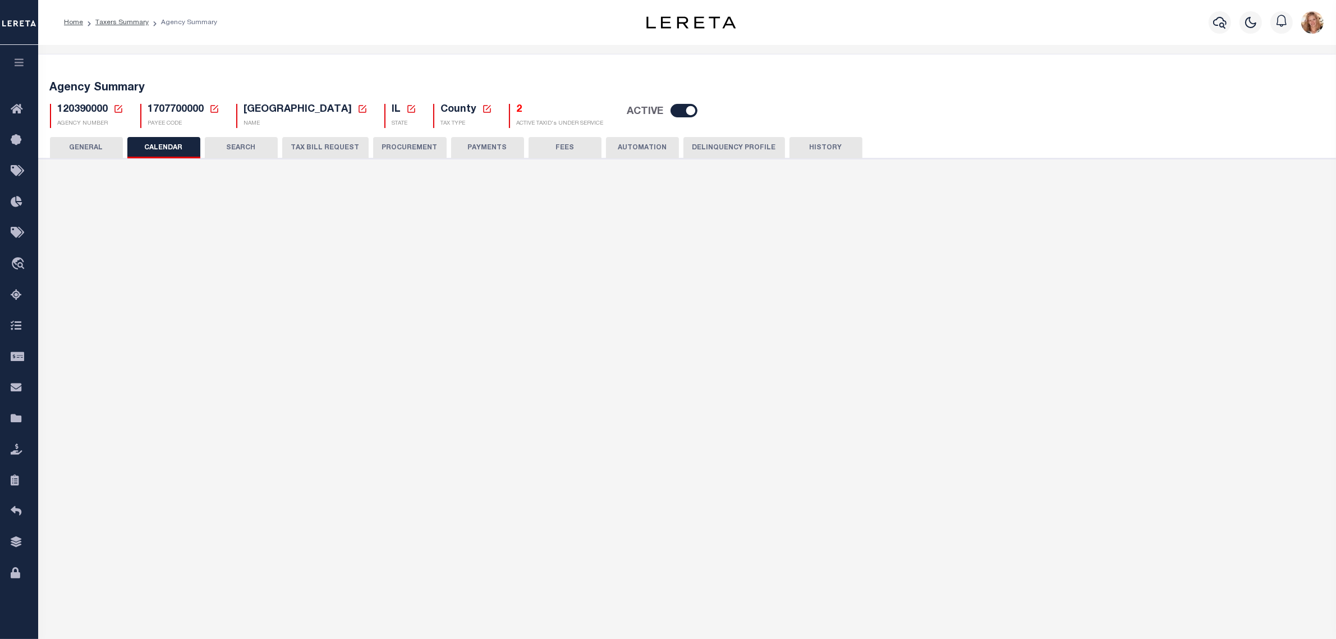
checkbox input "false"
type input "1"
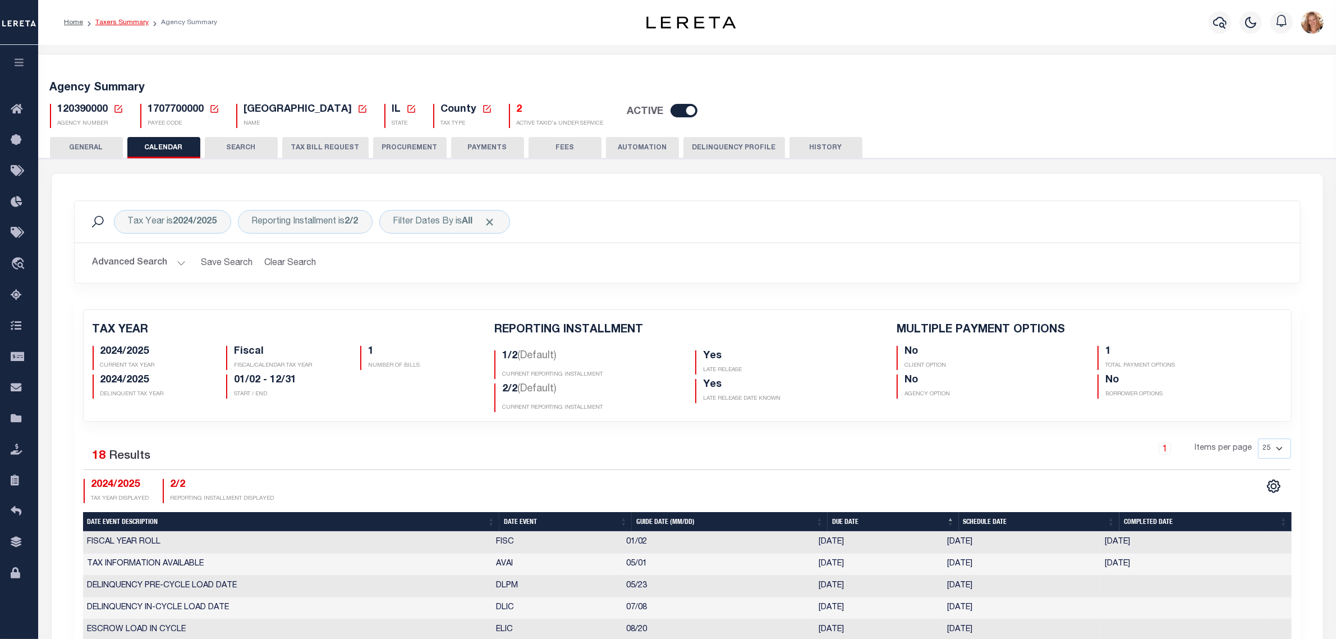
click at [108, 19] on link "Taxers Summary" at bounding box center [121, 22] width 53 height 7
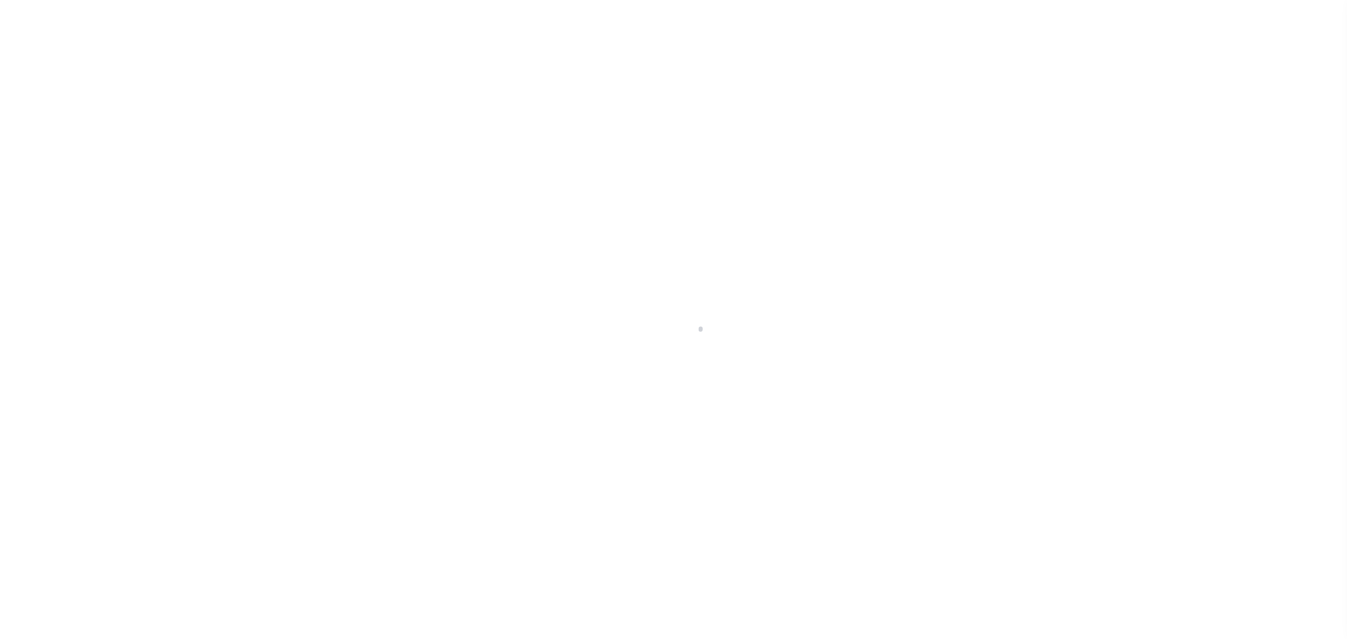
select select "IL"
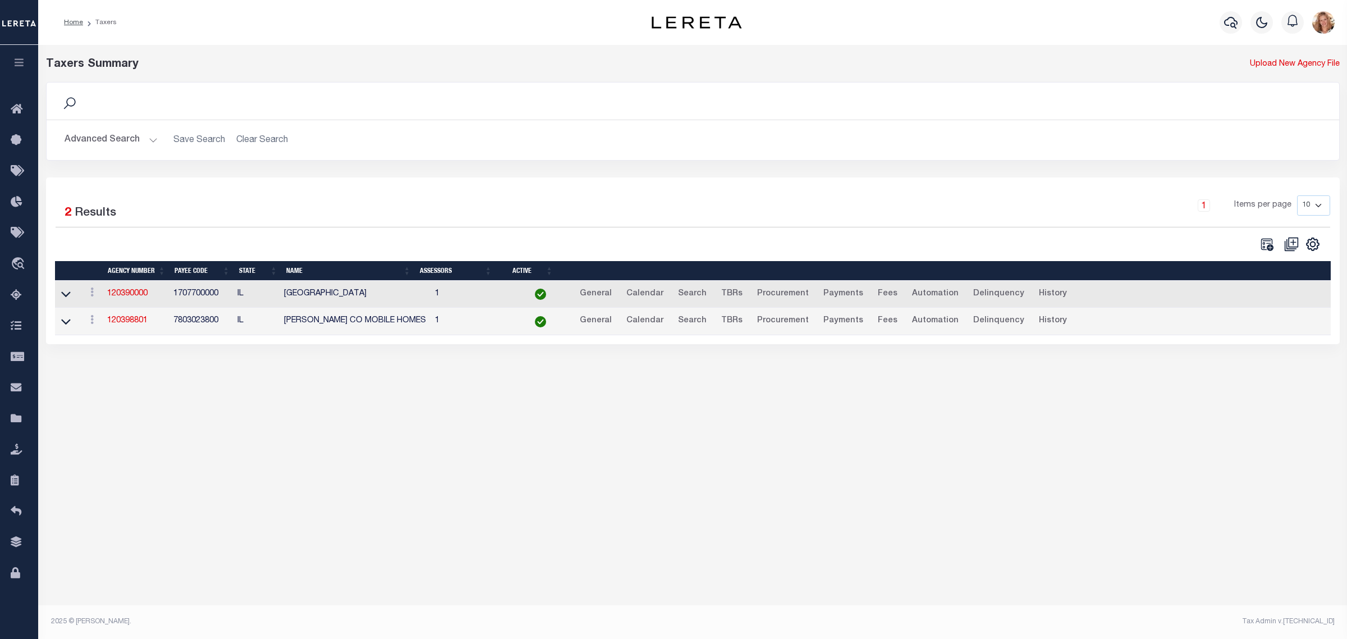
click at [94, 137] on button "Advanced Search" at bounding box center [111, 140] width 93 height 22
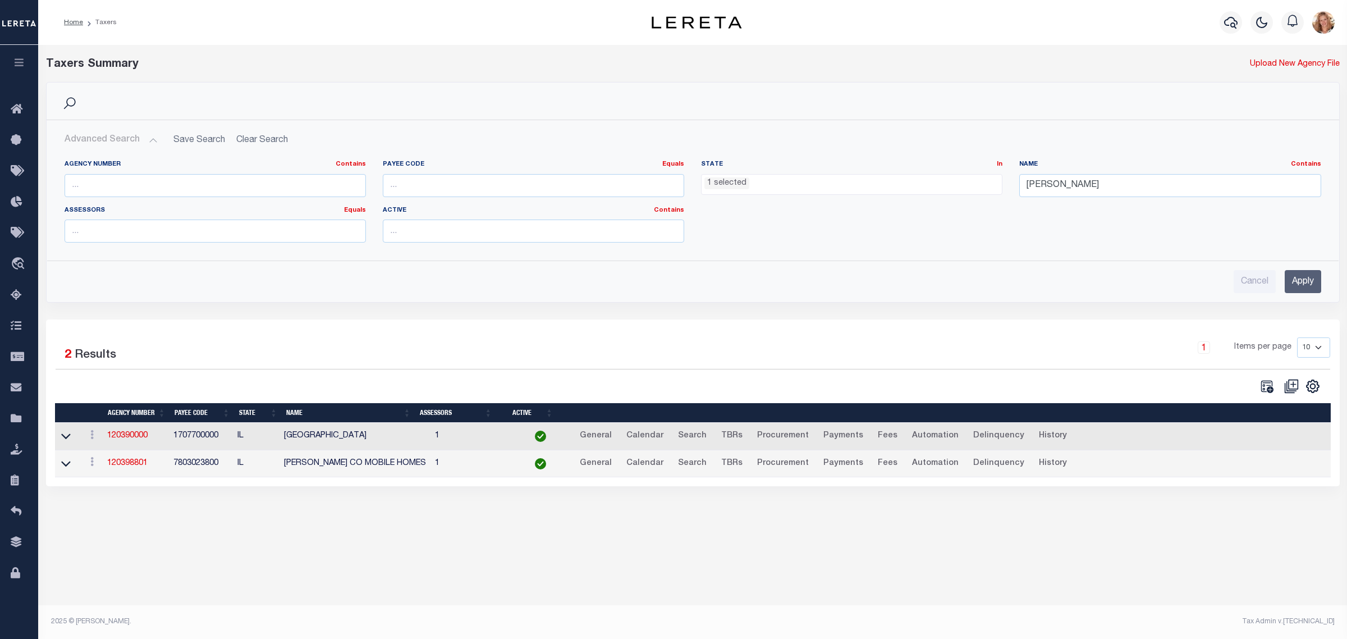
click at [952, 189] on ul "1 selected" at bounding box center [851, 182] width 300 height 15
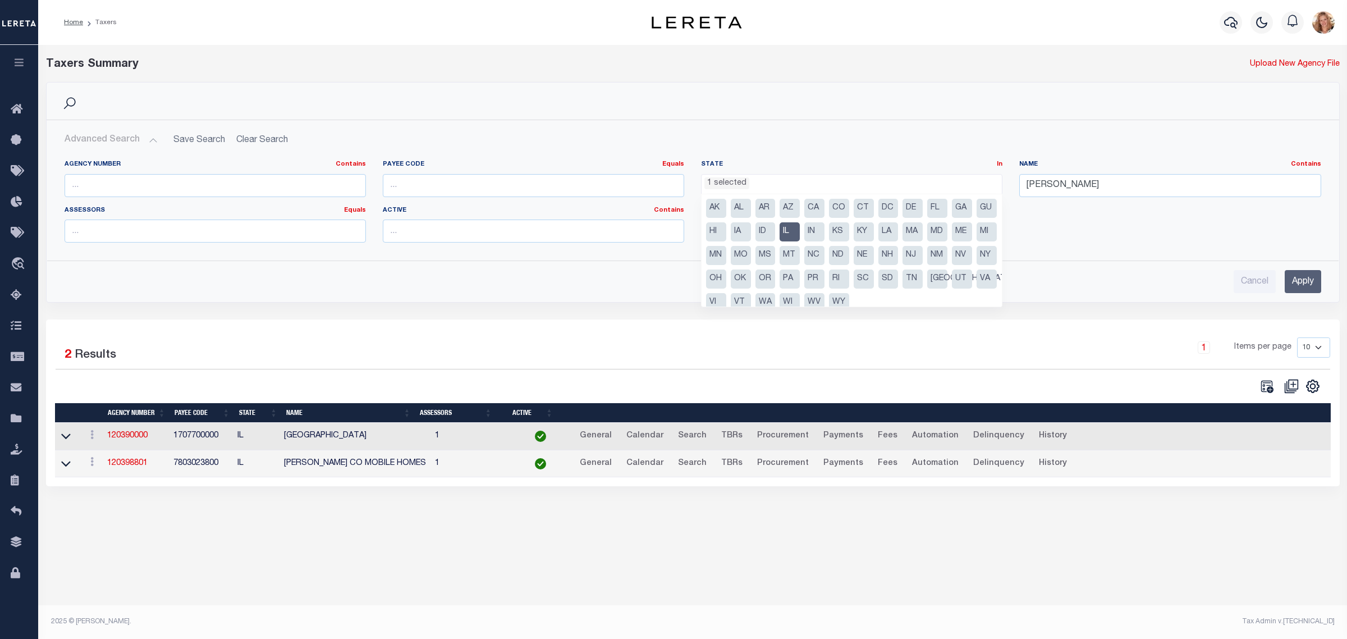
click at [800, 229] on li "IL" at bounding box center [789, 231] width 20 height 19
click at [976, 241] on li "MI" at bounding box center [986, 231] width 20 height 19
select select "MI"
click at [1097, 183] on input "[PERSON_NAME]" at bounding box center [1169, 185] width 301 height 23
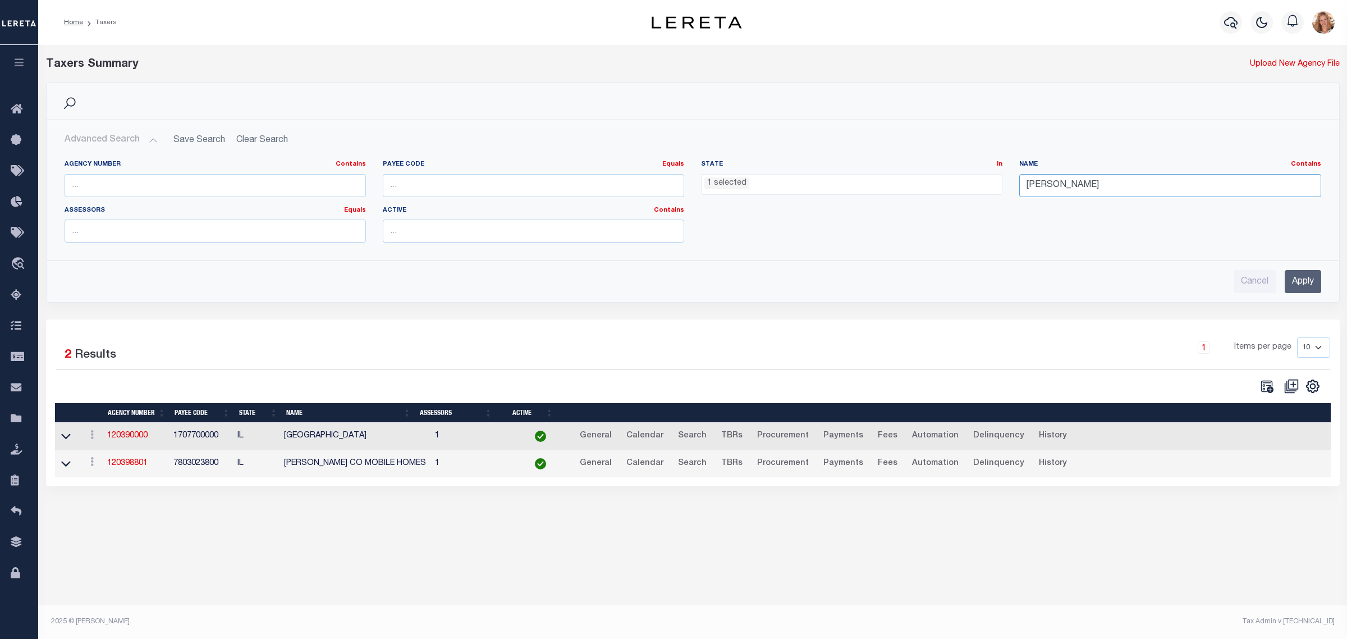
click at [1097, 183] on input "[PERSON_NAME]" at bounding box center [1169, 185] width 301 height 23
click at [1294, 286] on input "Apply" at bounding box center [1302, 281] width 36 height 23
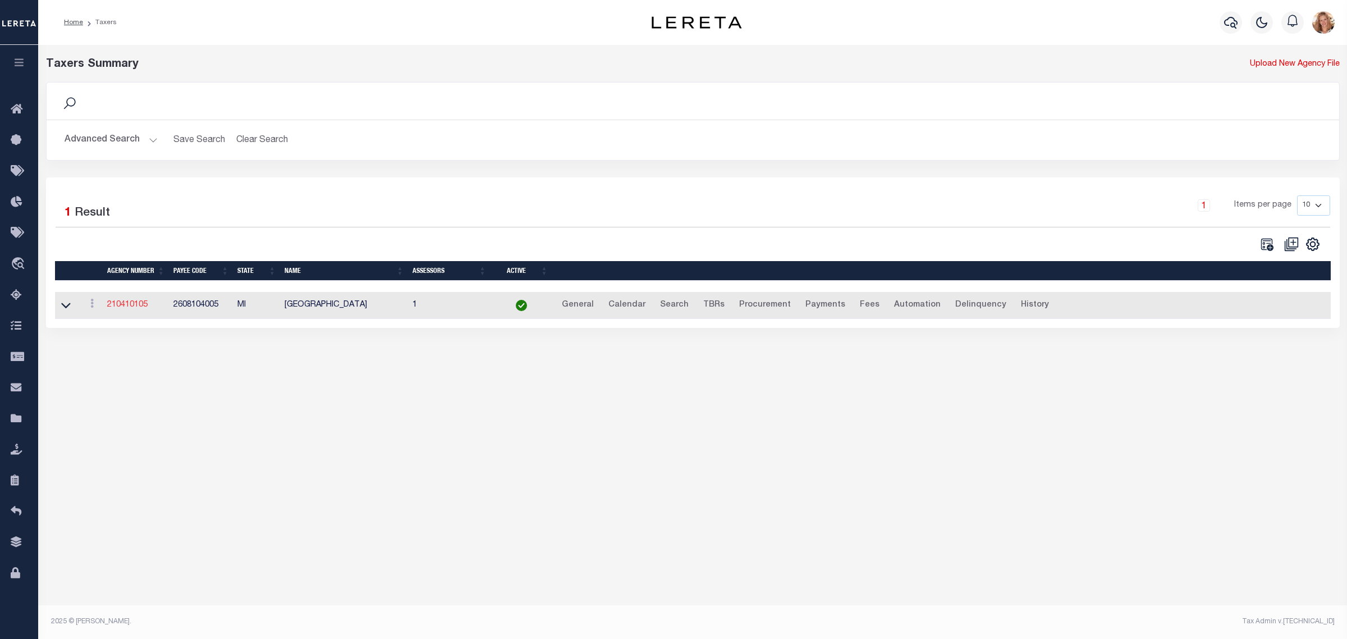
click at [132, 306] on link "210410105" at bounding box center [127, 305] width 40 height 8
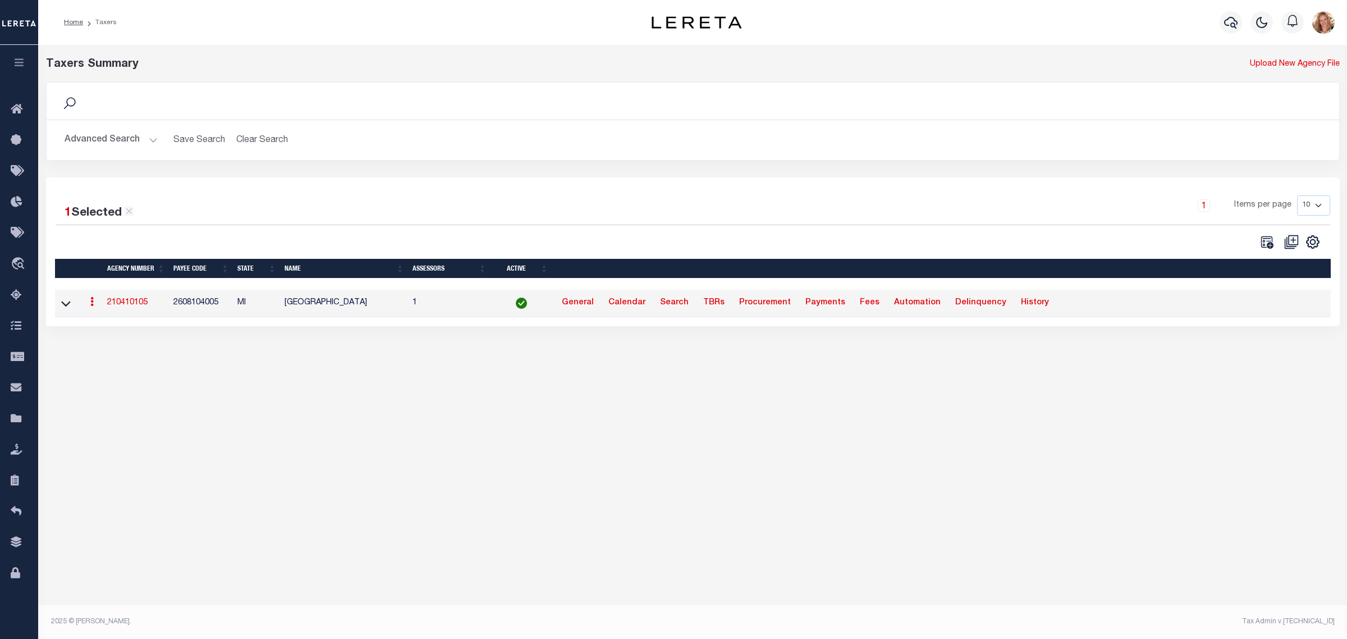
click at [102, 144] on button "Advanced Search" at bounding box center [111, 140] width 93 height 22
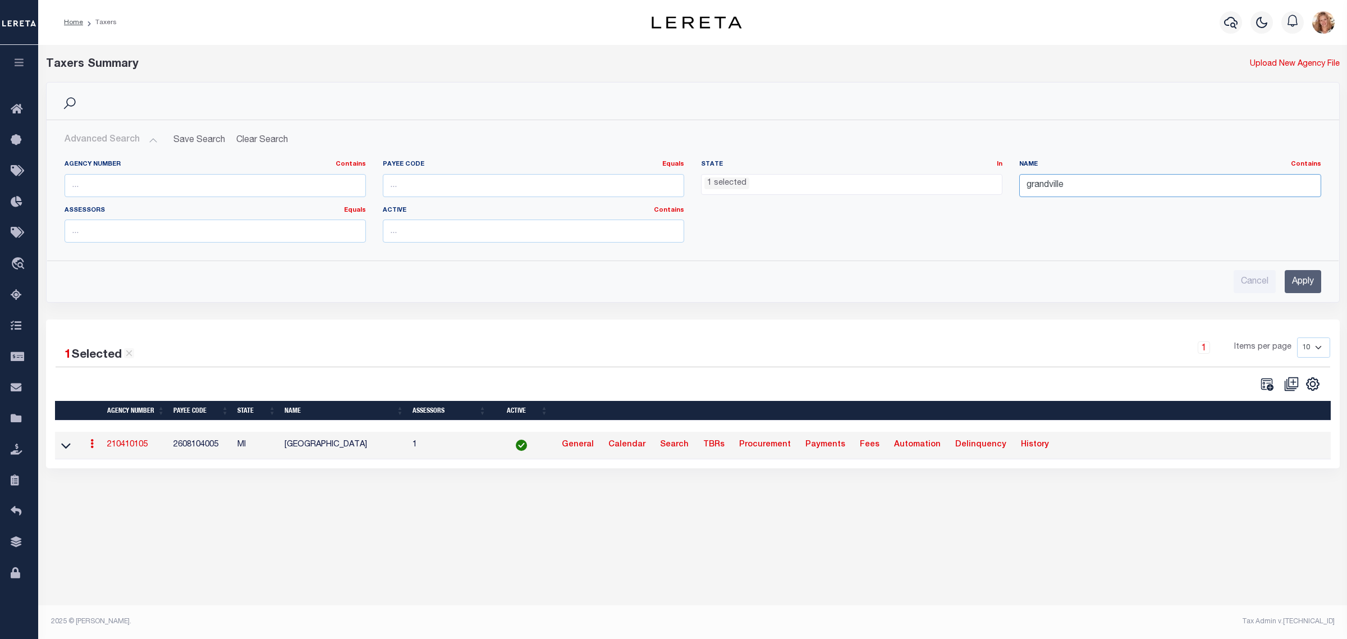
click at [1044, 178] on input "grandville" at bounding box center [1169, 185] width 301 height 23
type input "lathrup"
click at [1302, 290] on input "Apply" at bounding box center [1302, 281] width 36 height 23
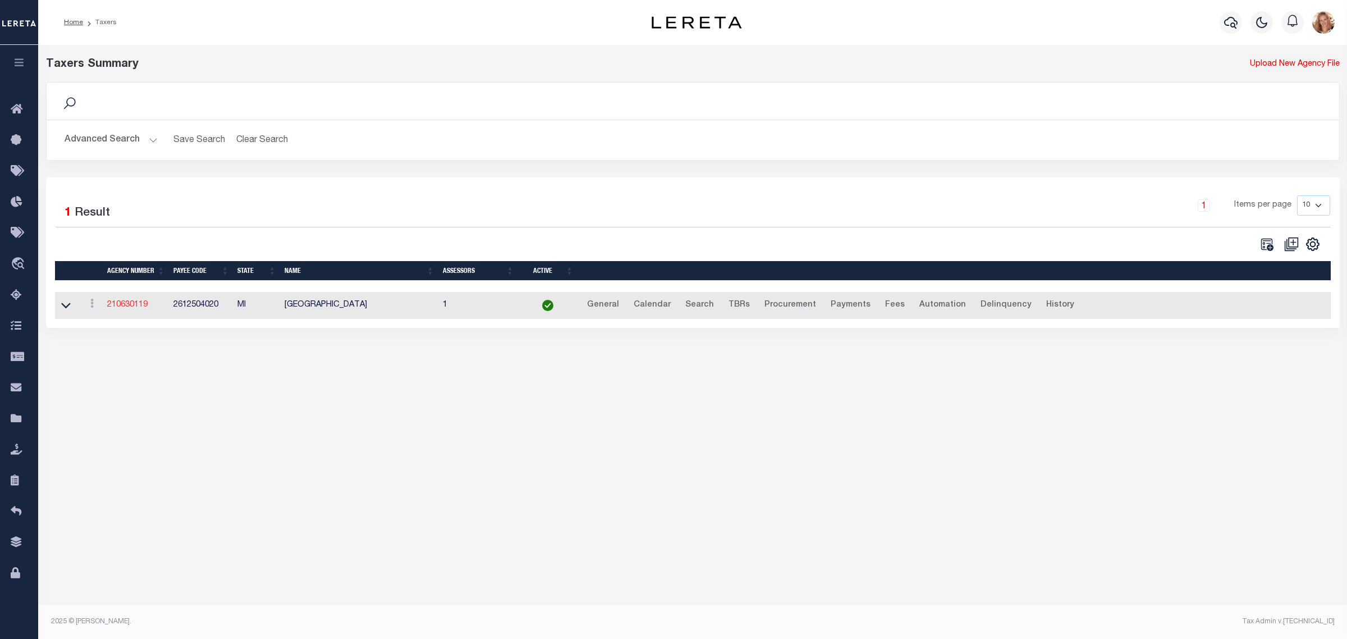
click at [119, 306] on link "210630119" at bounding box center [127, 305] width 40 height 8
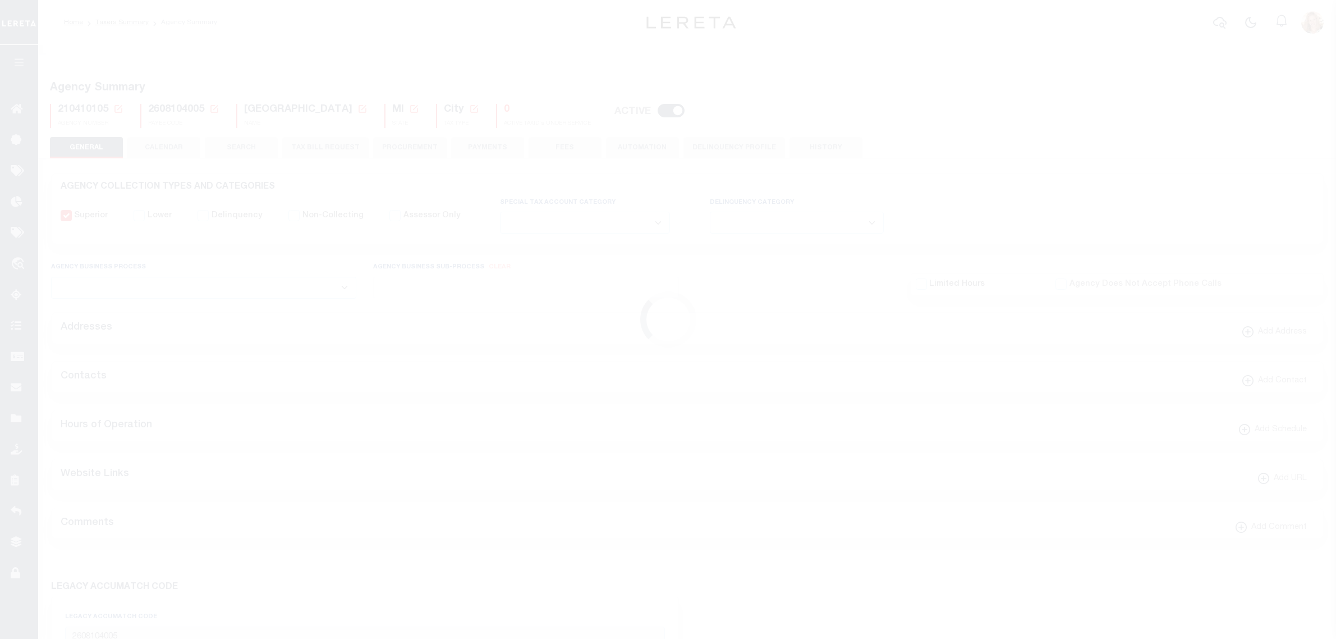
select select
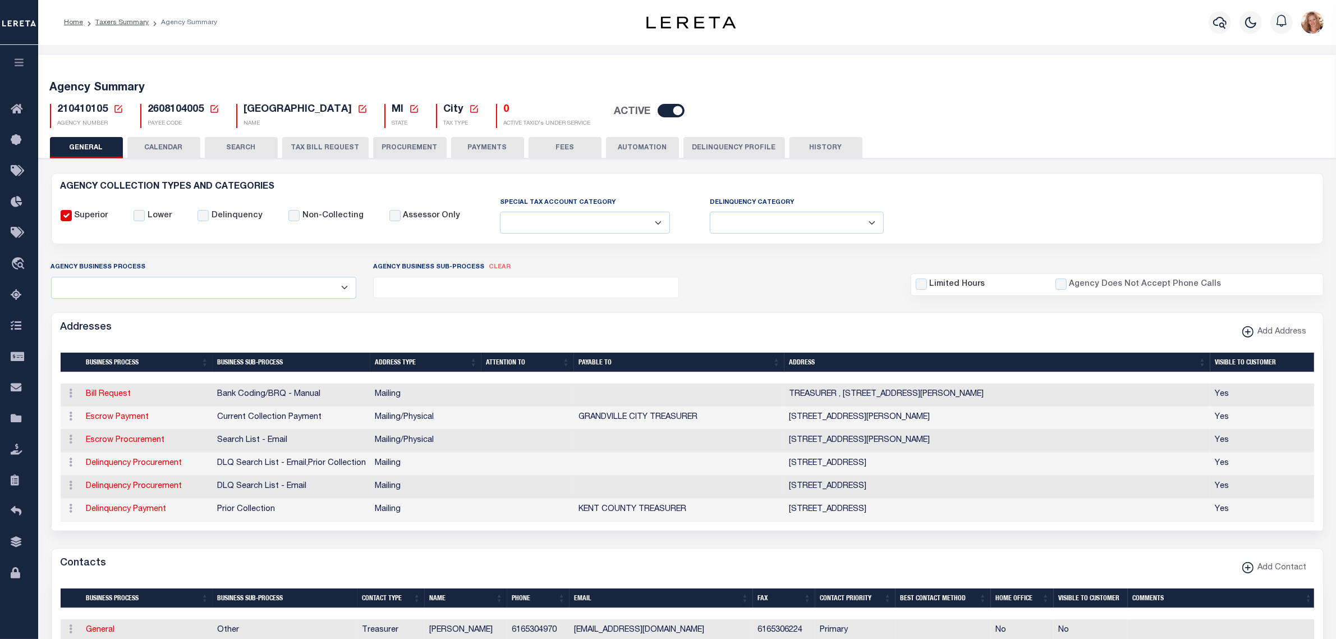
click at [146, 147] on button "CALENDAR" at bounding box center [163, 147] width 73 height 21
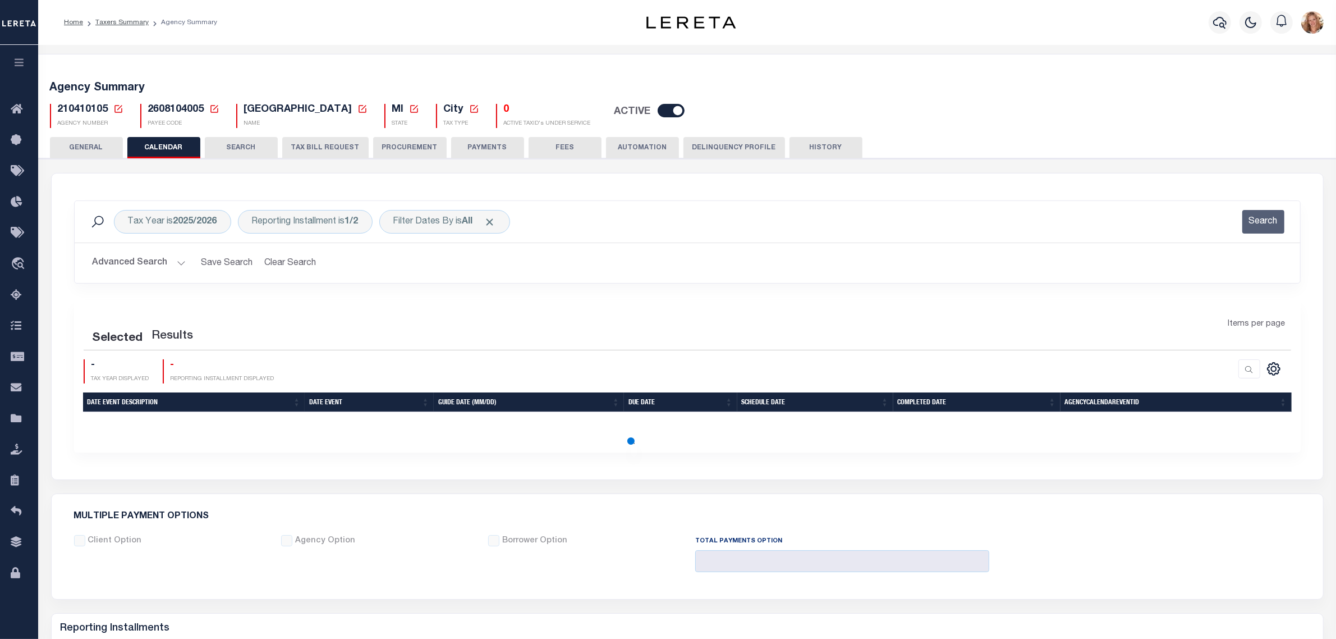
checkbox input "false"
type input "1"
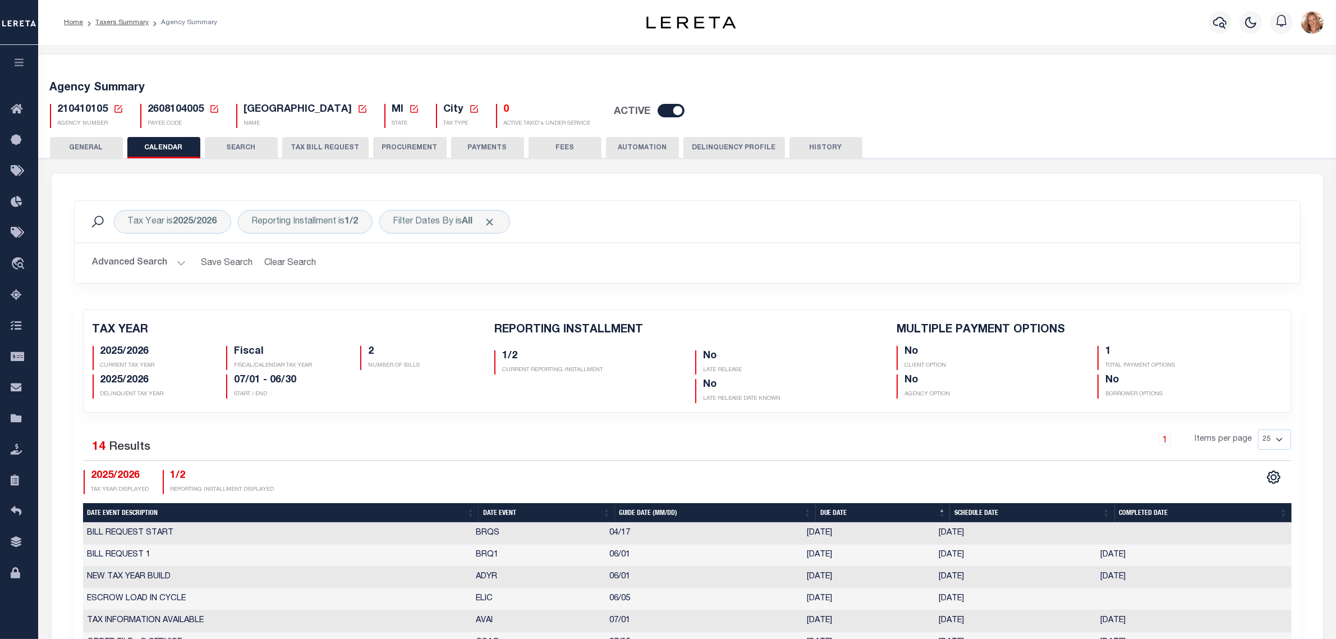
scroll to position [491, 0]
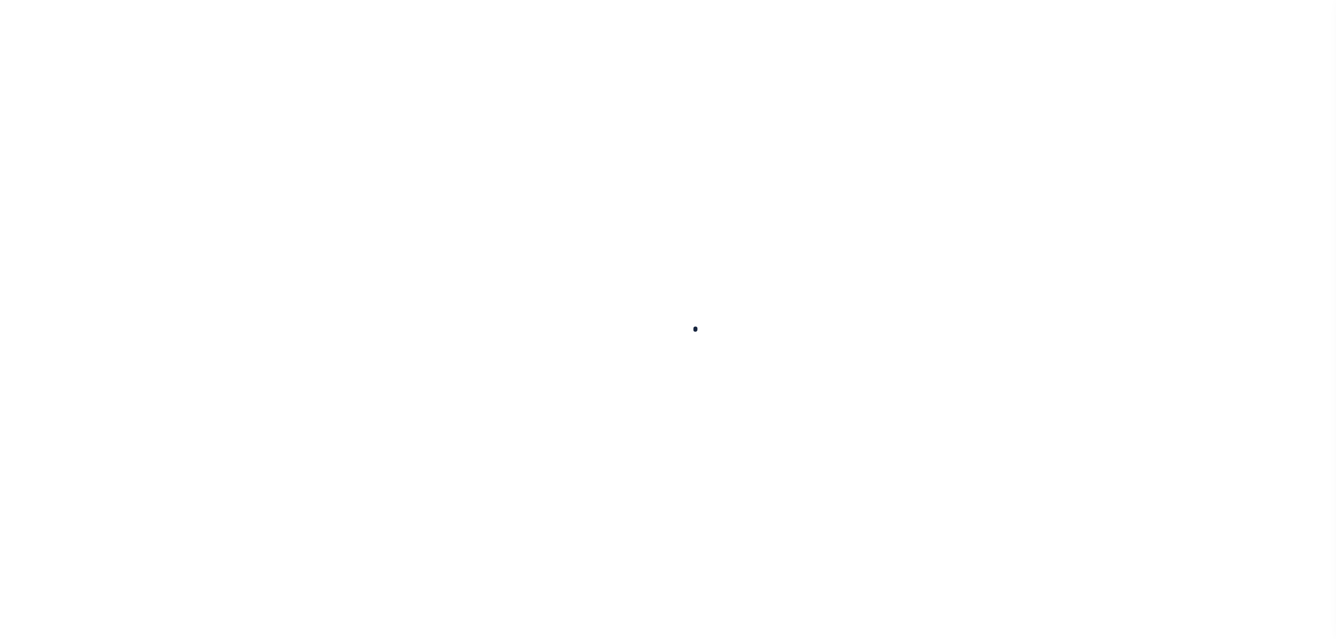
select select
checkbox input "false"
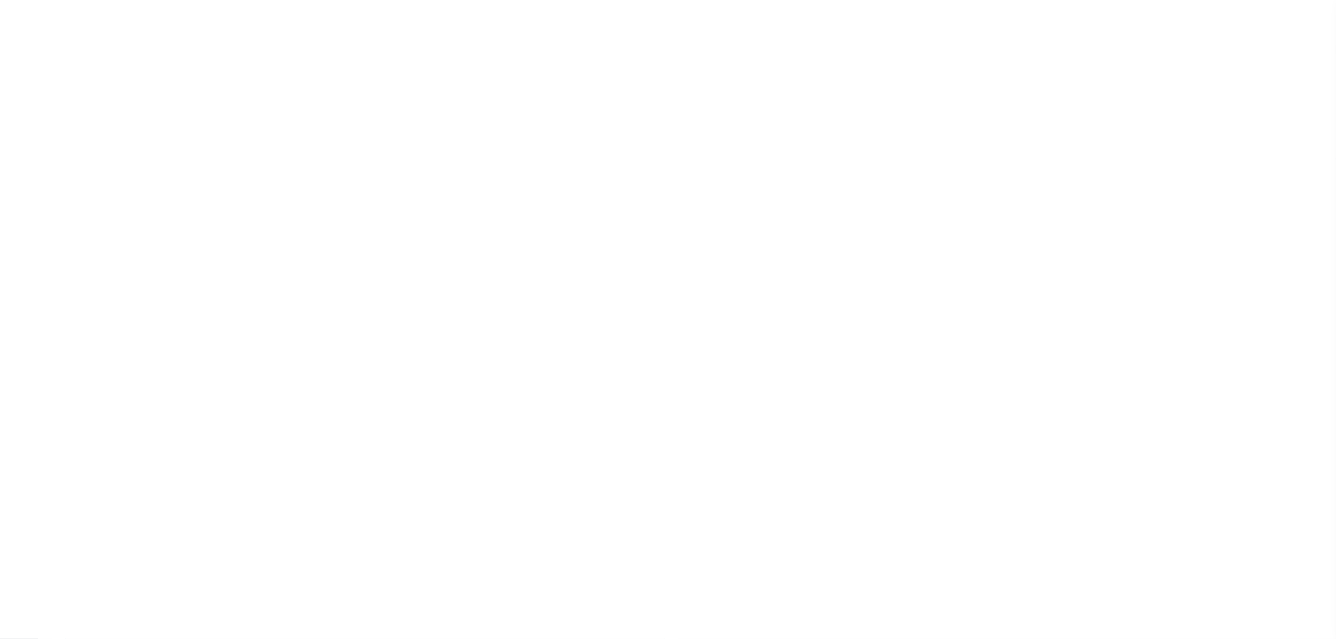
checkbox input "false"
type input "2612504020"
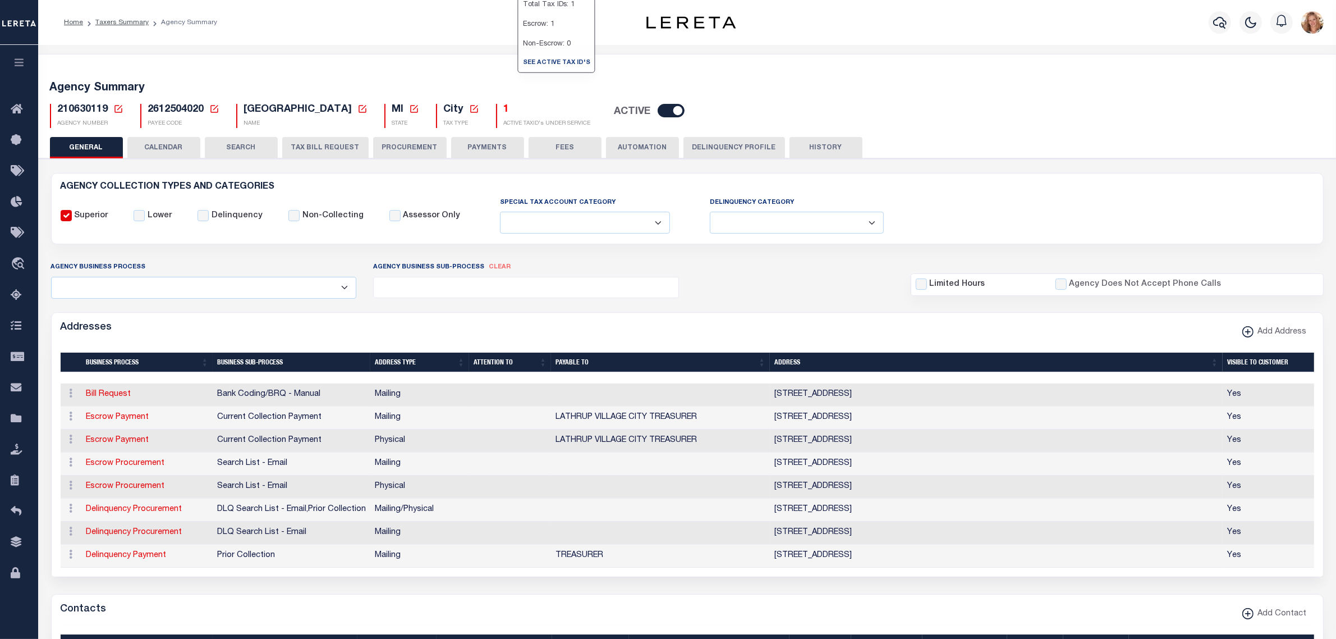
click at [156, 152] on button "CALENDAR" at bounding box center [163, 147] width 73 height 21
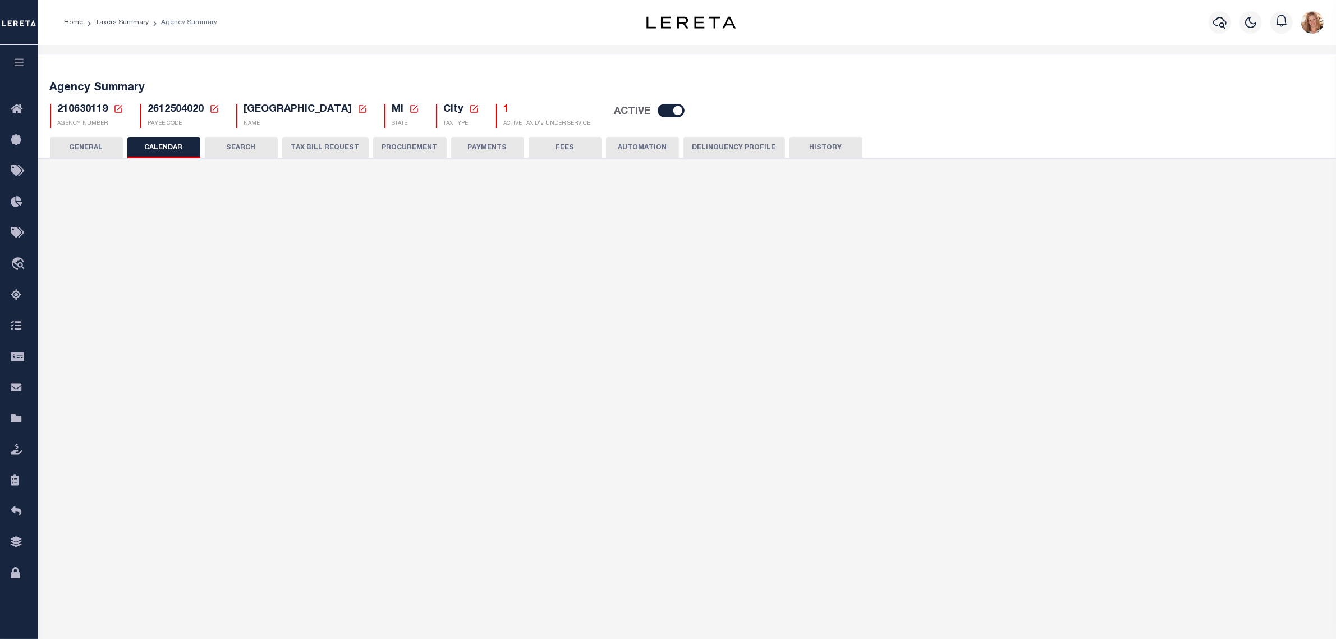
checkbox input "false"
type input "1"
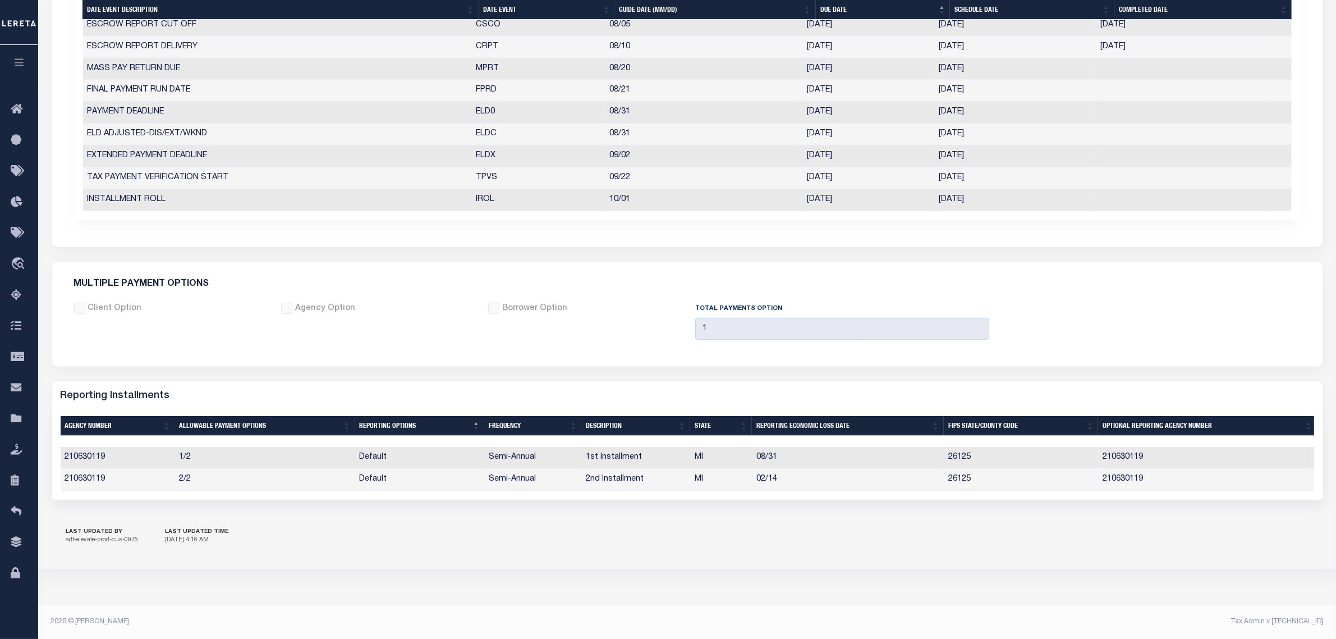
scroll to position [650, 0]
